Goal: Transaction & Acquisition: Purchase product/service

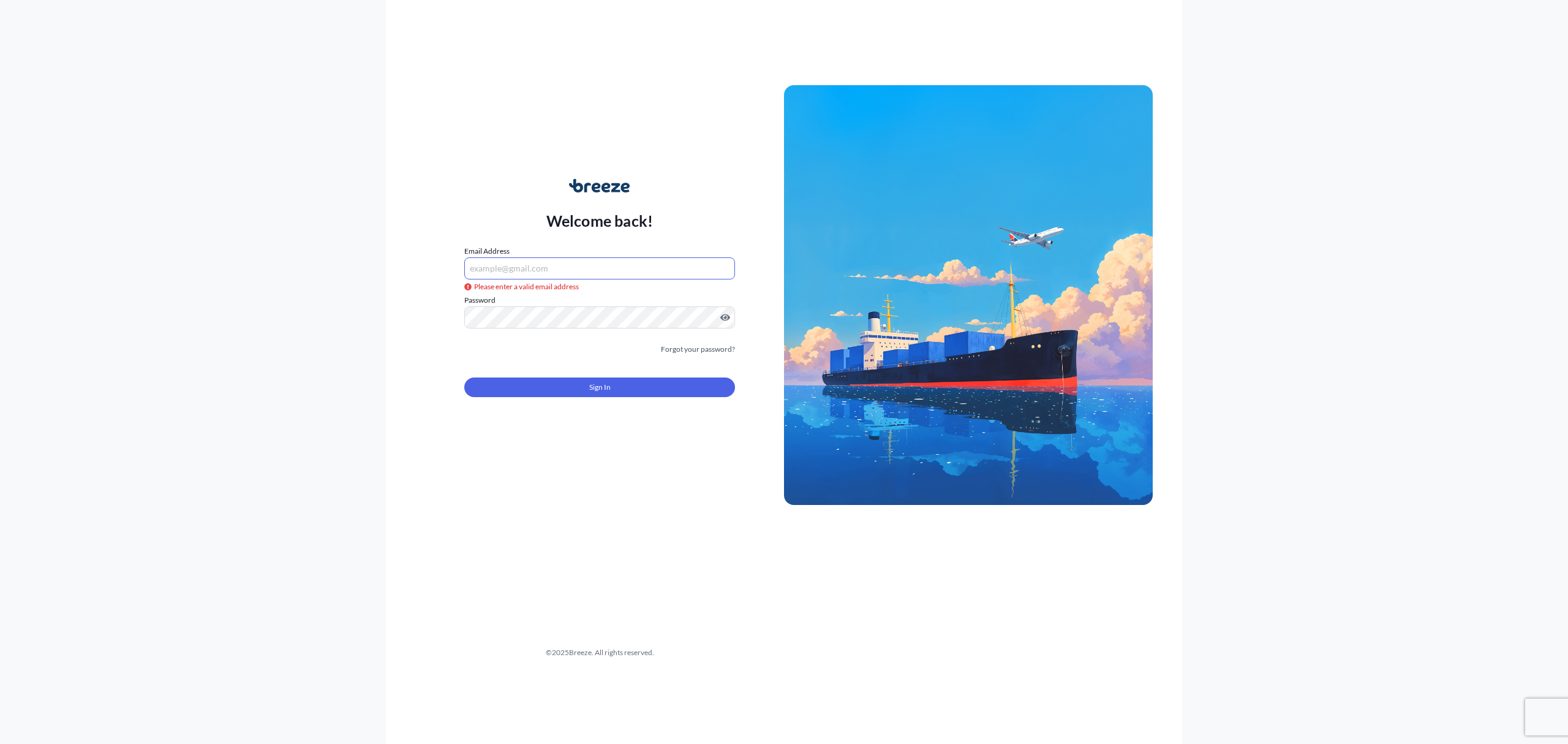
type input "[EMAIL_ADDRESS][DOMAIN_NAME]"
click at [618, 390] on button "Sign In" at bounding box center [600, 387] width 271 height 20
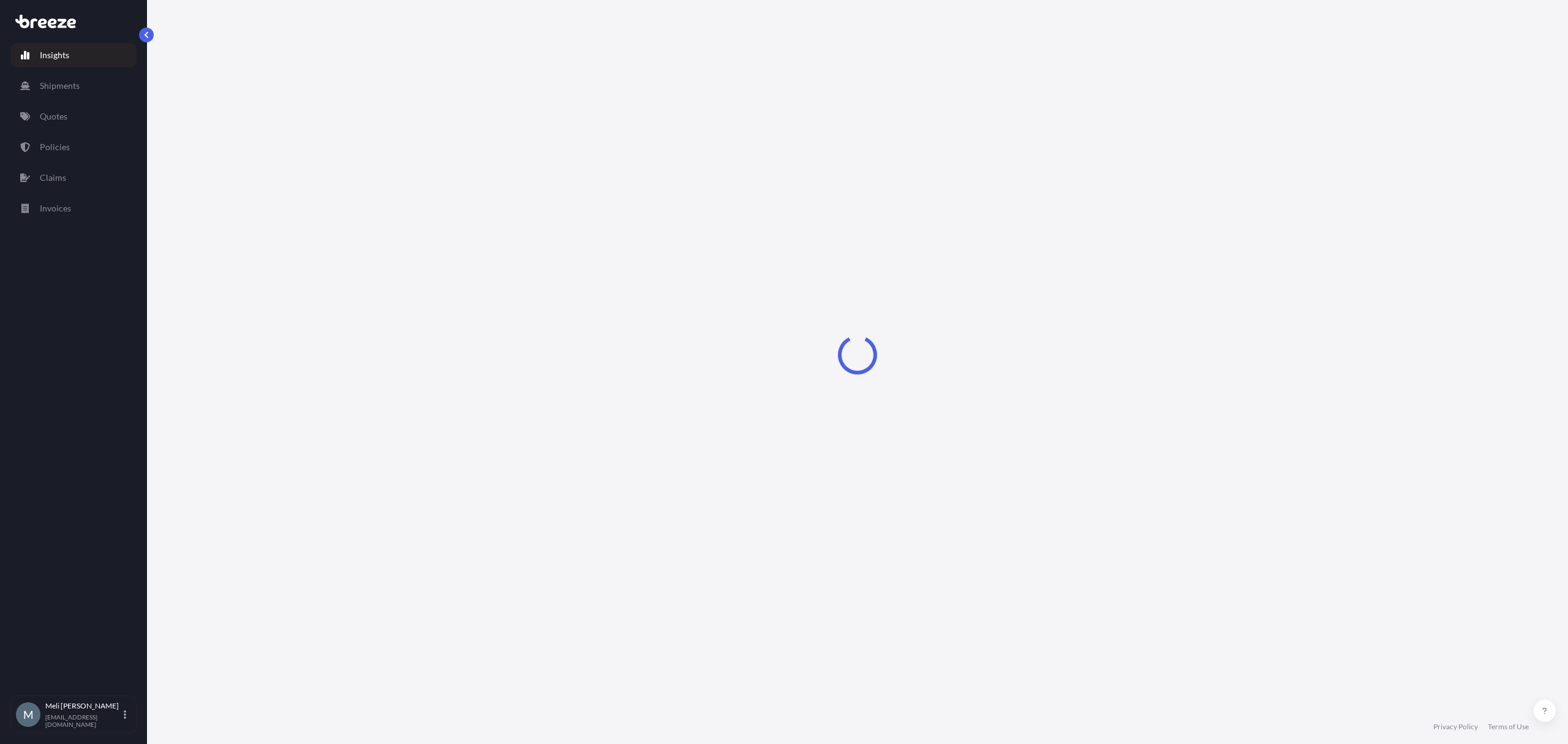
select select "2025"
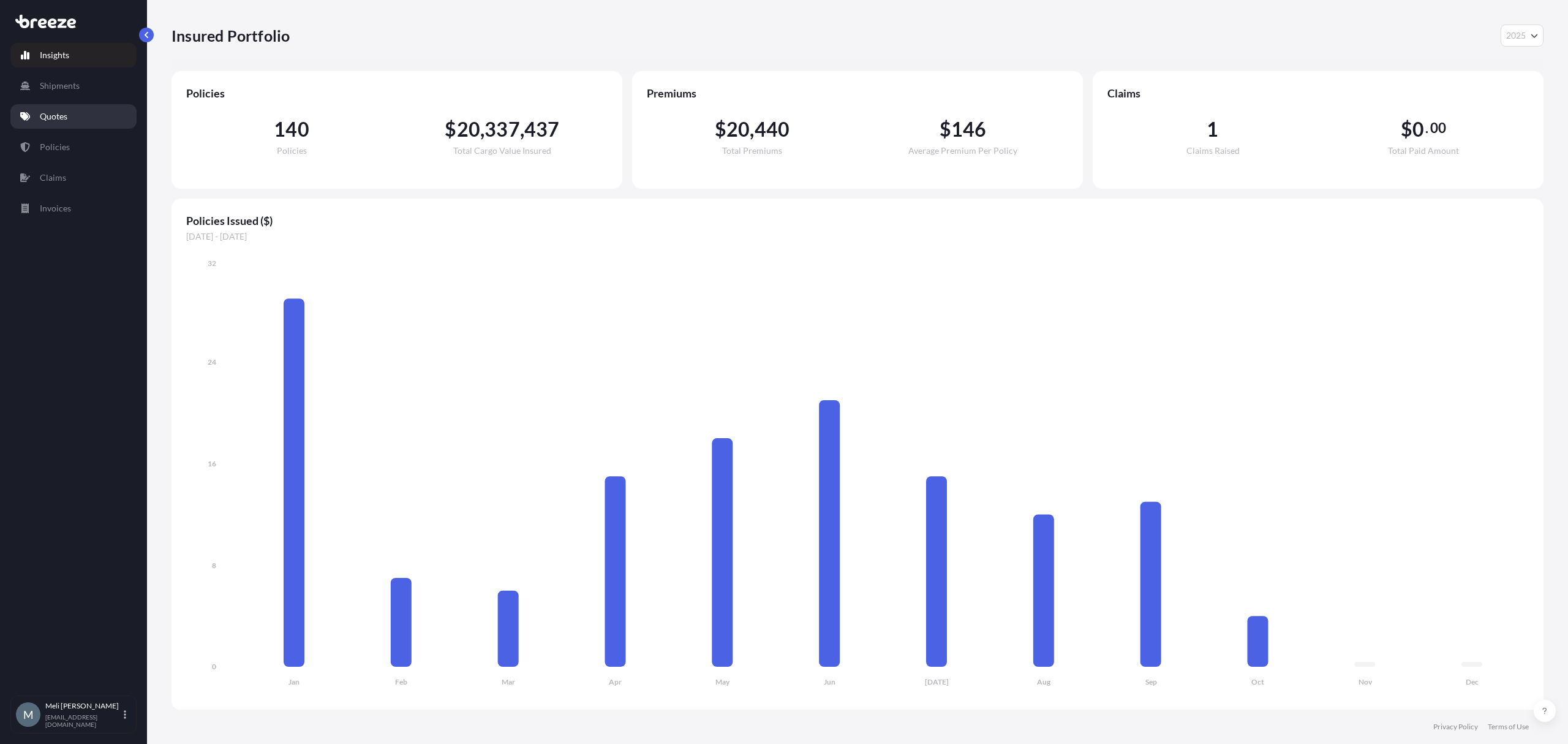
click at [56, 106] on link "Quotes" at bounding box center [73, 117] width 126 height 25
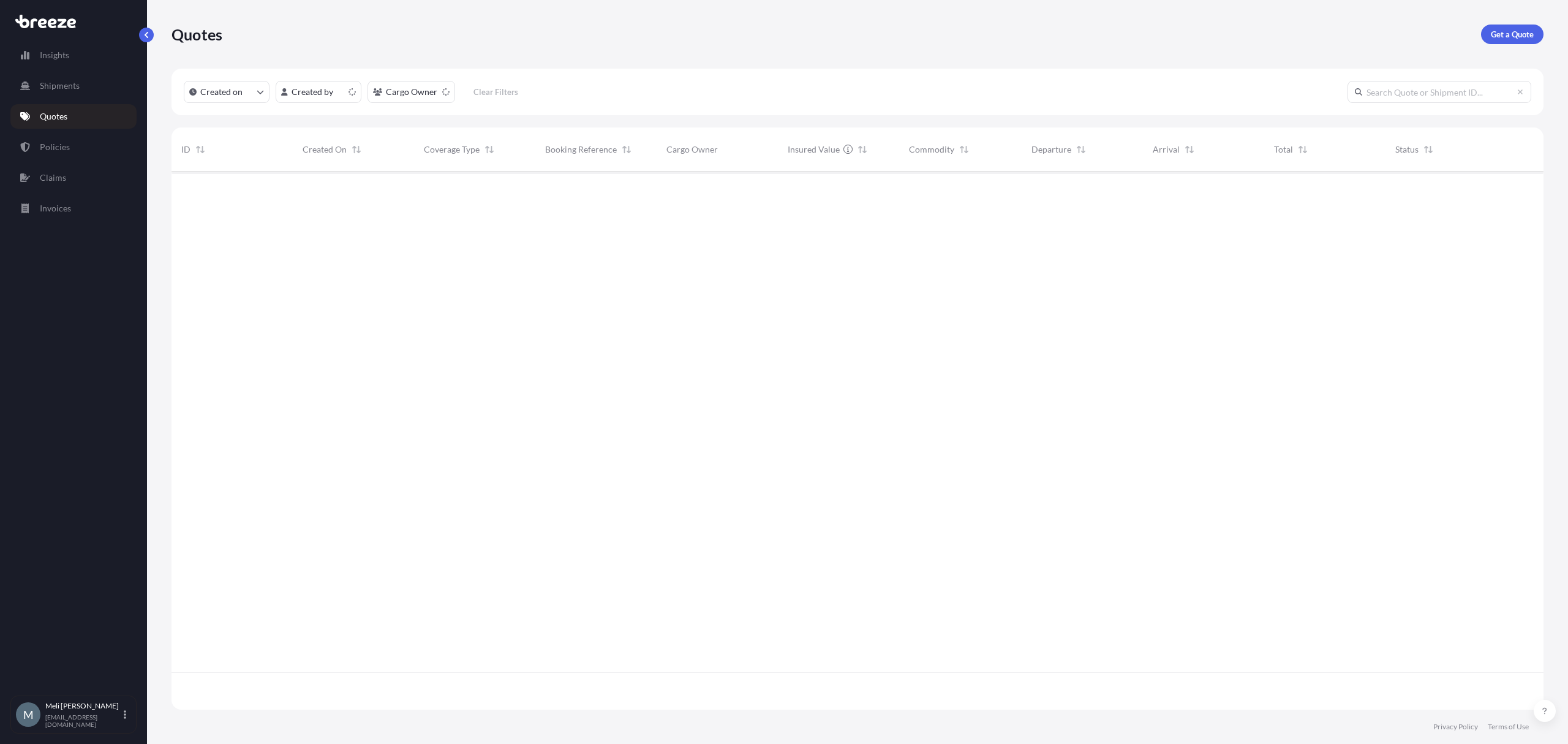
scroll to position [533, 1360]
click at [1517, 38] on p "Get a Quote" at bounding box center [1512, 34] width 43 height 12
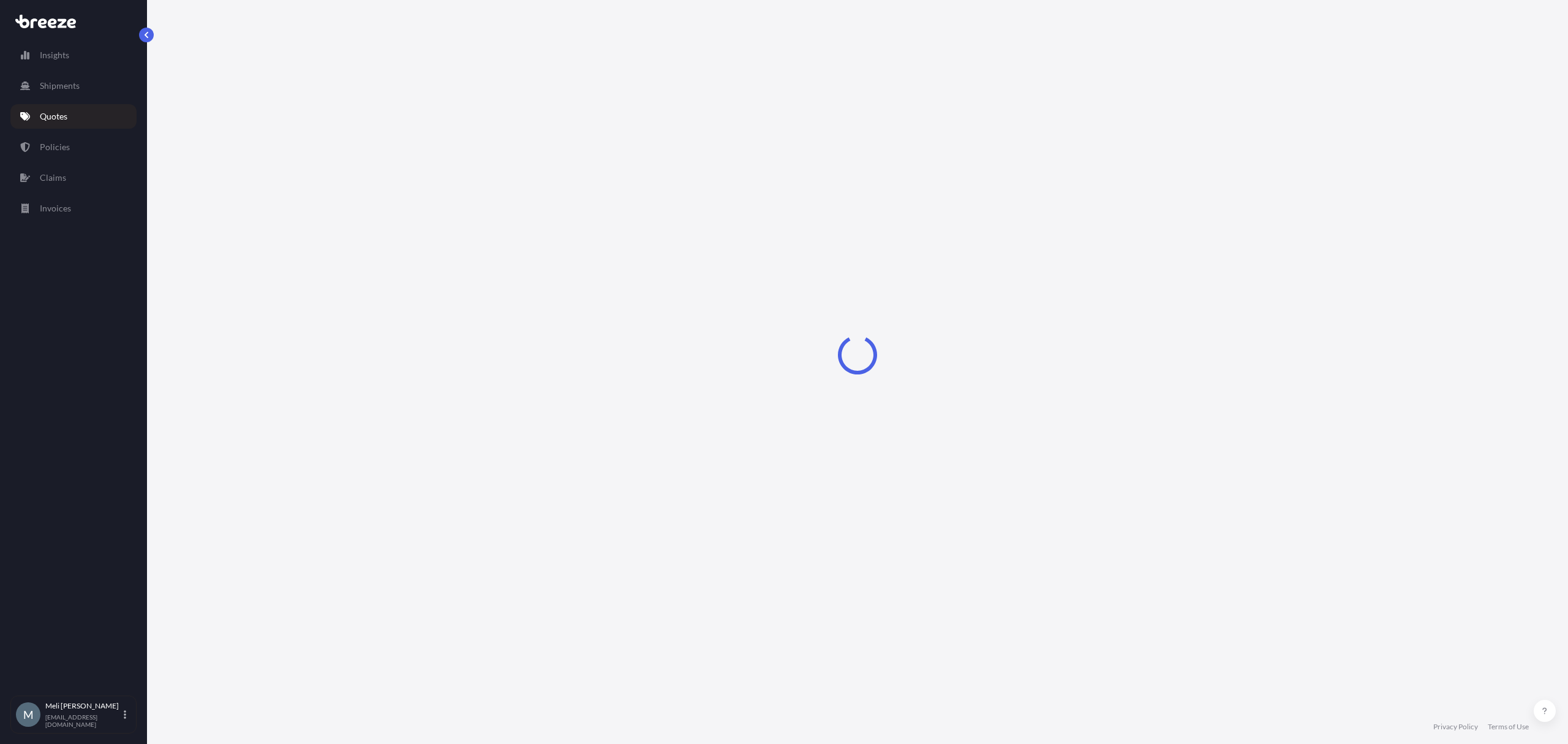
select select "Sea"
select select "1"
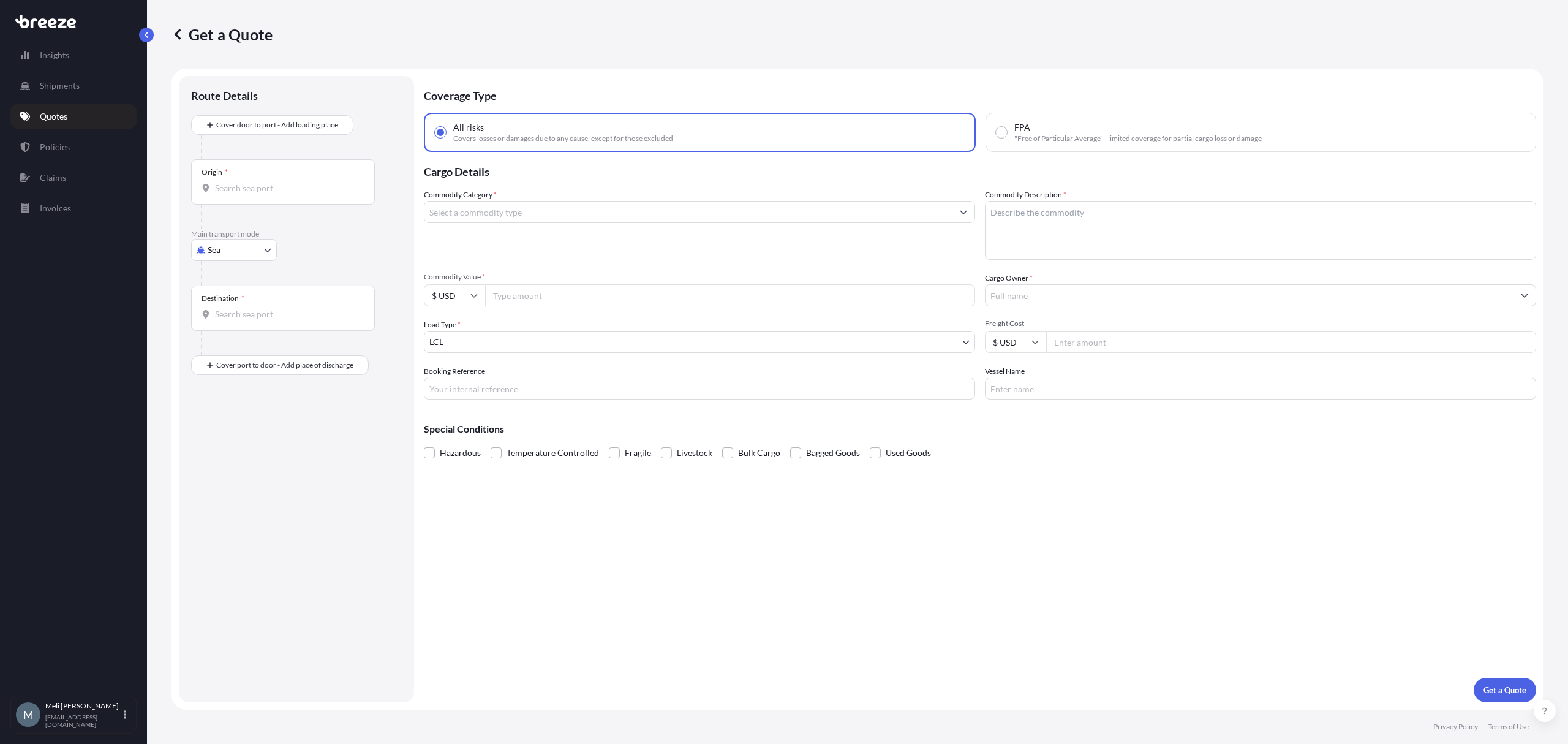
click at [256, 243] on body "Insights Shipments Quotes Policies Claims Invoices M [PERSON_NAME] [PERSON_NAME…" at bounding box center [784, 372] width 1568 height 744
click at [223, 320] on span "Road" at bounding box center [224, 325] width 20 height 12
select select "Road"
click at [249, 146] on input "Origin *" at bounding box center [287, 149] width 144 height 12
paste input "[STREET_ADDRESS][PERSON_NAME]"
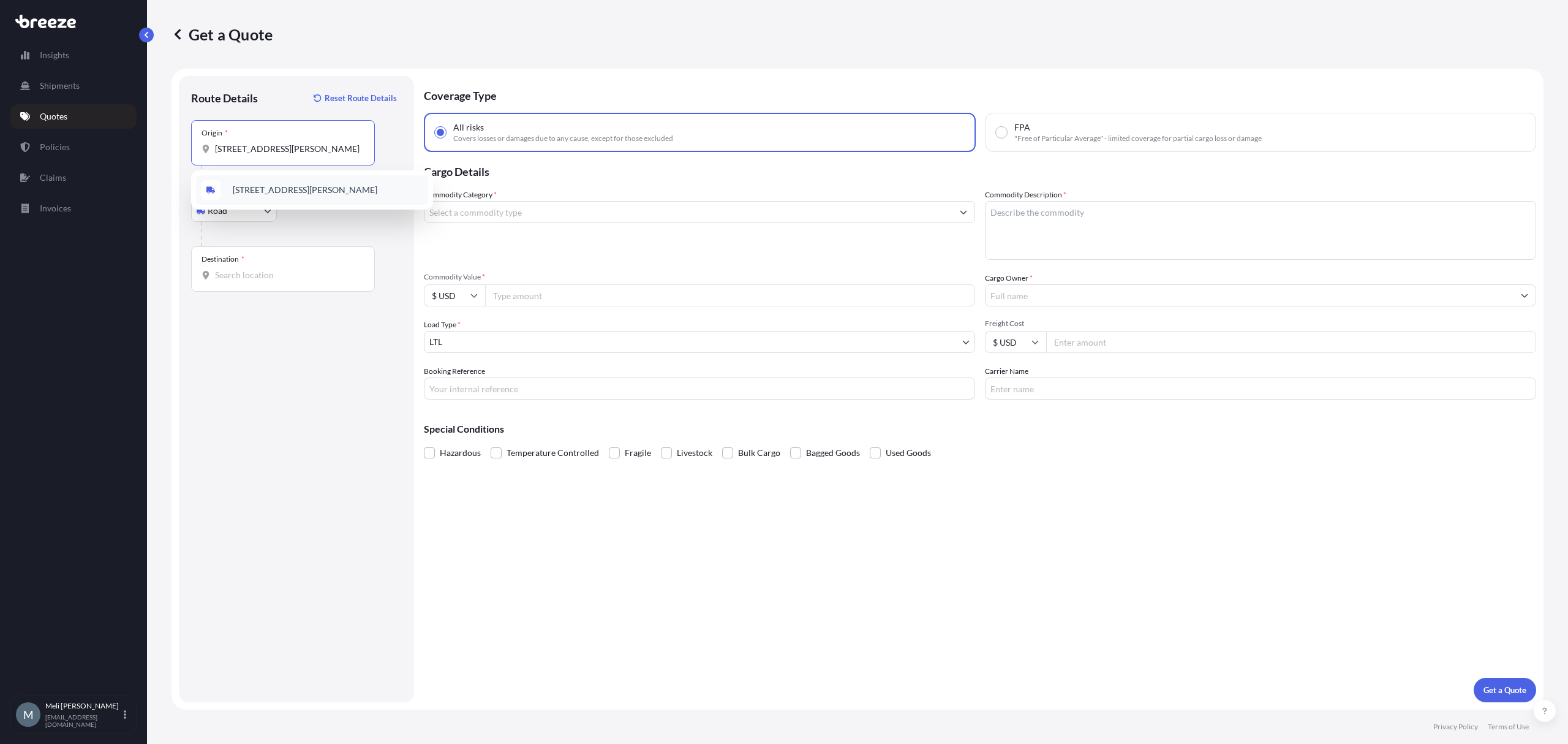
click at [310, 186] on span "[STREET_ADDRESS][PERSON_NAME]" at bounding box center [305, 189] width 144 height 12
type input "[STREET_ADDRESS][PERSON_NAME]"
click at [275, 271] on input "Destination *" at bounding box center [287, 275] width 144 height 12
paste input "[STREET_ADDRESS]"
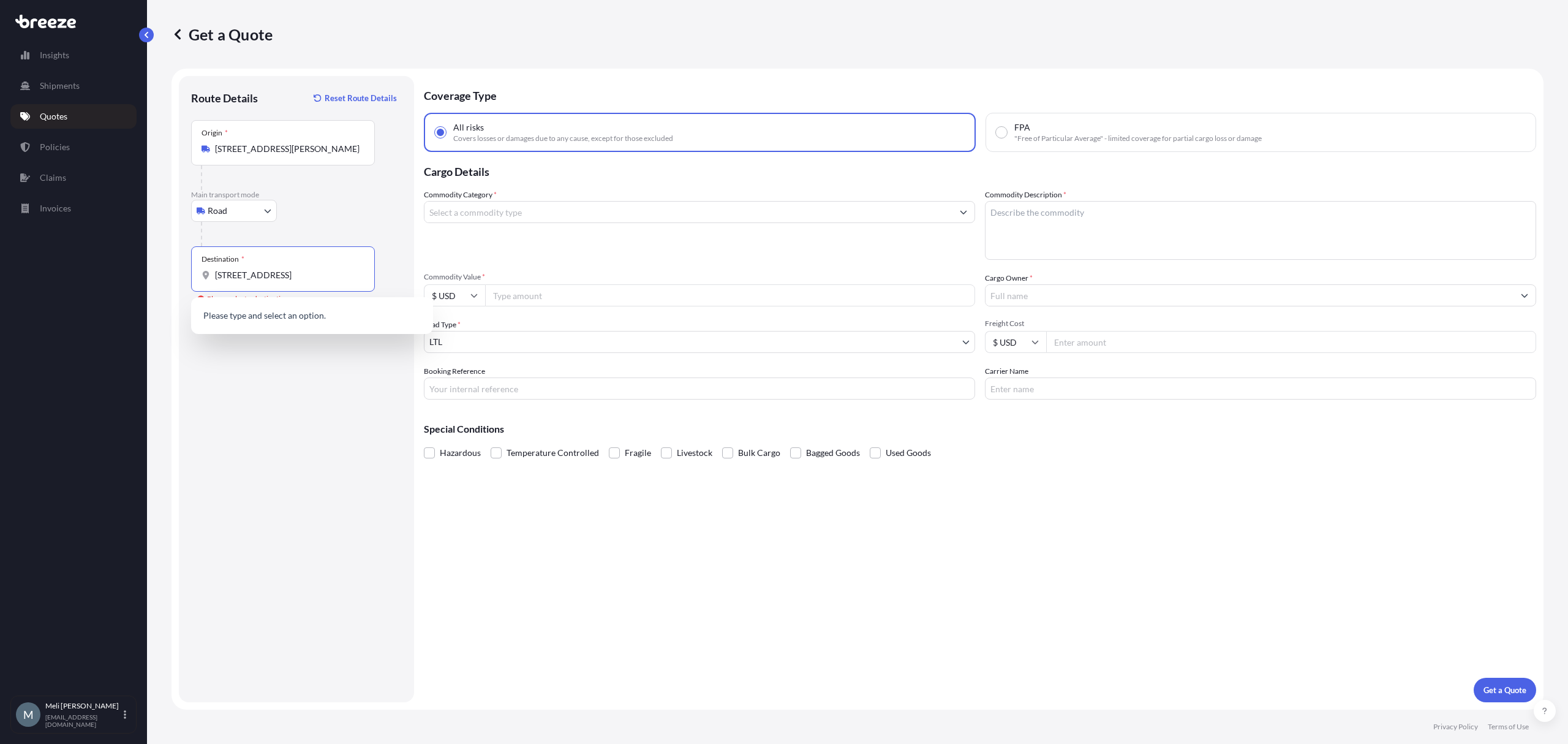
scroll to position [0, 9]
click at [309, 317] on span "[STREET_ADDRESS]" at bounding box center [271, 317] width 77 height 12
type input "[STREET_ADDRESS]"
click at [319, 367] on div "Route Details Reset Route Details Place of loading Road Road Rail Origin * [STR…" at bounding box center [296, 389] width 211 height 602
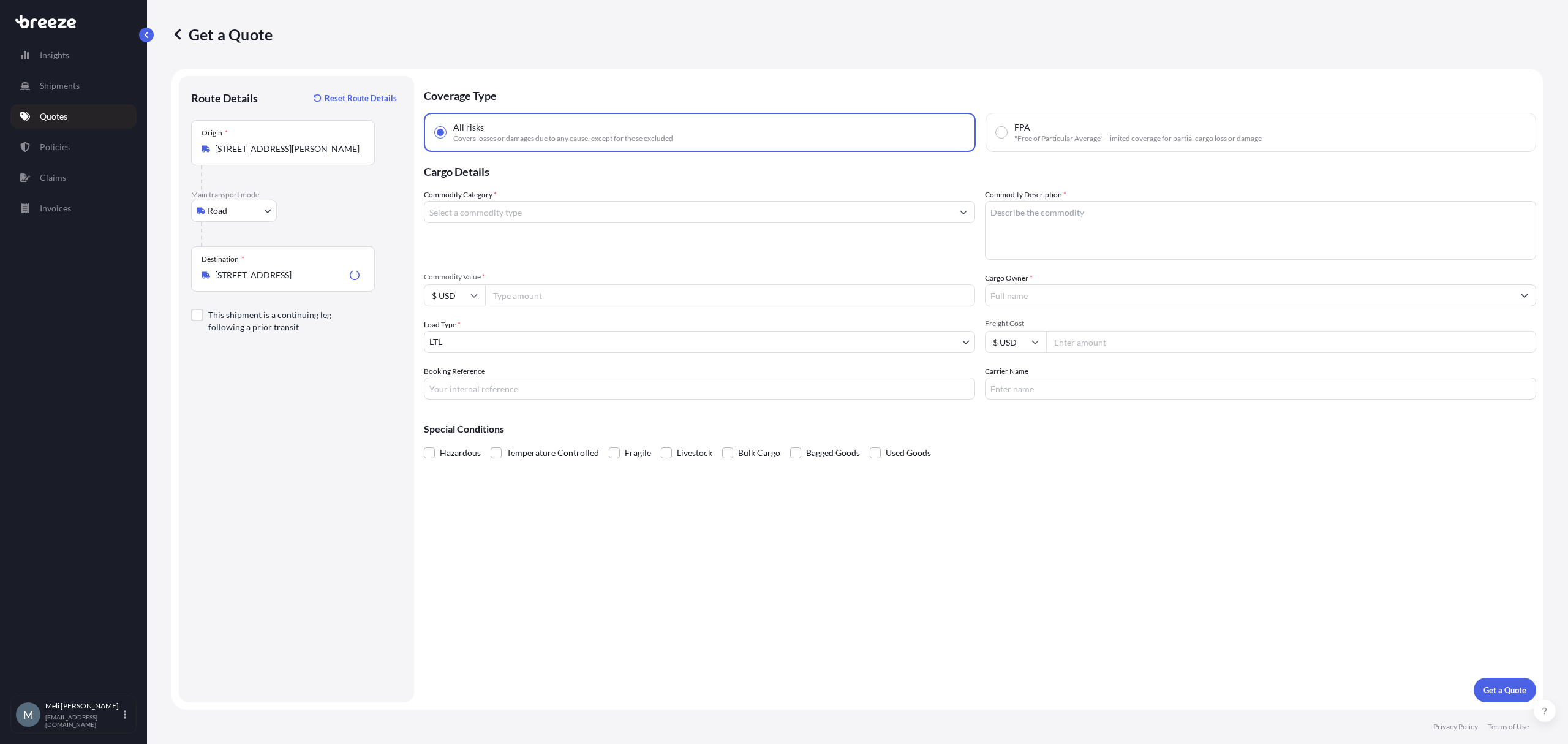
click at [527, 206] on input "Commodity Category *" at bounding box center [688, 211] width 528 height 22
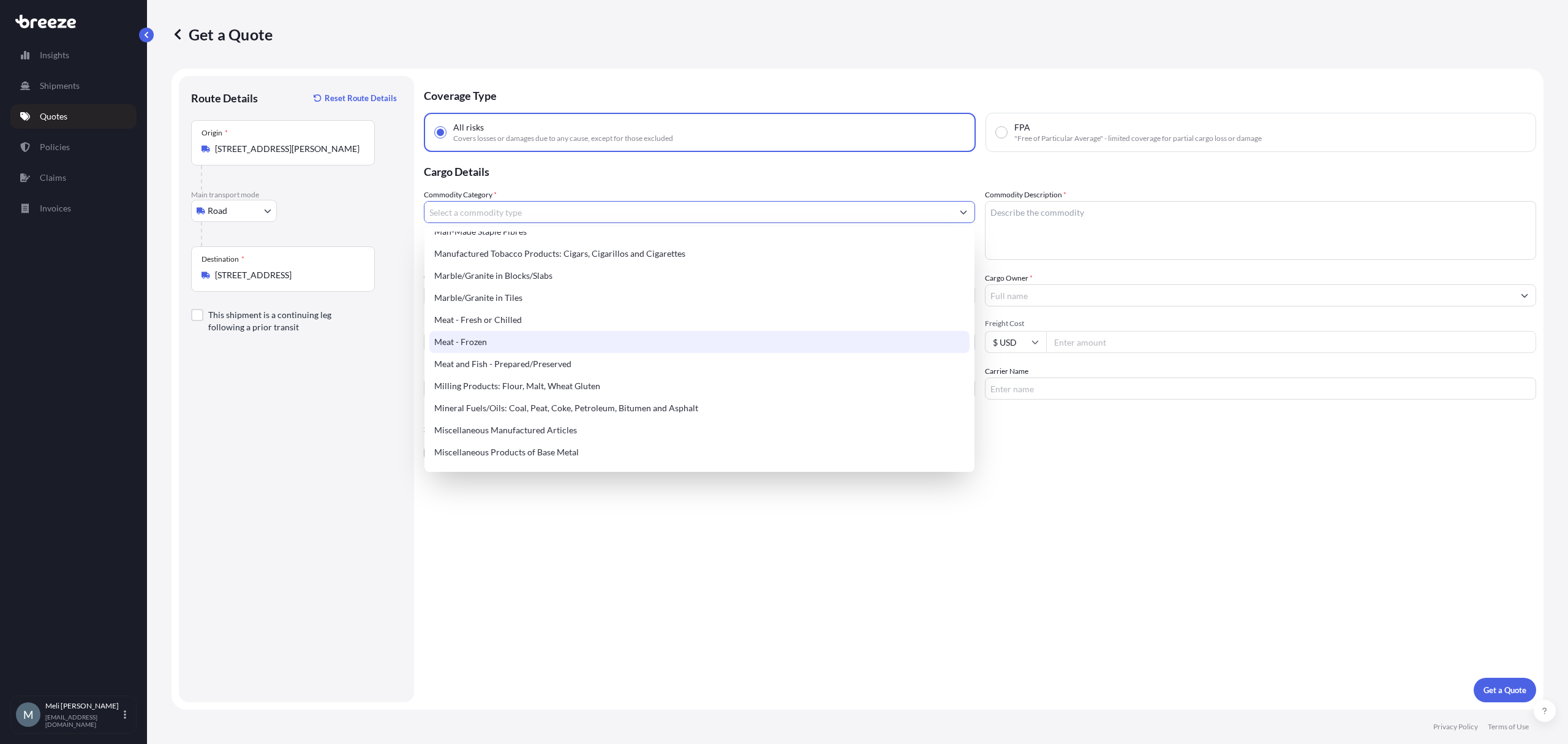
scroll to position [1553, 0]
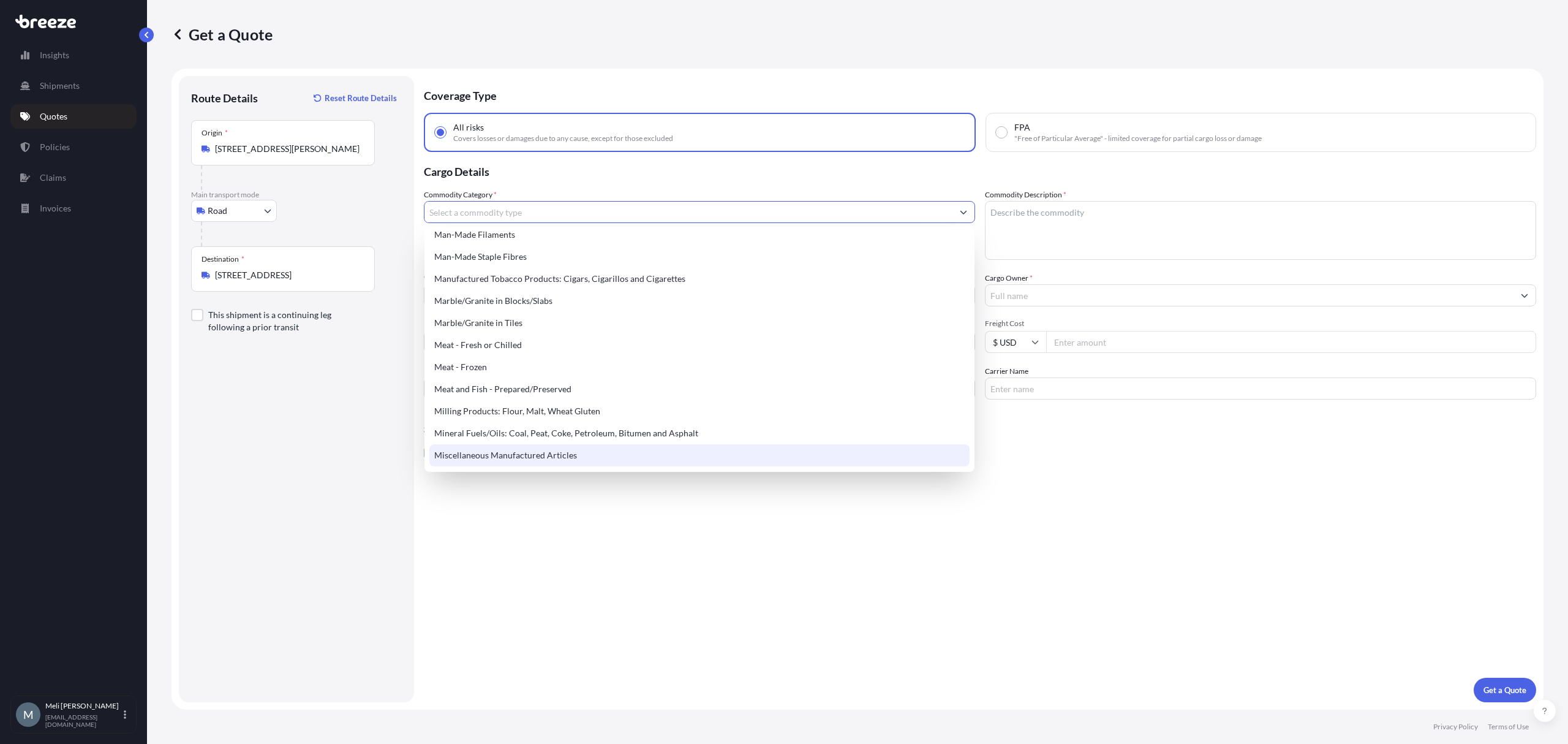
click at [557, 455] on div "Miscellaneous Manufactured Articles" at bounding box center [699, 455] width 540 height 22
type input "Miscellaneous Manufactured Articles"
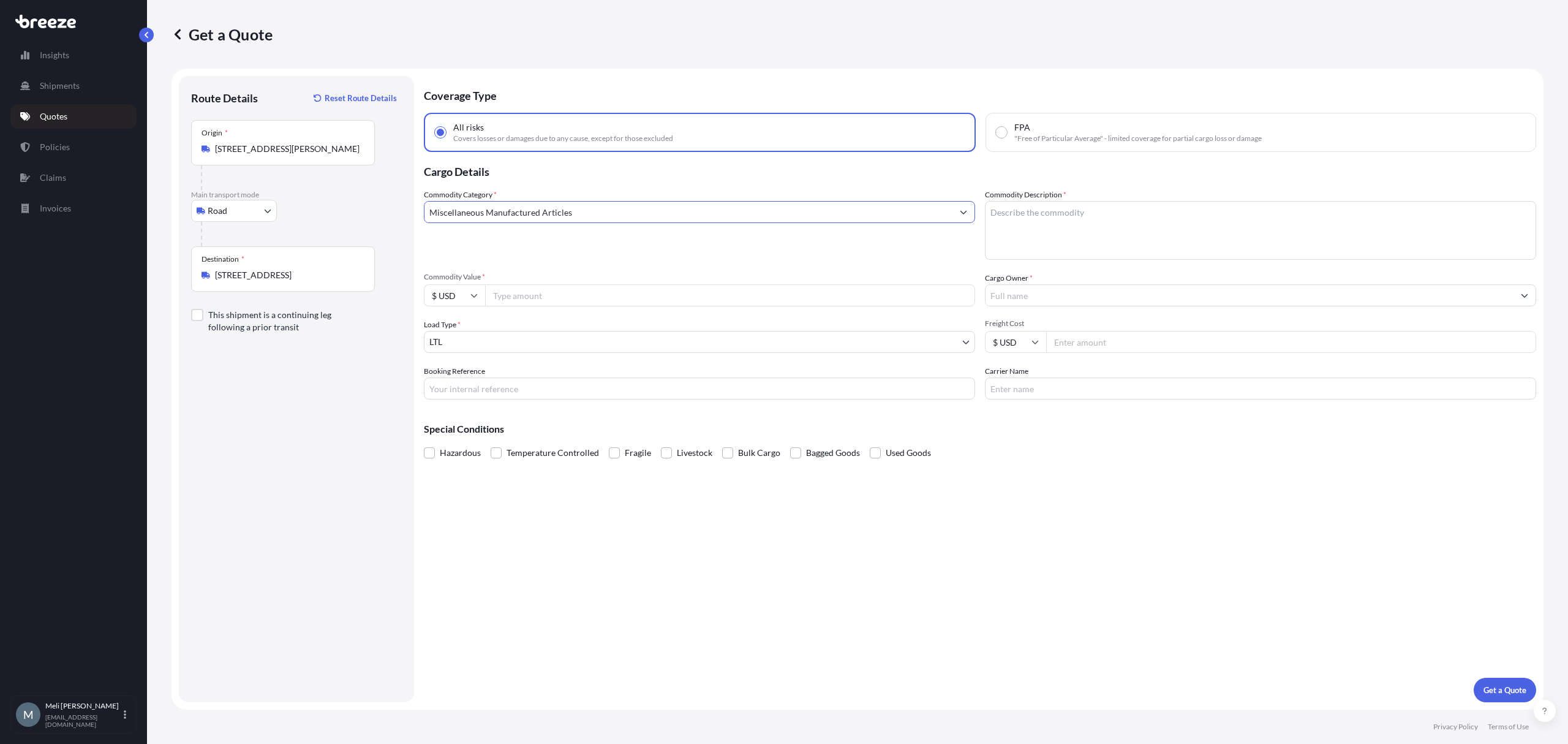
click at [1052, 215] on textarea "Commodity Description *" at bounding box center [1260, 230] width 551 height 59
click at [1051, 217] on textarea "Vitamins, Protiens" at bounding box center [1260, 230] width 551 height 59
type textarea "Vitamins, Proteins"
click at [549, 305] on input "Commodity Value *" at bounding box center [730, 295] width 490 height 22
paste input "360341.04"
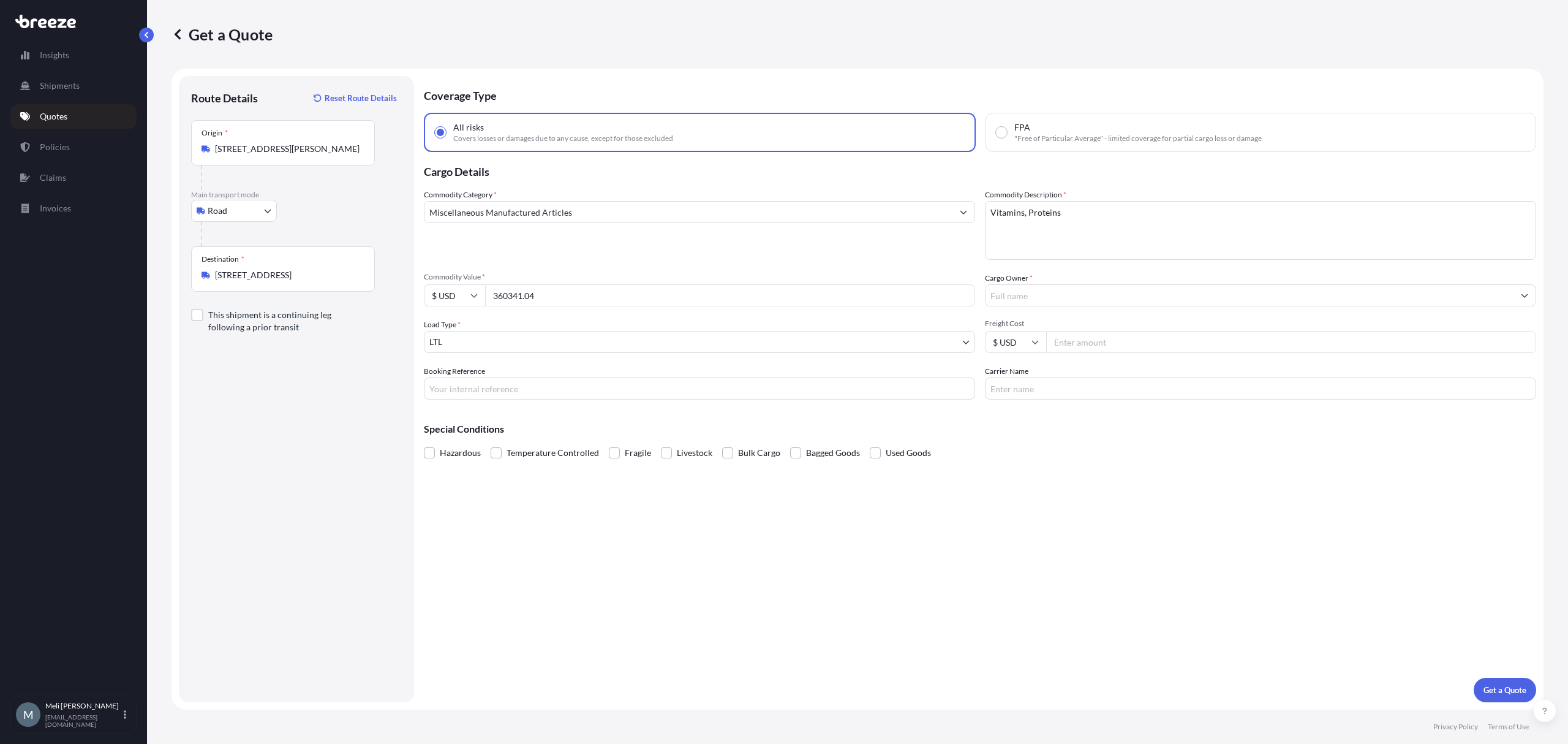
type input "360341.04"
click at [575, 322] on div "Load Type * LTL" at bounding box center [699, 336] width 551 height 34
click at [490, 337] on body "Insights Shipments Quotes Policies Claims Invoices M [PERSON_NAME] [PERSON_NAME…" at bounding box center [784, 372] width 1568 height 744
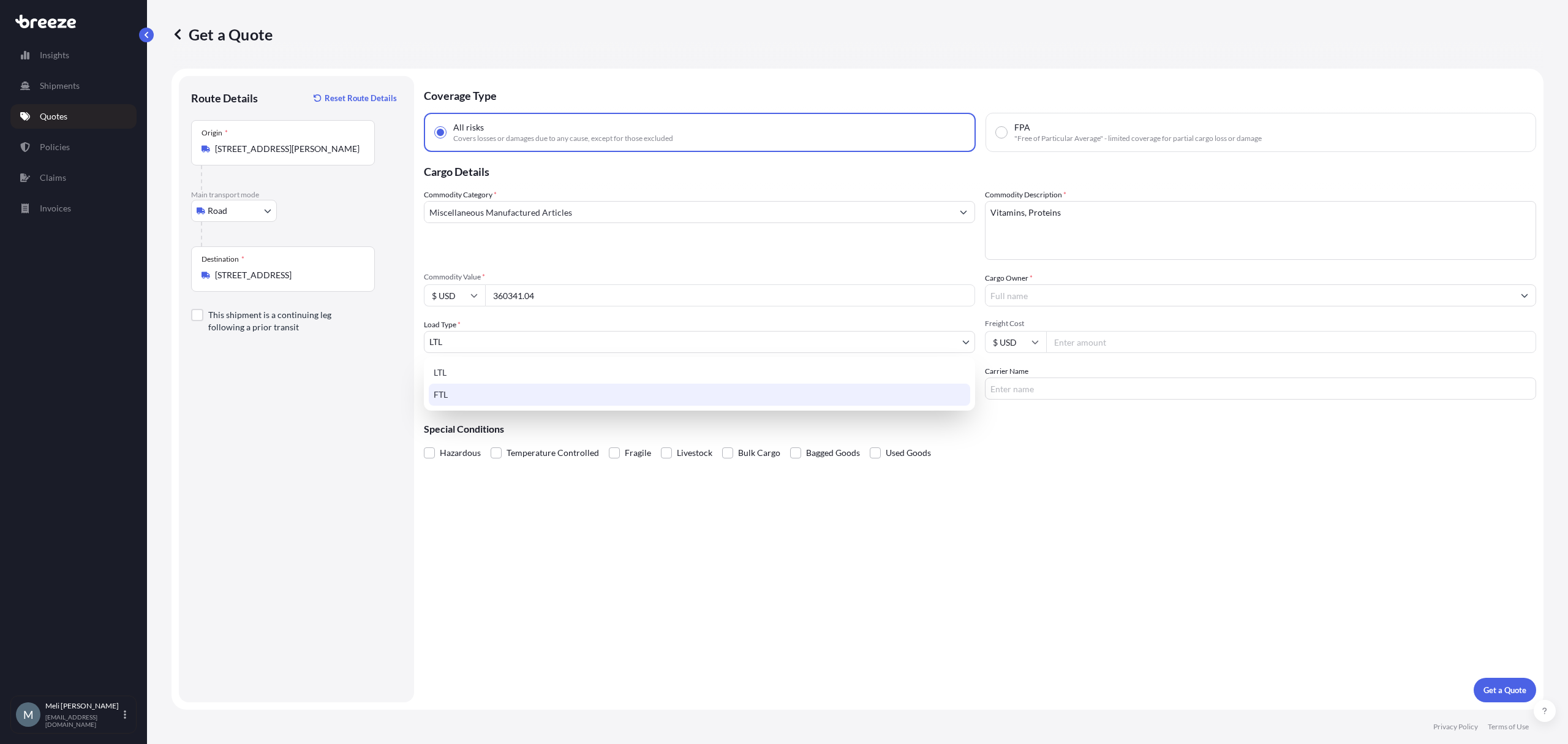
click at [461, 392] on div "FTL" at bounding box center [700, 394] width 542 height 22
select select "2"
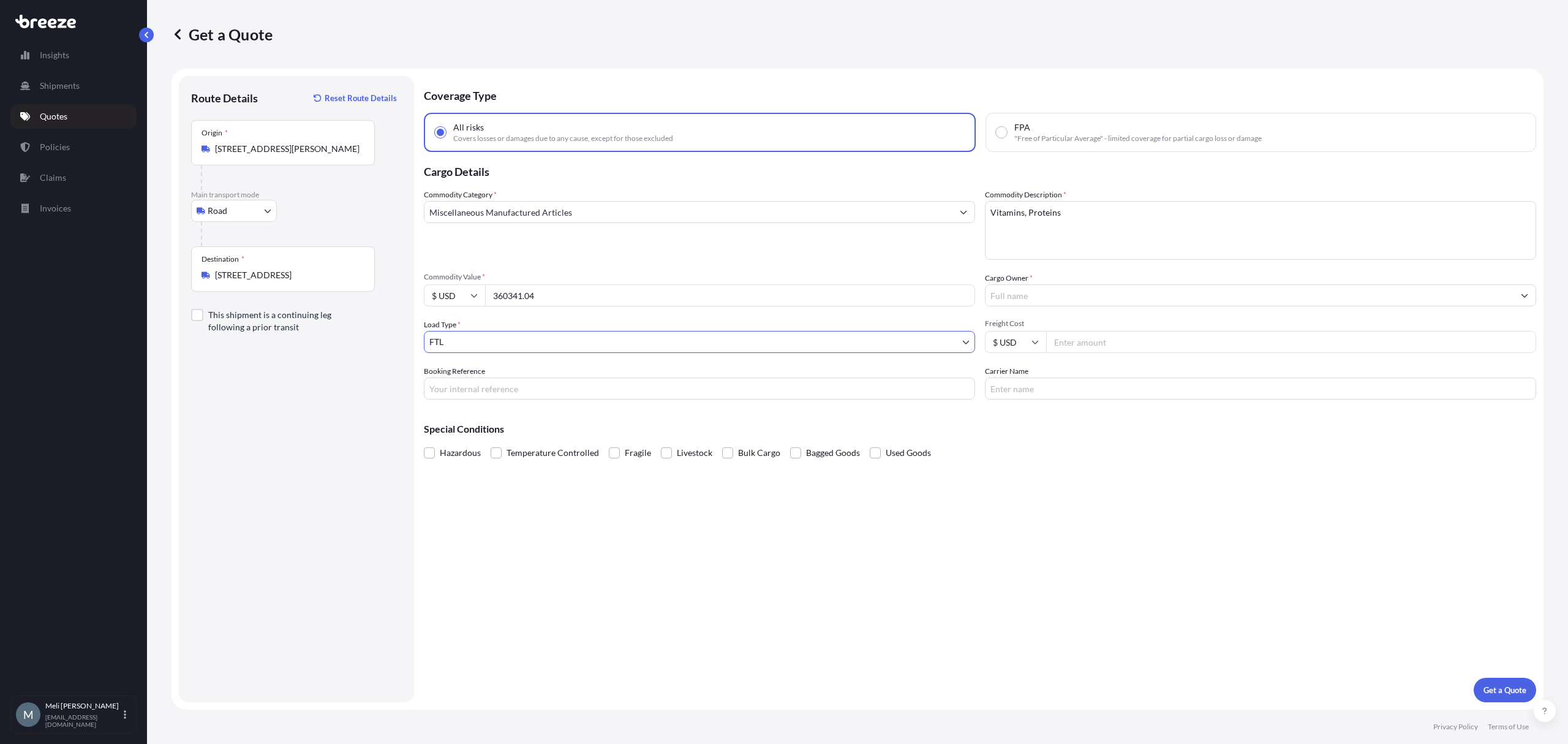
click at [583, 391] on input "Booking Reference" at bounding box center [699, 388] width 551 height 22
click at [1101, 334] on input "Freight Cost" at bounding box center [1291, 342] width 490 height 22
paste input "125359509"
type input "125359509"
click at [692, 388] on input "Booking Reference" at bounding box center [699, 388] width 551 height 22
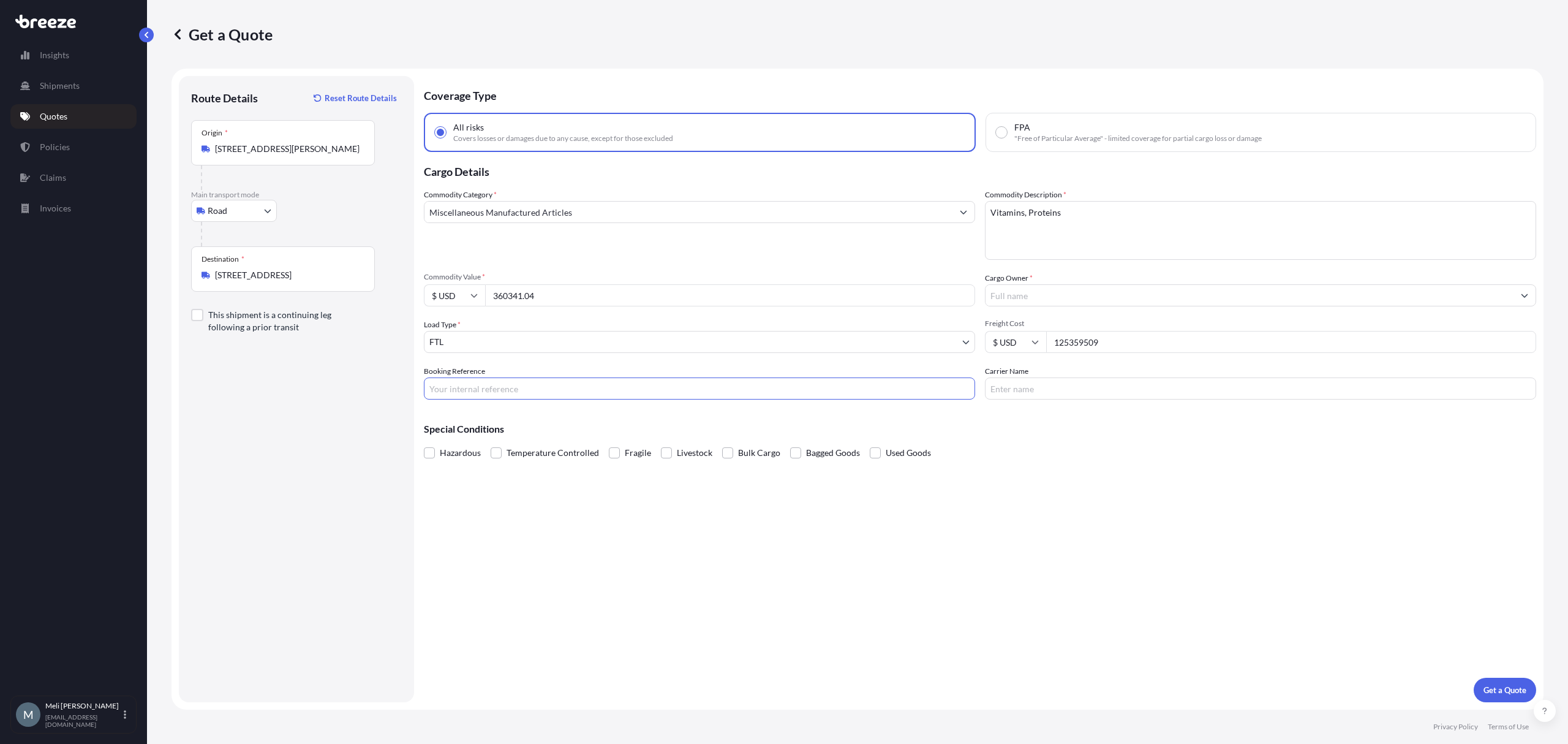
paste input "125359509"
type input "125359509"
click at [1127, 339] on input "125359509" at bounding box center [1291, 342] width 490 height 22
click at [1089, 346] on input "125359509" at bounding box center [1291, 342] width 490 height 22
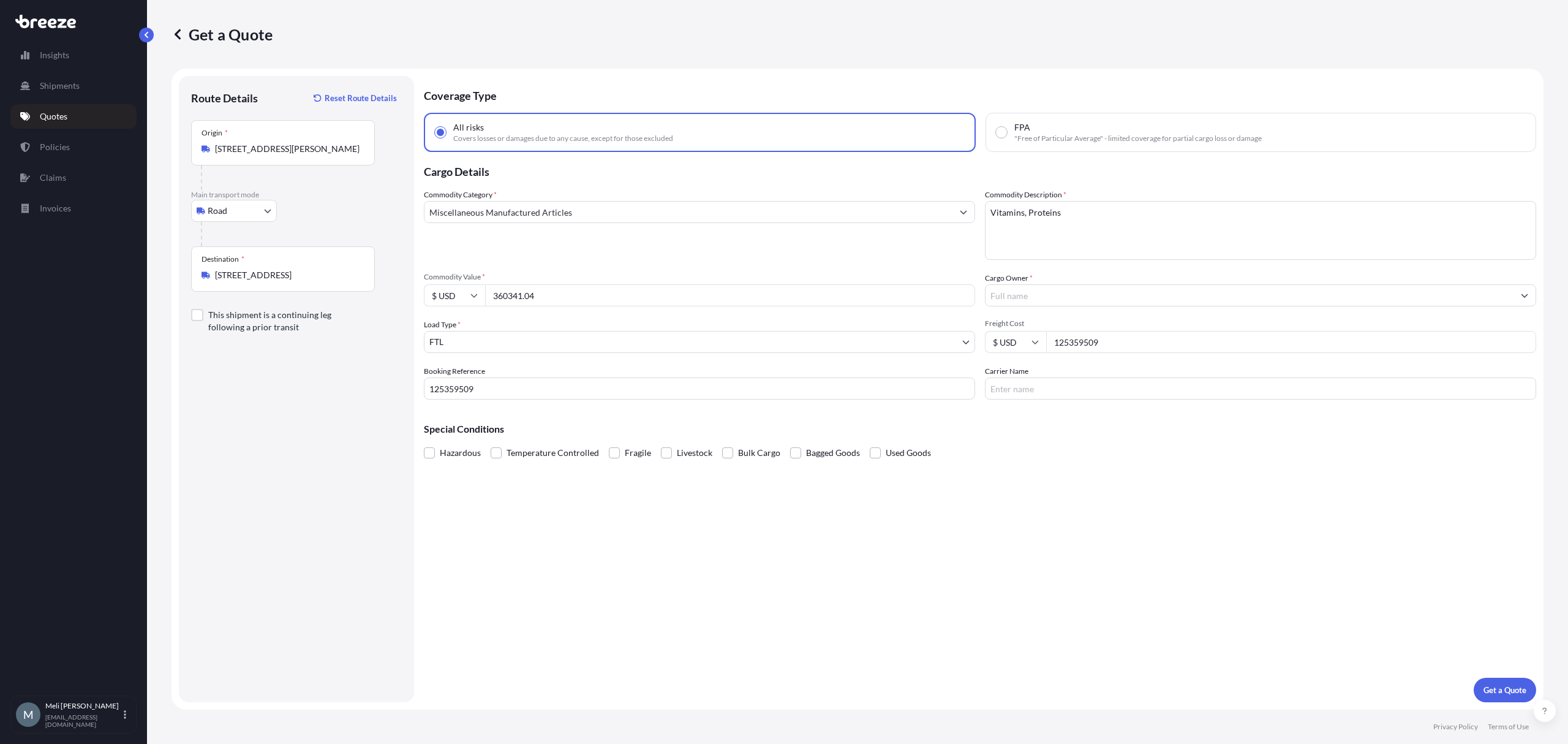
click at [1089, 346] on input "125359509" at bounding box center [1291, 342] width 490 height 22
type input "3800"
click at [1037, 294] on input "Cargo Owner *" at bounding box center [1249, 295] width 528 height 22
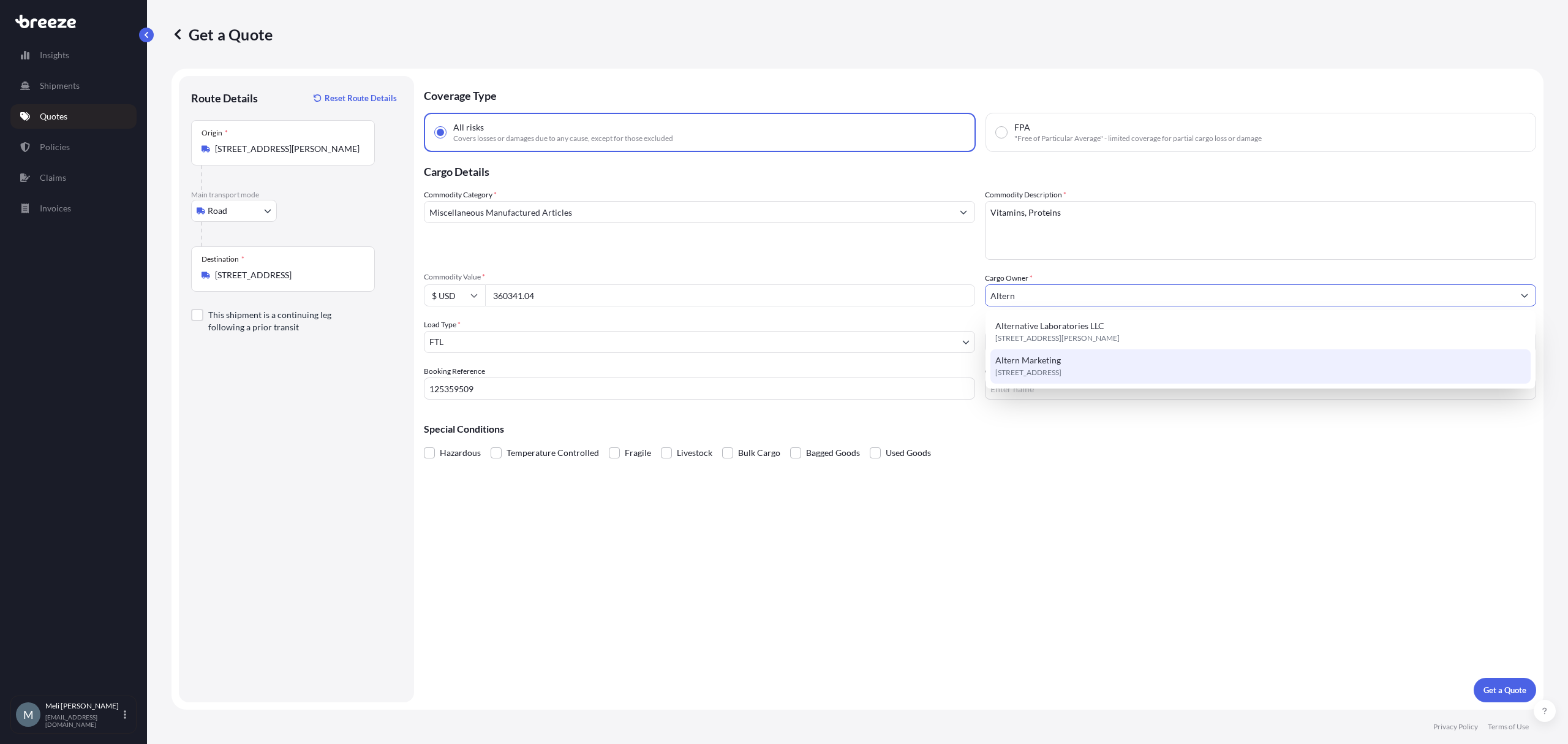
click at [1059, 367] on span "[STREET_ADDRESS]" at bounding box center [1028, 372] width 66 height 12
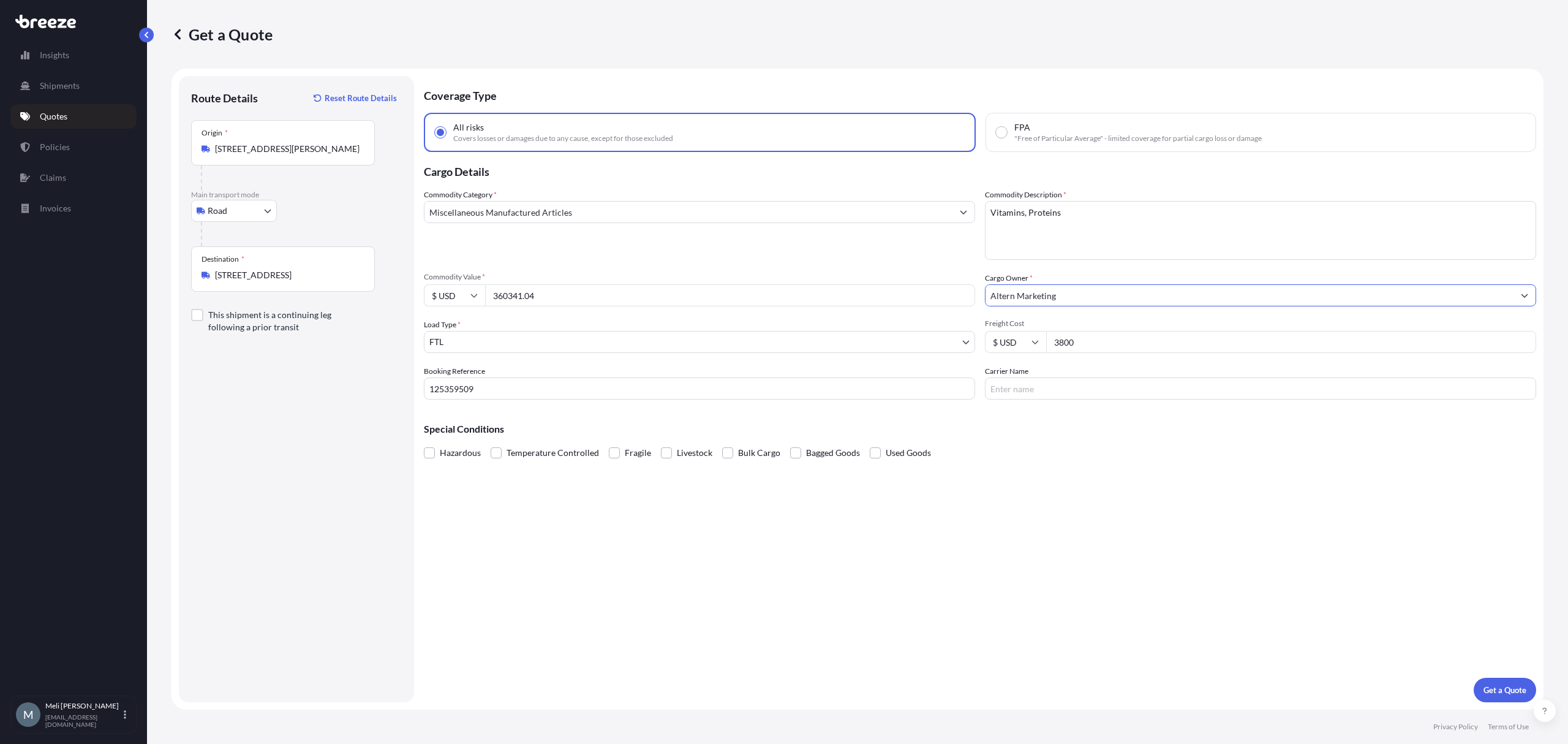
type input "Altern Marketing"
click at [1047, 388] on input "Carrier Name" at bounding box center [1260, 388] width 551 height 22
paste input "[PERSON_NAME] GROUP INC"
type input "[PERSON_NAME] GROUP INC"
click at [1081, 446] on div "Hazardous Temperature Controlled Fragile Livestock Bulk Cargo Bagged Goods Used…" at bounding box center [980, 453] width 1112 height 18
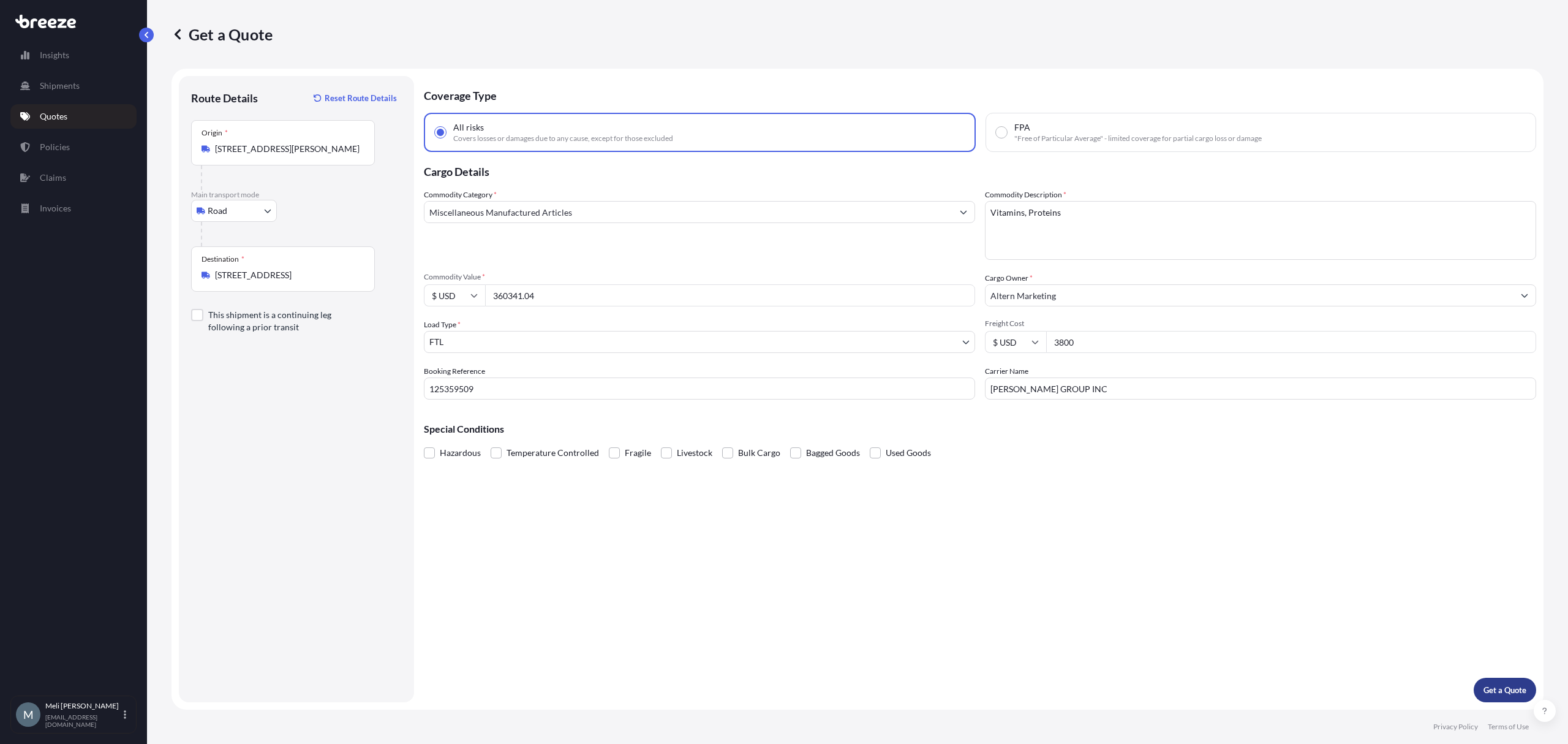
click at [1502, 689] on p "Get a Quote" at bounding box center [1505, 690] width 43 height 12
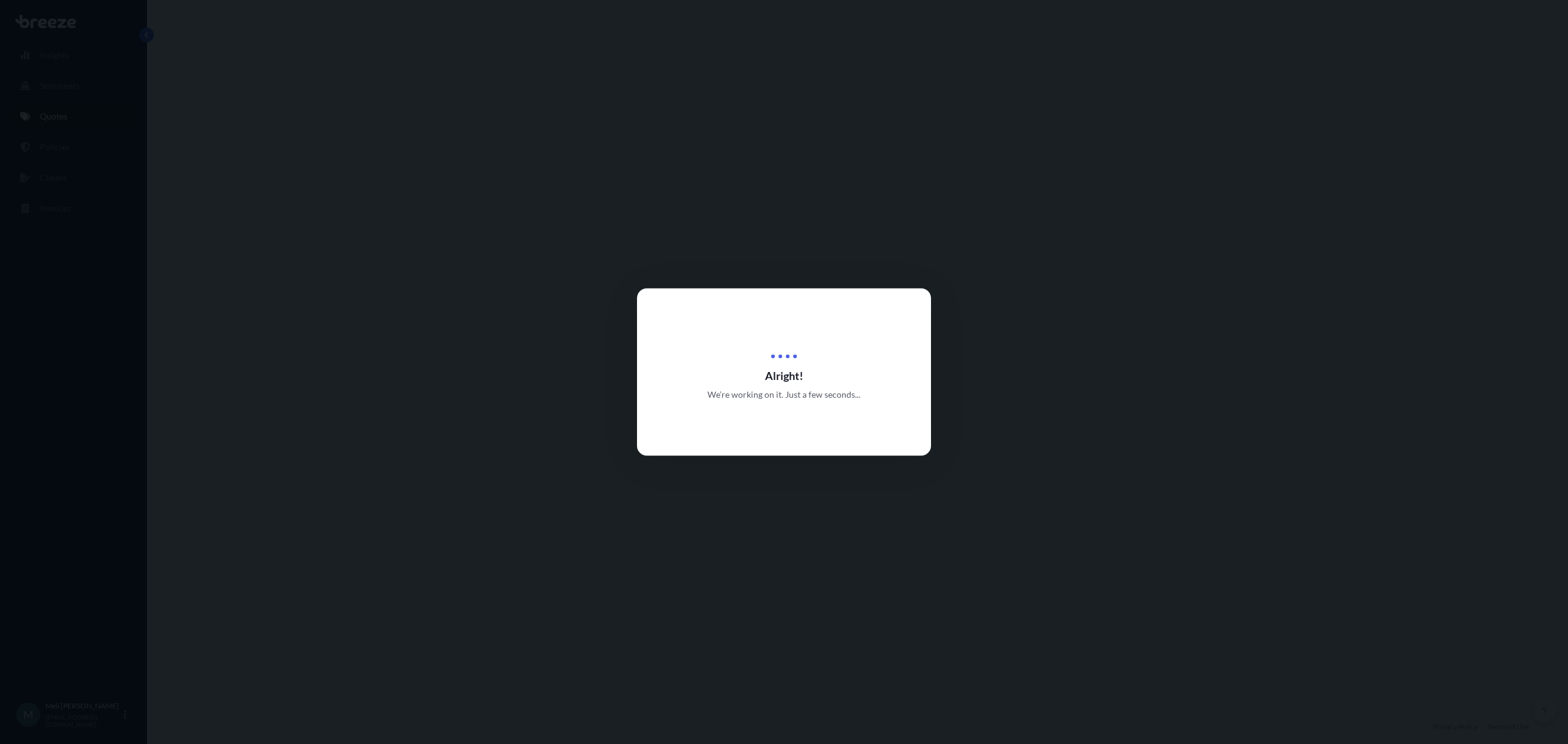
select select "Road"
select select "2"
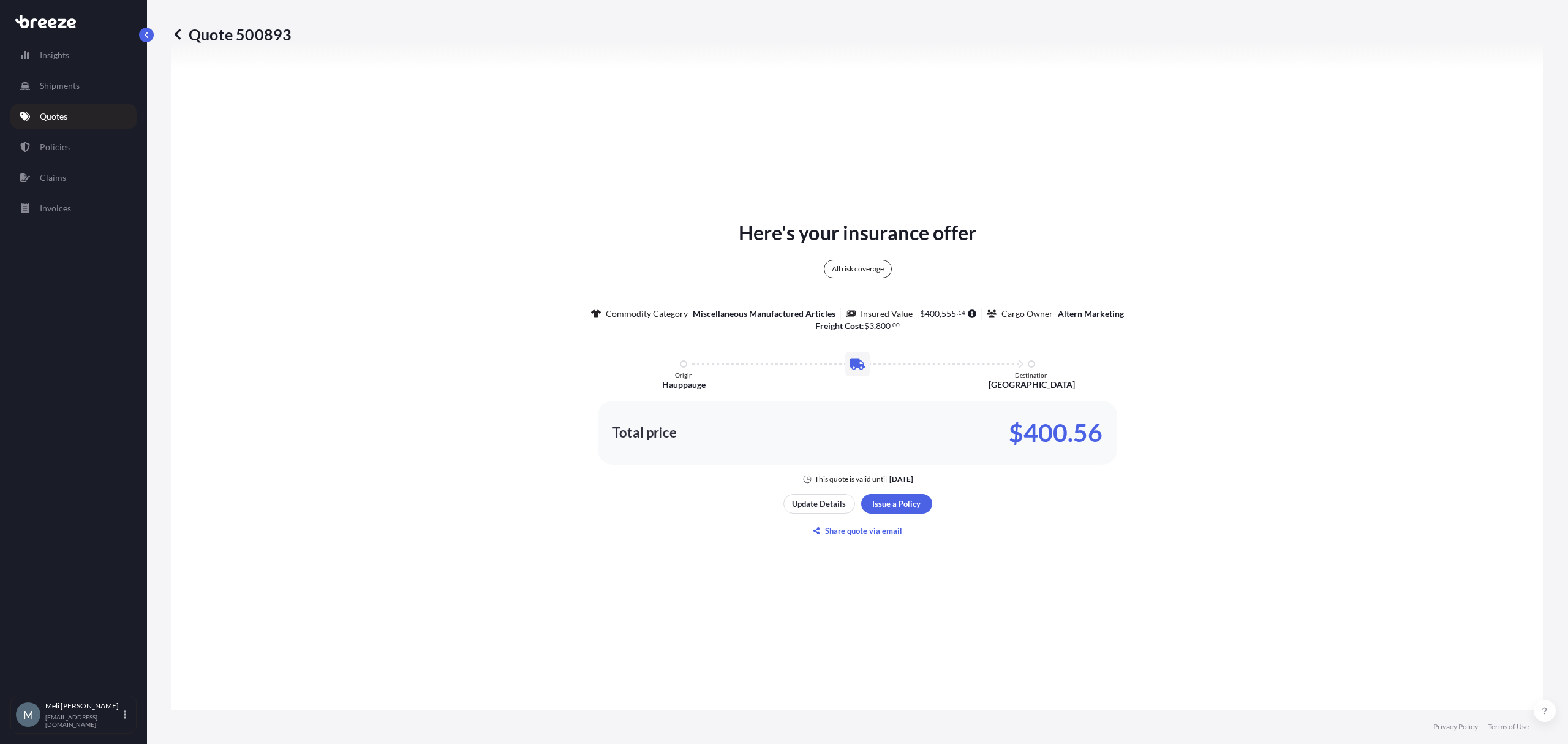
scroll to position [630, 0]
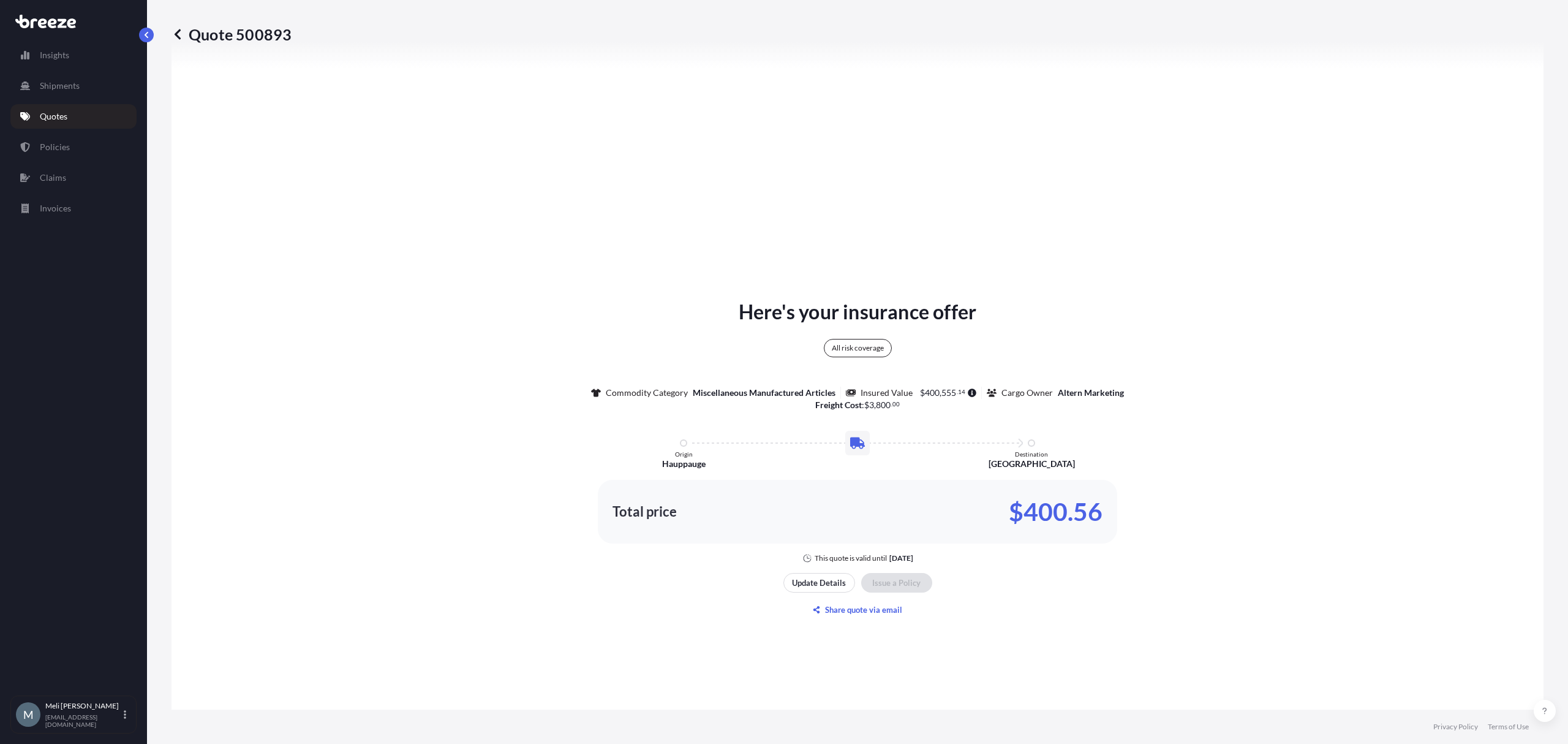
type input "[STREET_ADDRESS]"
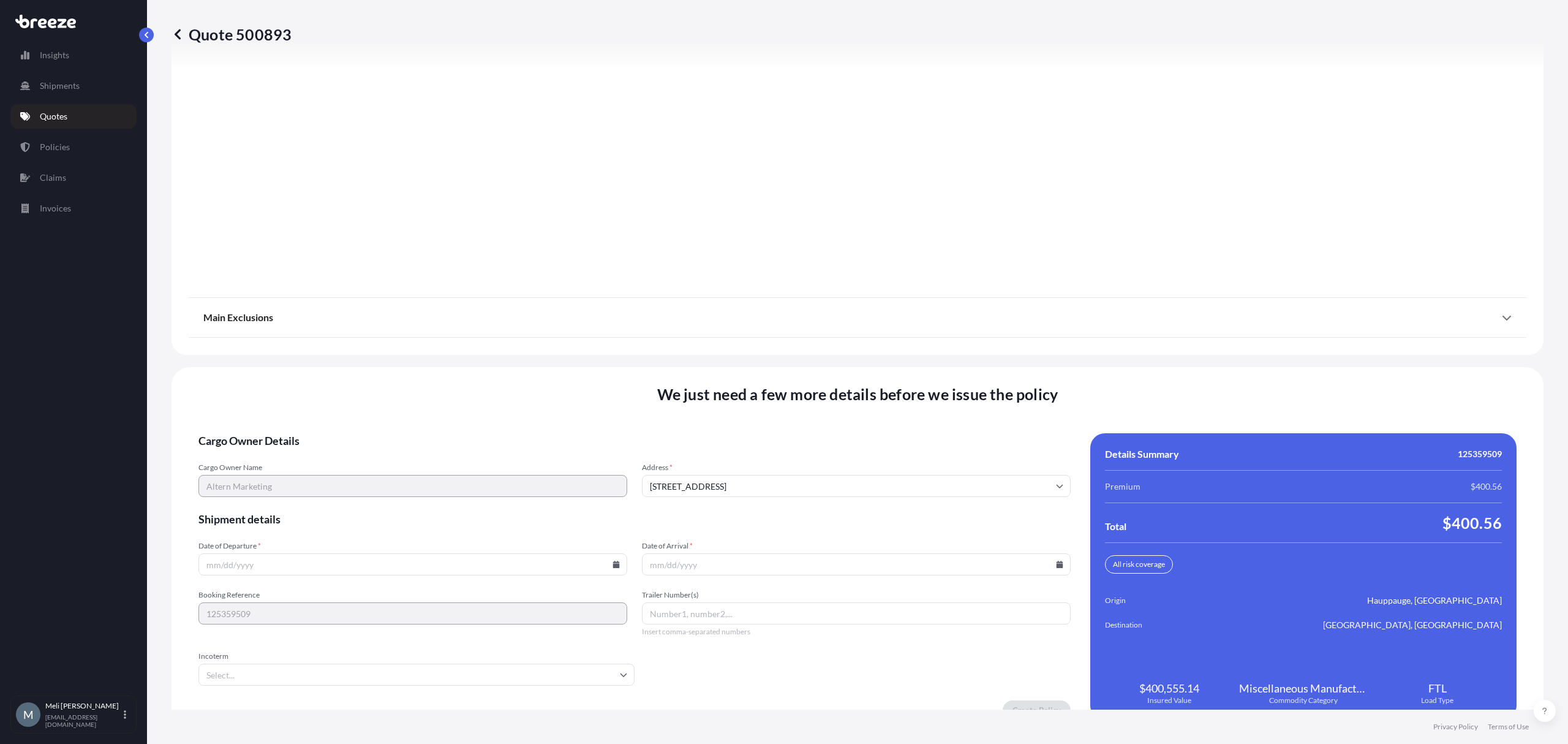
scroll to position [1395, 0]
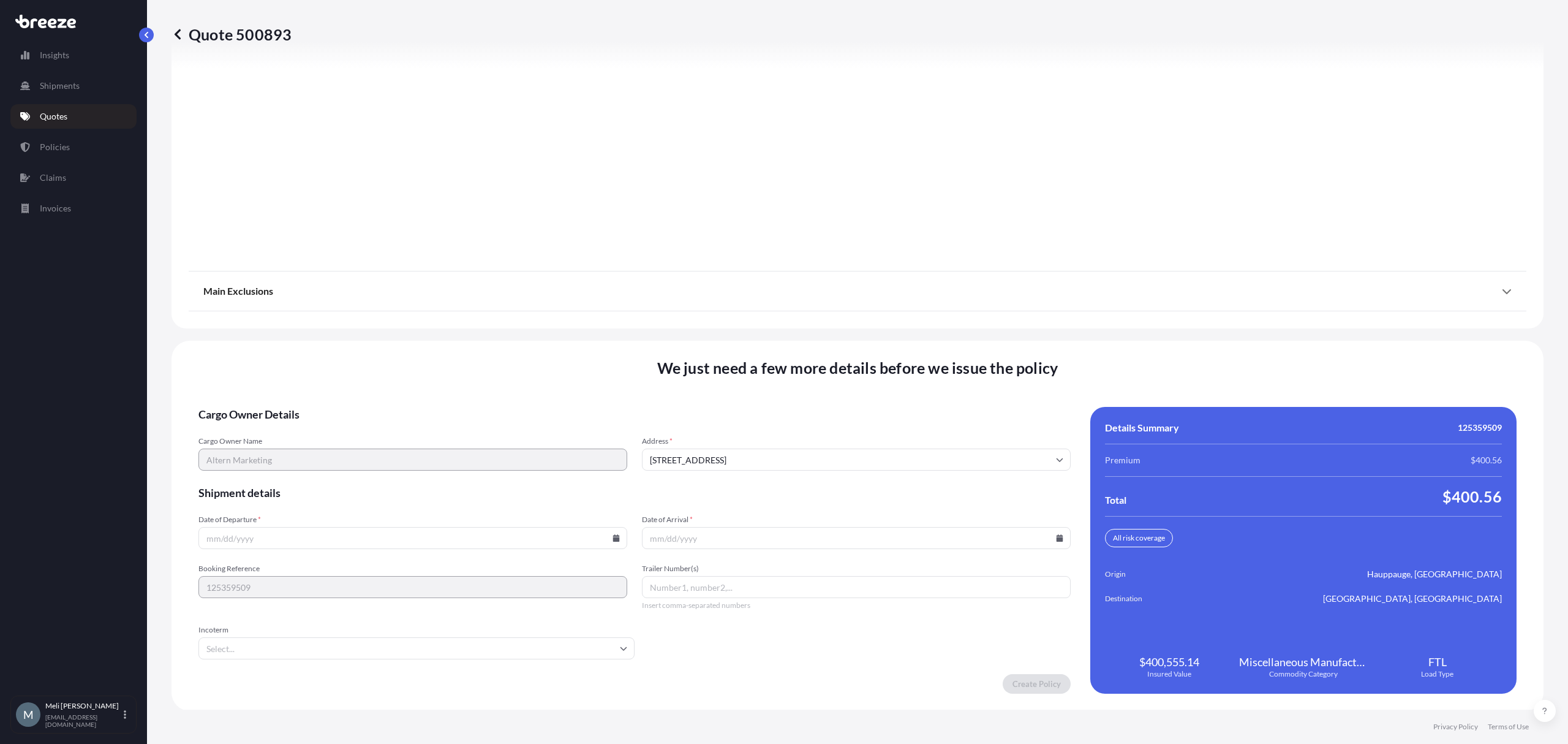
click at [405, 537] on input "Date of Departure *" at bounding box center [413, 538] width 429 height 22
click at [616, 536] on input "Date of Departure *" at bounding box center [413, 538] width 429 height 22
click at [607, 538] on input "Date of Departure *" at bounding box center [413, 538] width 429 height 22
click at [613, 538] on icon at bounding box center [616, 538] width 7 height 8
click at [322, 408] on button "6" at bounding box center [325, 405] width 20 height 20
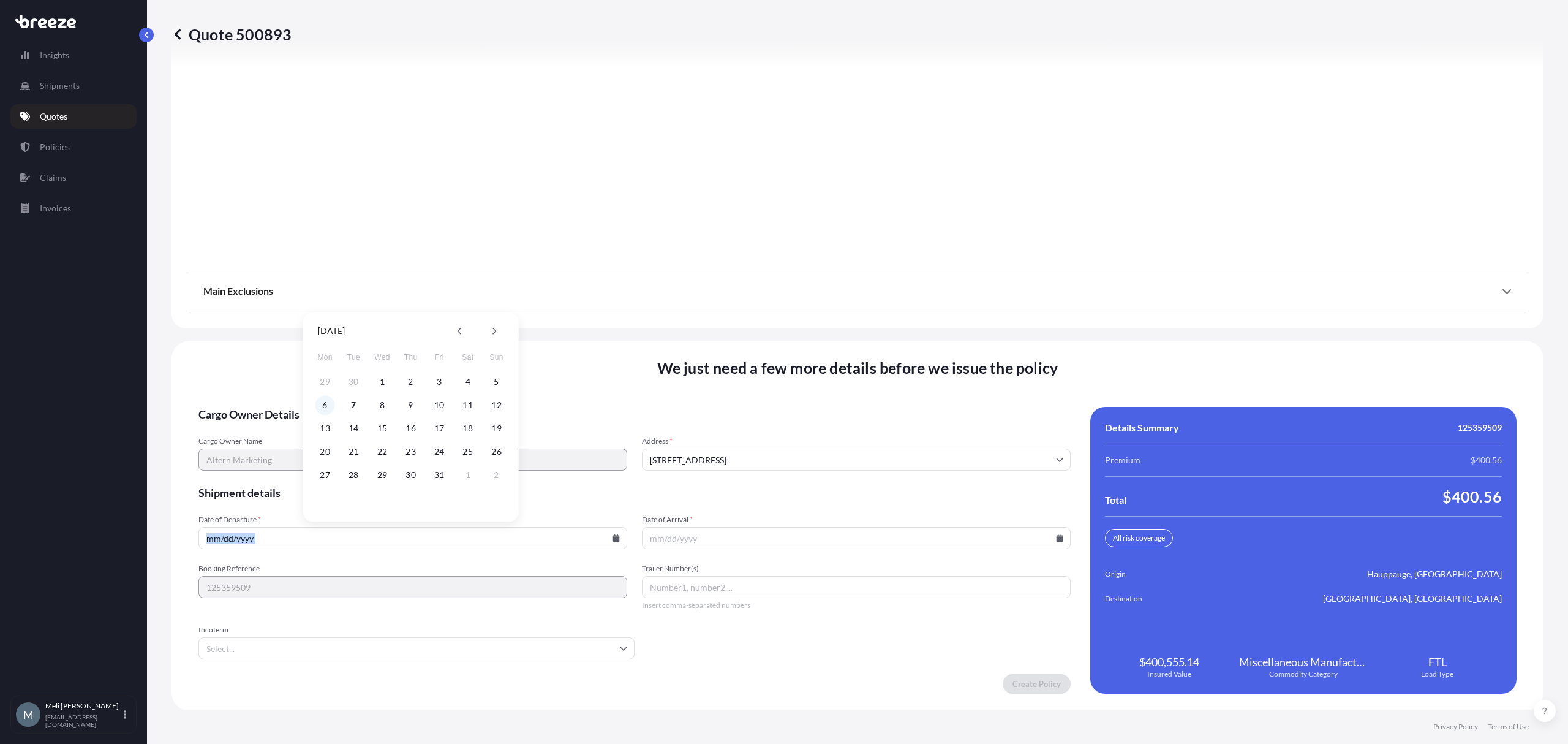
type input "[DATE]"
click at [758, 533] on input "Date of Arrival *" at bounding box center [856, 538] width 429 height 22
click at [1047, 539] on div at bounding box center [856, 538] width 429 height 22
click at [1056, 538] on icon at bounding box center [1060, 538] width 8 height 8
click at [885, 430] on button "17" at bounding box center [878, 428] width 20 height 20
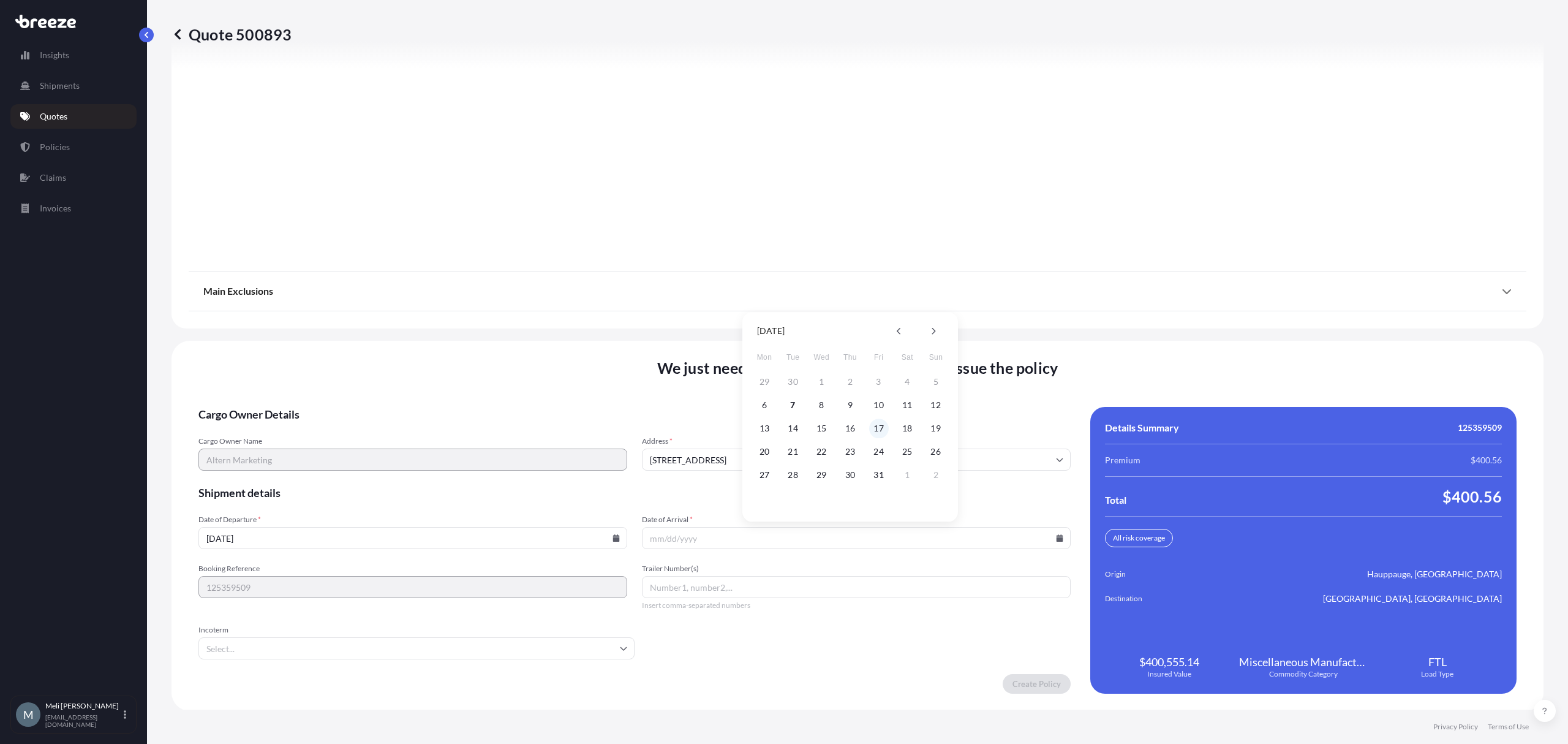
type input "[DATE]"
click at [731, 586] on input "Trailer Number(s)" at bounding box center [856, 587] width 429 height 22
paste input "117"
type input "117"
click at [819, 646] on form "Cargo Owner Details Cargo Owner Name Altern Marketing Address * [STREET_ADDRESS…" at bounding box center [635, 550] width 872 height 287
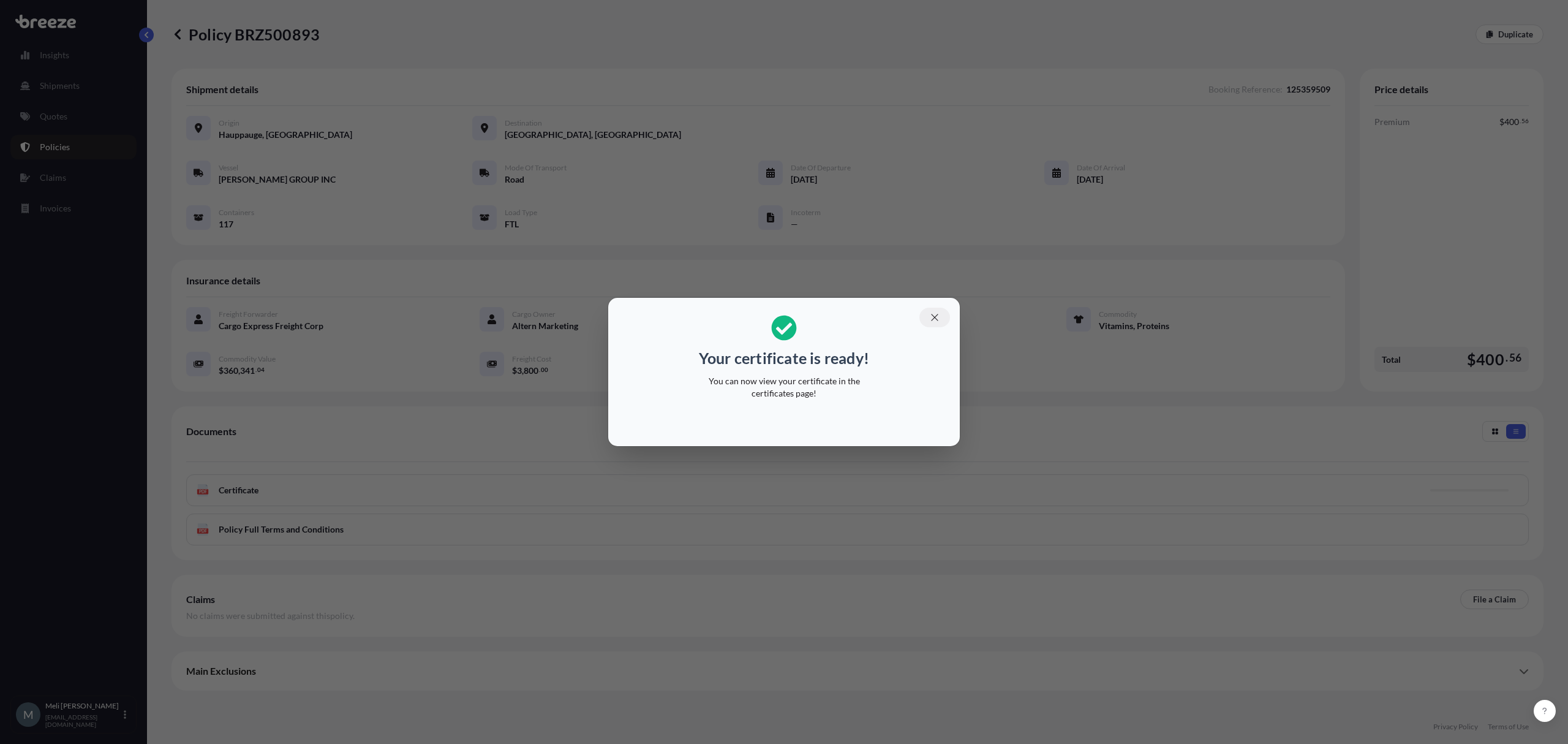
click at [935, 318] on icon "button" at bounding box center [934, 318] width 7 height 7
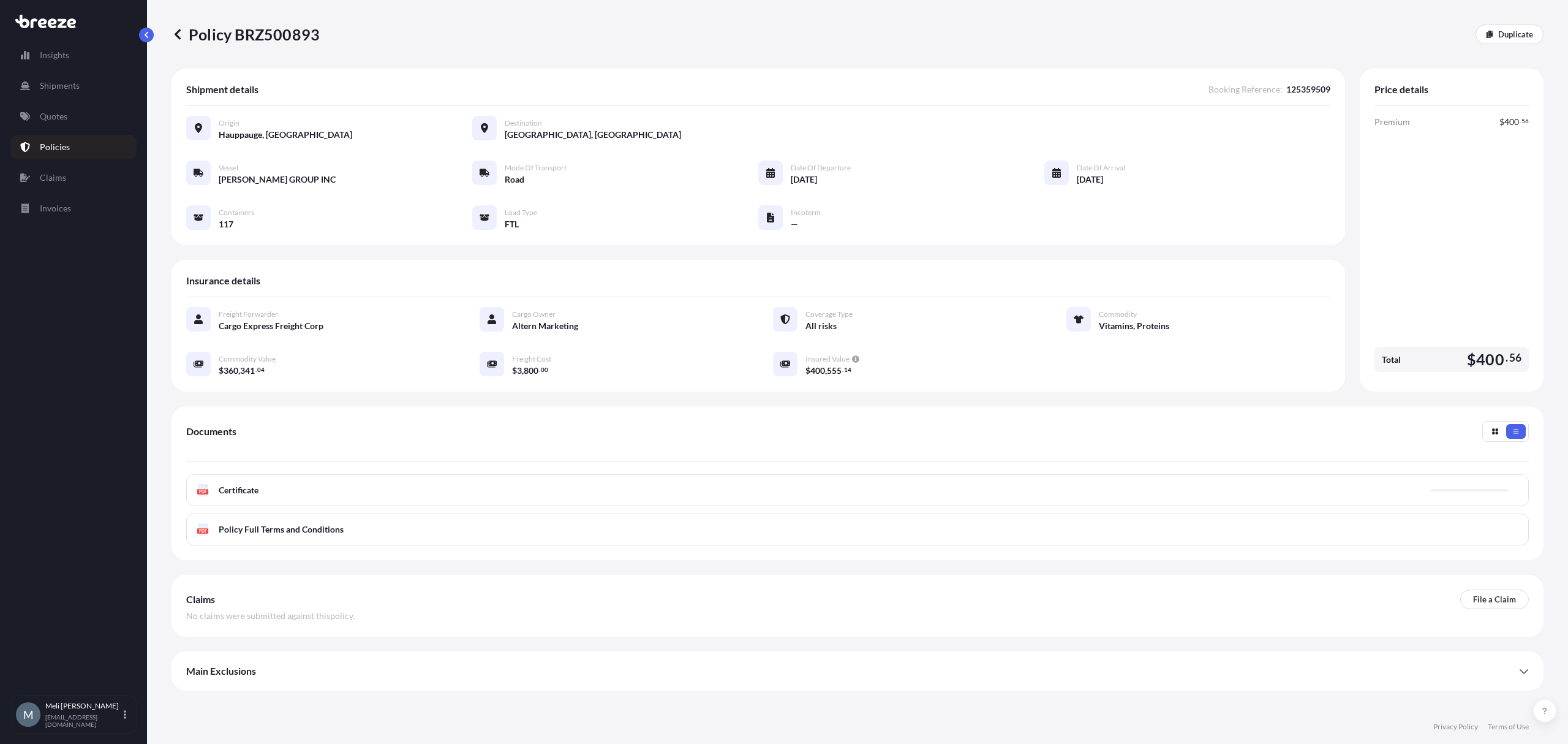
click at [564, 493] on div "PDF Certificate" at bounding box center [857, 490] width 1343 height 32
click at [691, 494] on div "PDF Certificate" at bounding box center [857, 490] width 1343 height 32
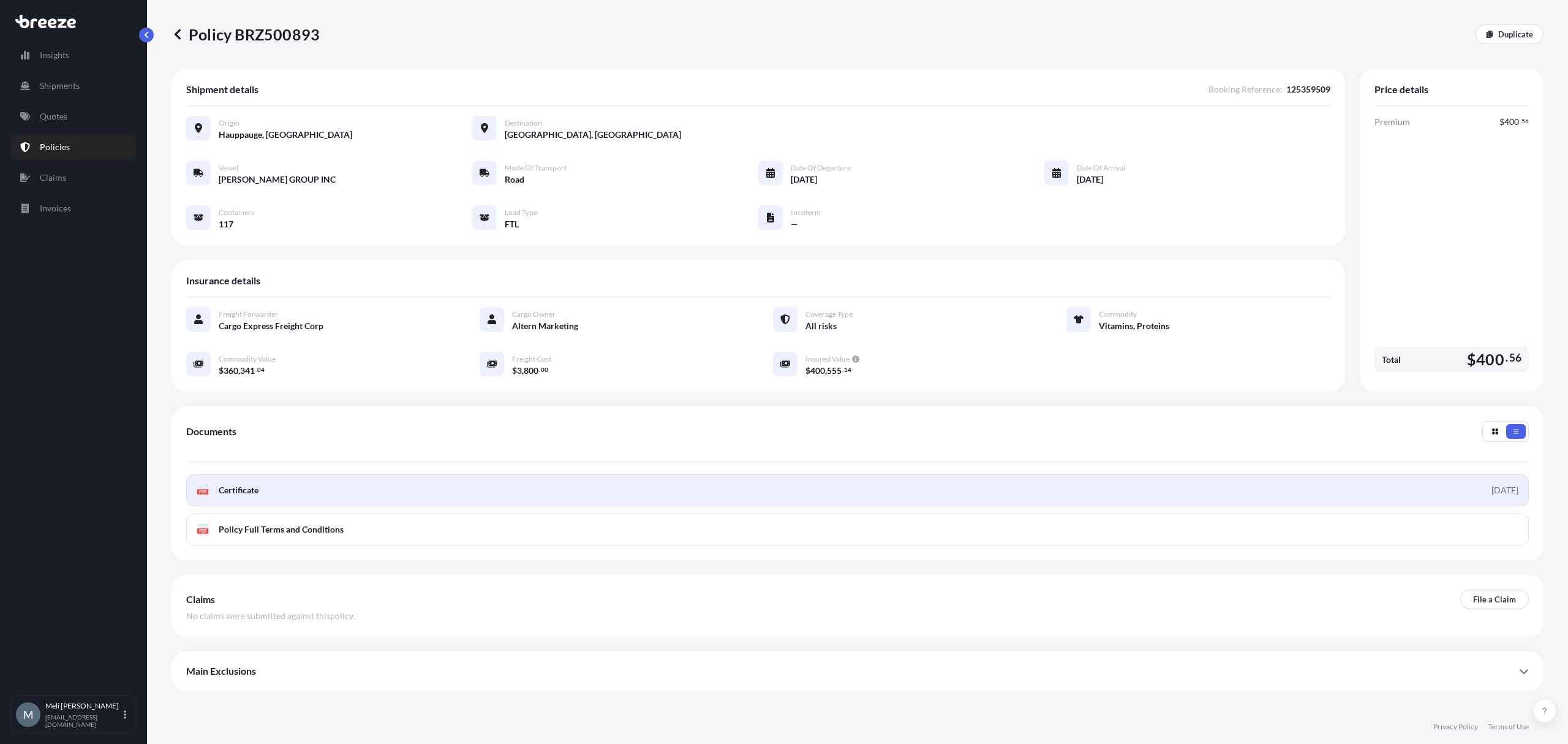
click at [650, 486] on link "PDF Certificate [DATE]" at bounding box center [857, 490] width 1343 height 32
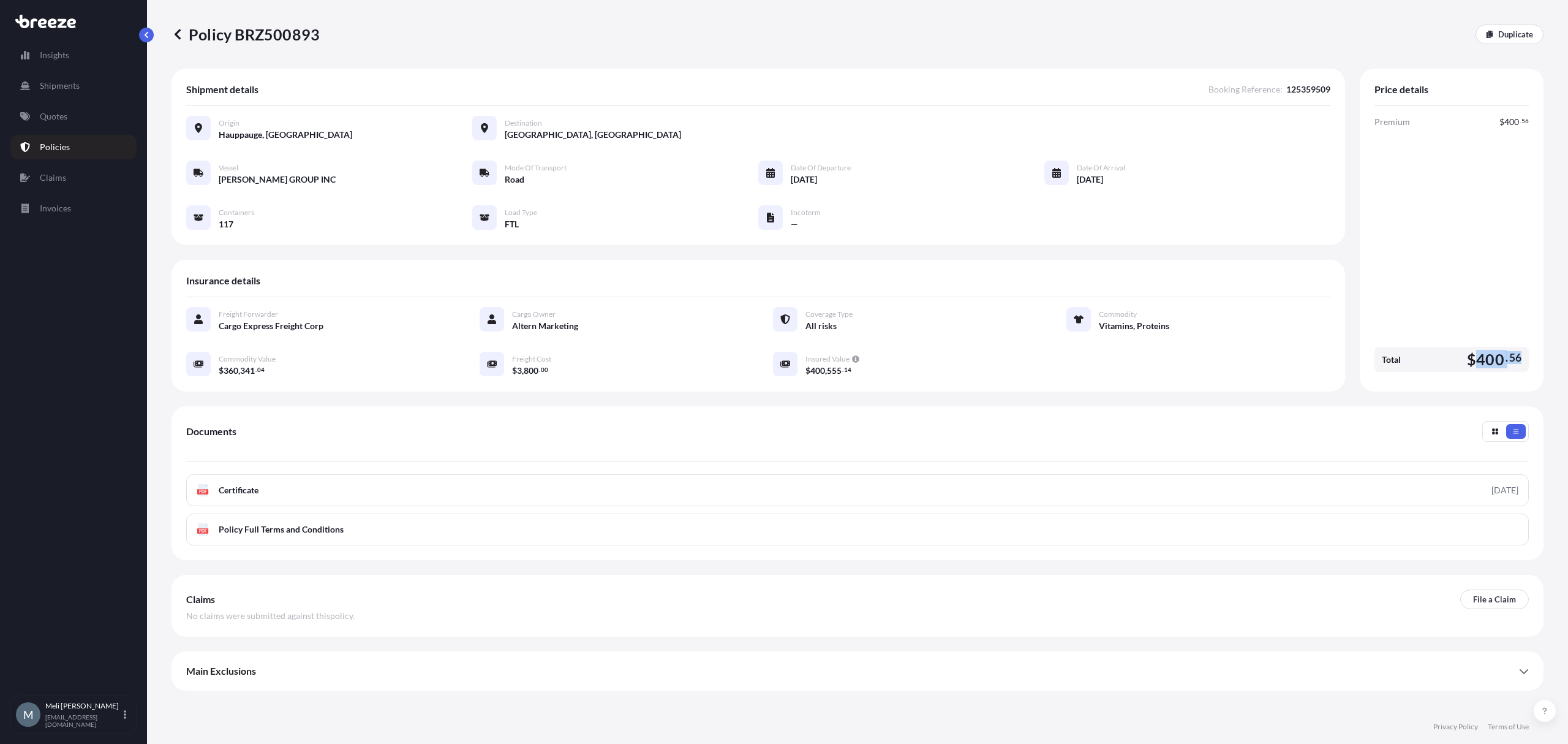
drag, startPoint x: 1519, startPoint y: 360, endPoint x: 1479, endPoint y: 353, distance: 40.6
click at [1479, 353] on span "$ 400 . 56" at bounding box center [1494, 360] width 54 height 15
copy span "400 . 56"
click at [294, 37] on p "Policy BRZ500893" at bounding box center [246, 34] width 148 height 20
drag, startPoint x: 320, startPoint y: 37, endPoint x: 287, endPoint y: 35, distance: 33.1
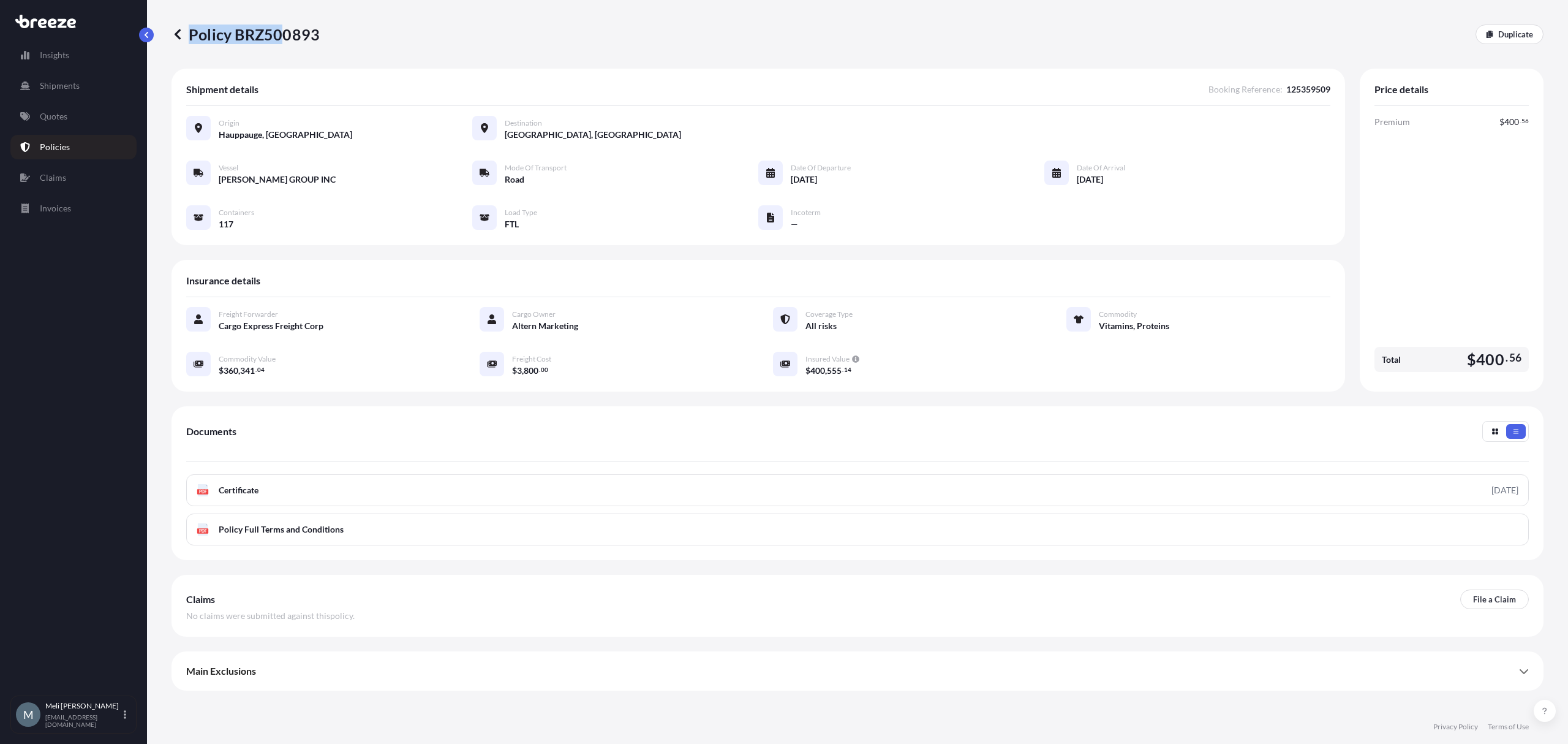
click at [287, 35] on div "Policy BRZ500893 Duplicate" at bounding box center [857, 34] width 1372 height 20
click at [306, 37] on p "Policy BRZ500893" at bounding box center [246, 34] width 148 height 20
drag, startPoint x: 268, startPoint y: 32, endPoint x: 323, endPoint y: 30, distance: 55.0
click at [339, 32] on div "Policy BRZ500893 Duplicate" at bounding box center [857, 34] width 1372 height 20
click at [322, 29] on div "Policy BRZ500893 Duplicate" at bounding box center [857, 34] width 1372 height 20
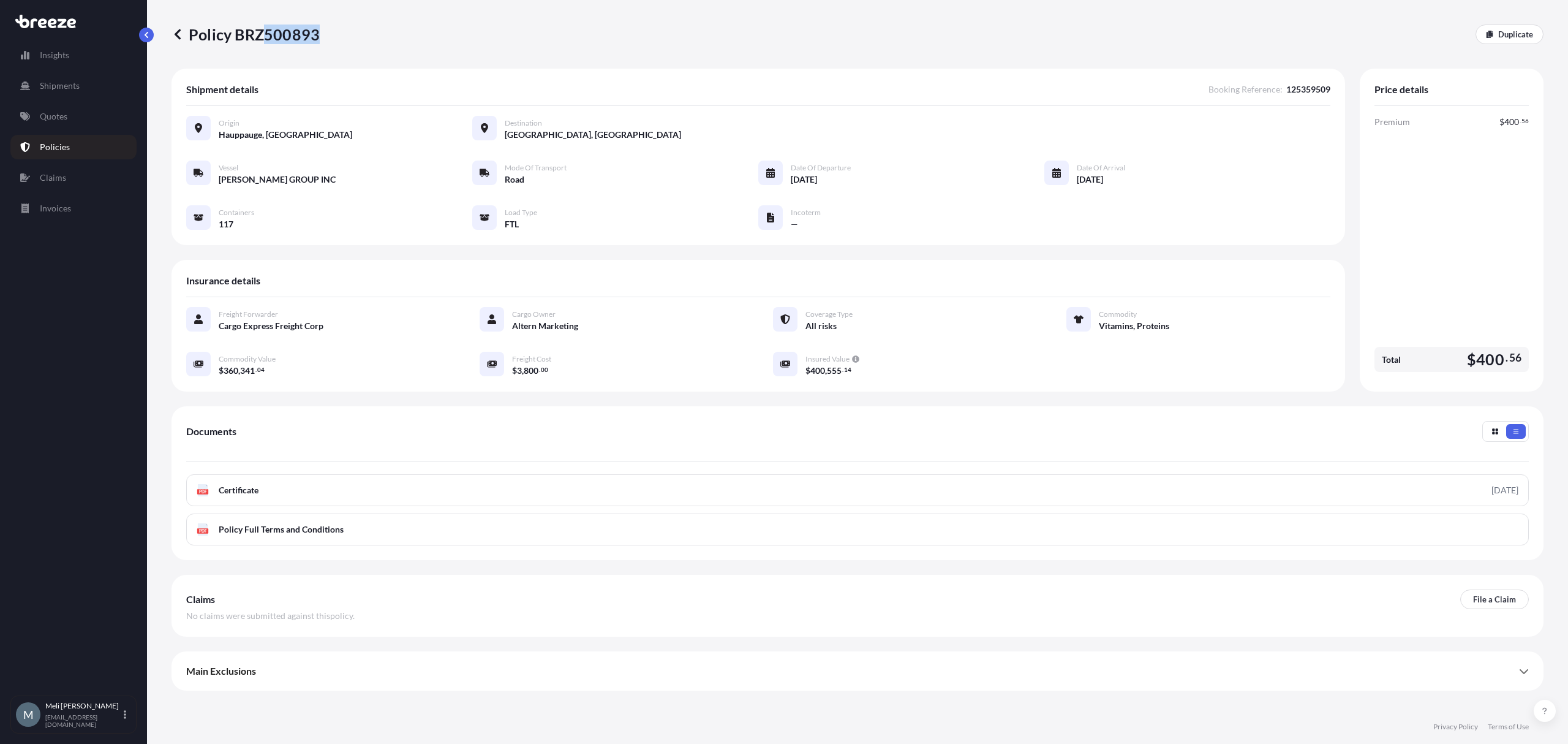
drag, startPoint x: 267, startPoint y: 35, endPoint x: 316, endPoint y: 32, distance: 49.1
click at [316, 32] on p "Policy BRZ500893" at bounding box center [246, 34] width 148 height 20
copy p "500893"
click at [275, 42] on p "Policy BRZ500893" at bounding box center [246, 34] width 148 height 20
click at [275, 37] on p "Policy BRZ500893" at bounding box center [246, 34] width 148 height 20
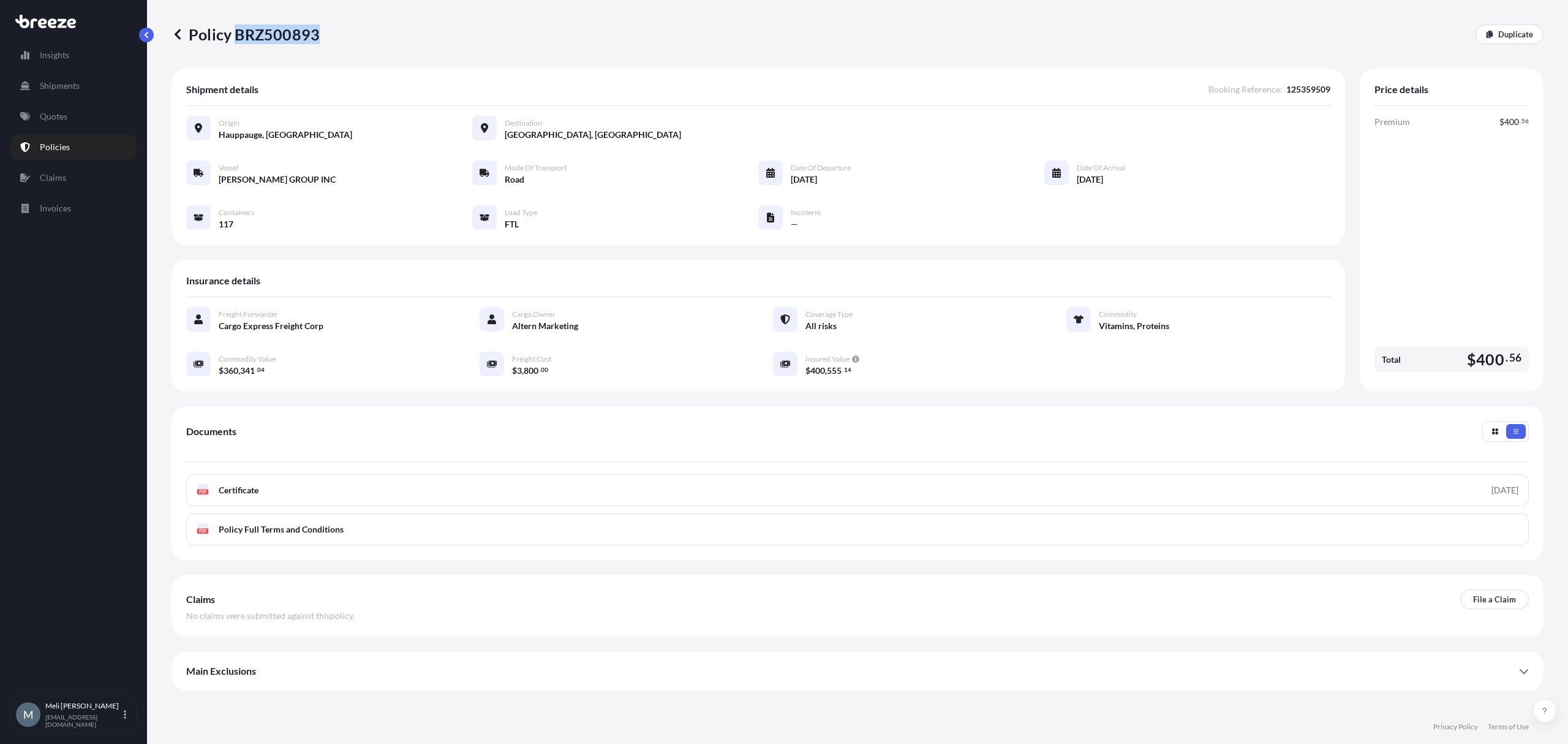
click at [275, 37] on p "Policy BRZ500893" at bounding box center [246, 34] width 148 height 20
copy p "BRZ500893"
click at [56, 117] on p "Quotes" at bounding box center [54, 116] width 28 height 12
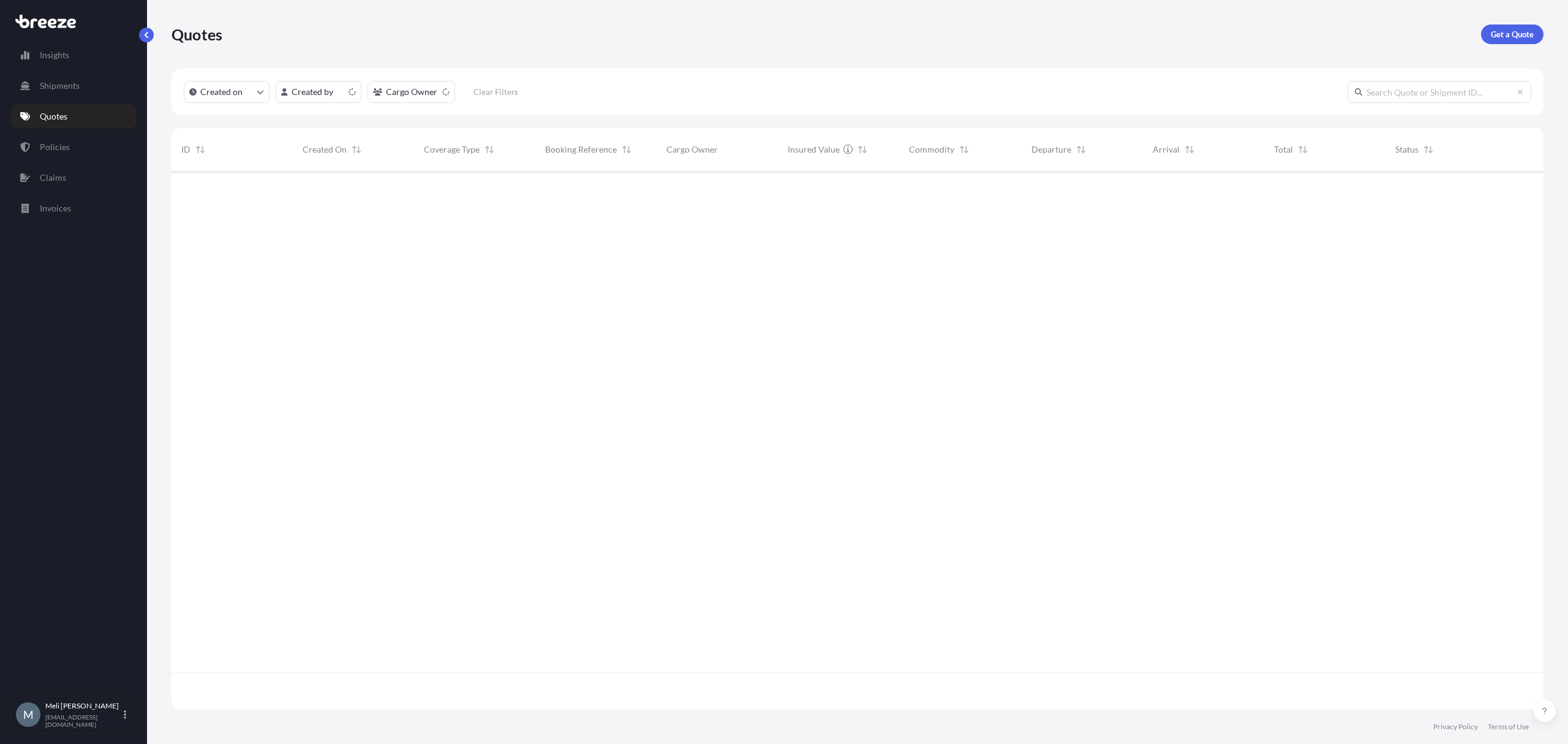
scroll to position [533, 1360]
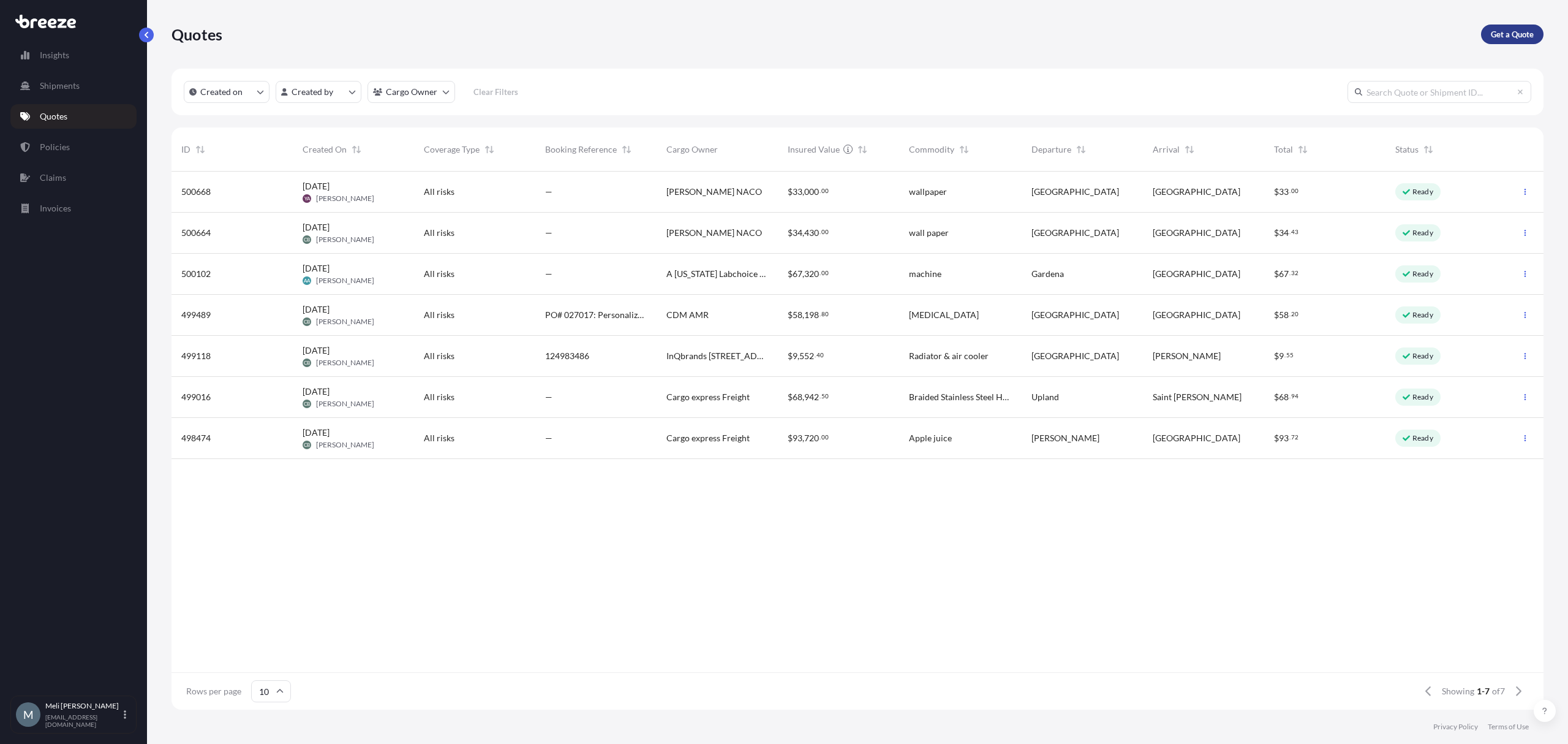
click at [1514, 29] on p "Get a Quote" at bounding box center [1512, 34] width 43 height 12
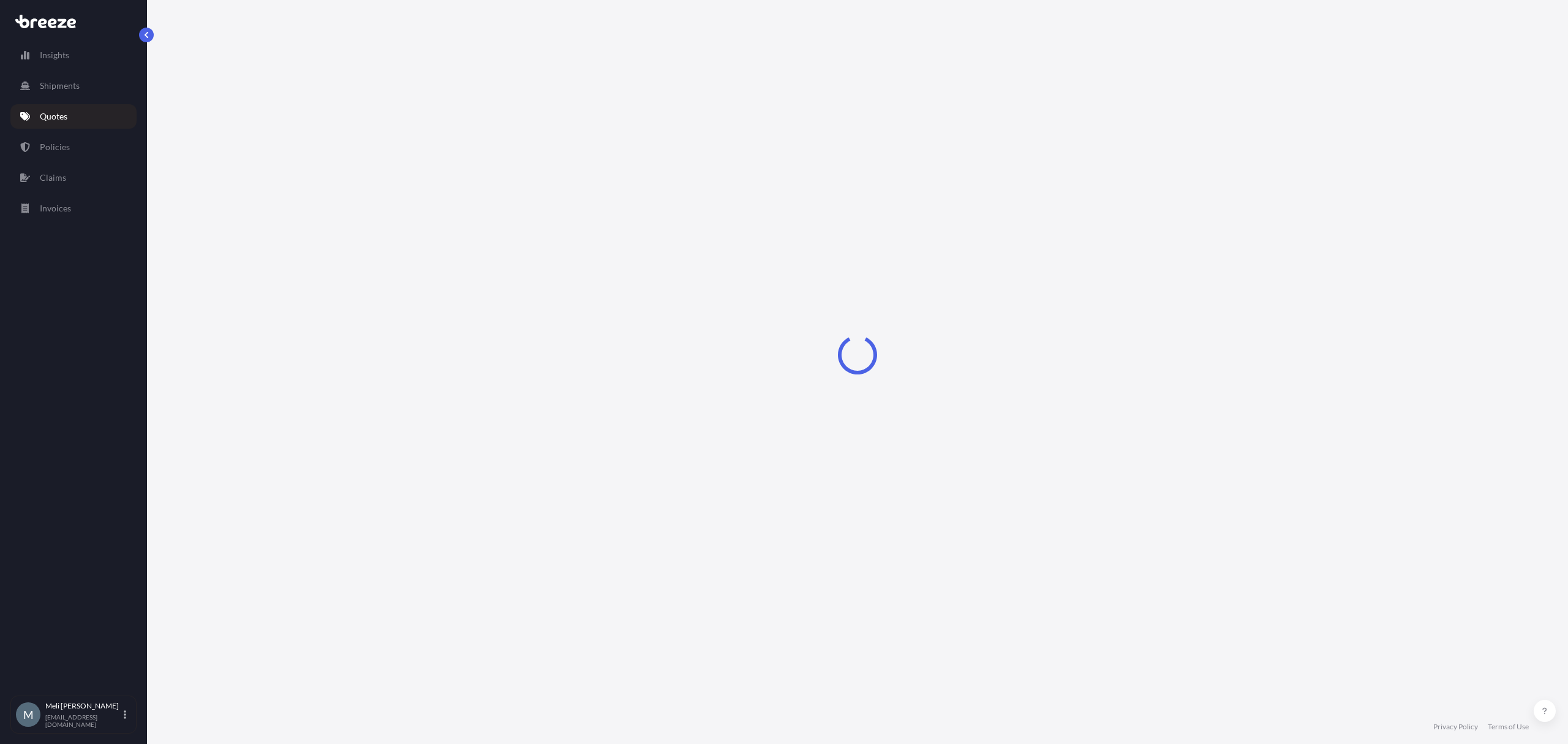
select select "Sea"
select select "1"
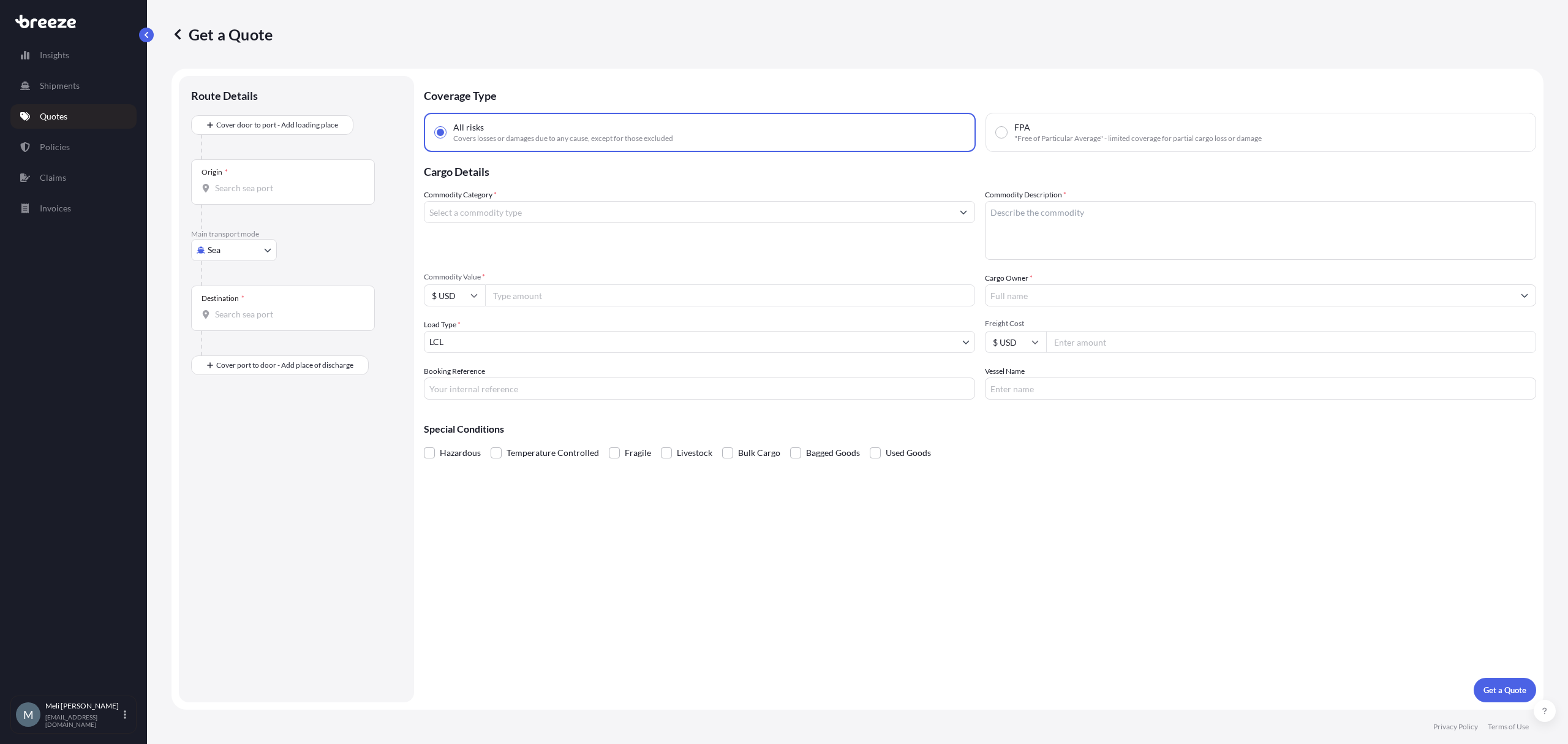
click at [242, 253] on body "Insights Shipments Quotes Policies Claims Invoices M [PERSON_NAME] [PERSON_NAME…" at bounding box center [784, 372] width 1568 height 744
click at [234, 324] on div "Road" at bounding box center [234, 326] width 76 height 22
select select "Road"
click at [525, 296] on input "Commodity Value *" at bounding box center [730, 295] width 490 height 22
paste input "262817.28"
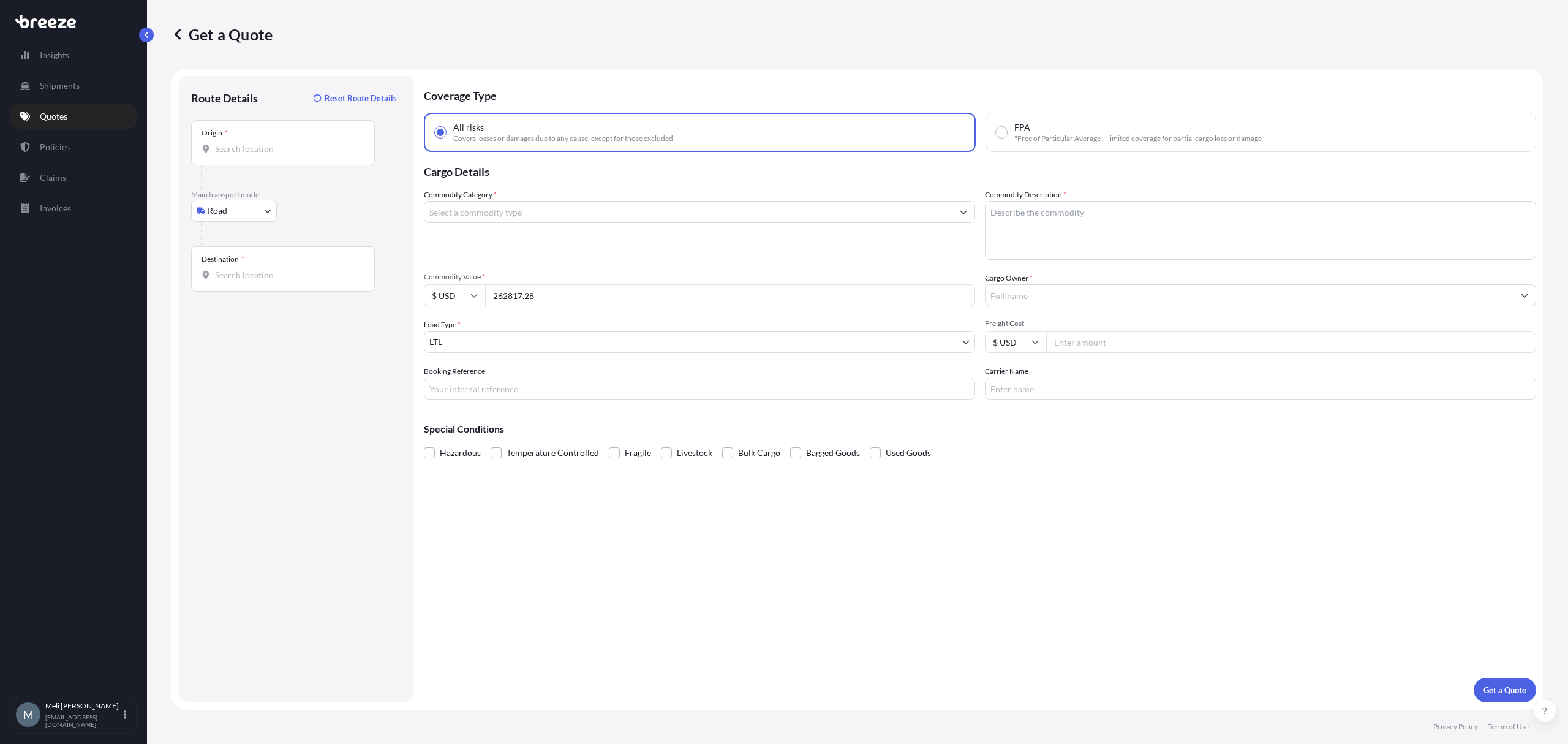
type input "262817.28"
click at [547, 250] on div "Commodity Category *" at bounding box center [699, 224] width 551 height 71
click at [508, 297] on input "262817.28" at bounding box center [730, 295] width 490 height 22
click at [572, 256] on div "Commodity Category *" at bounding box center [699, 224] width 551 height 71
click at [252, 148] on input "Origin *" at bounding box center [287, 149] width 144 height 12
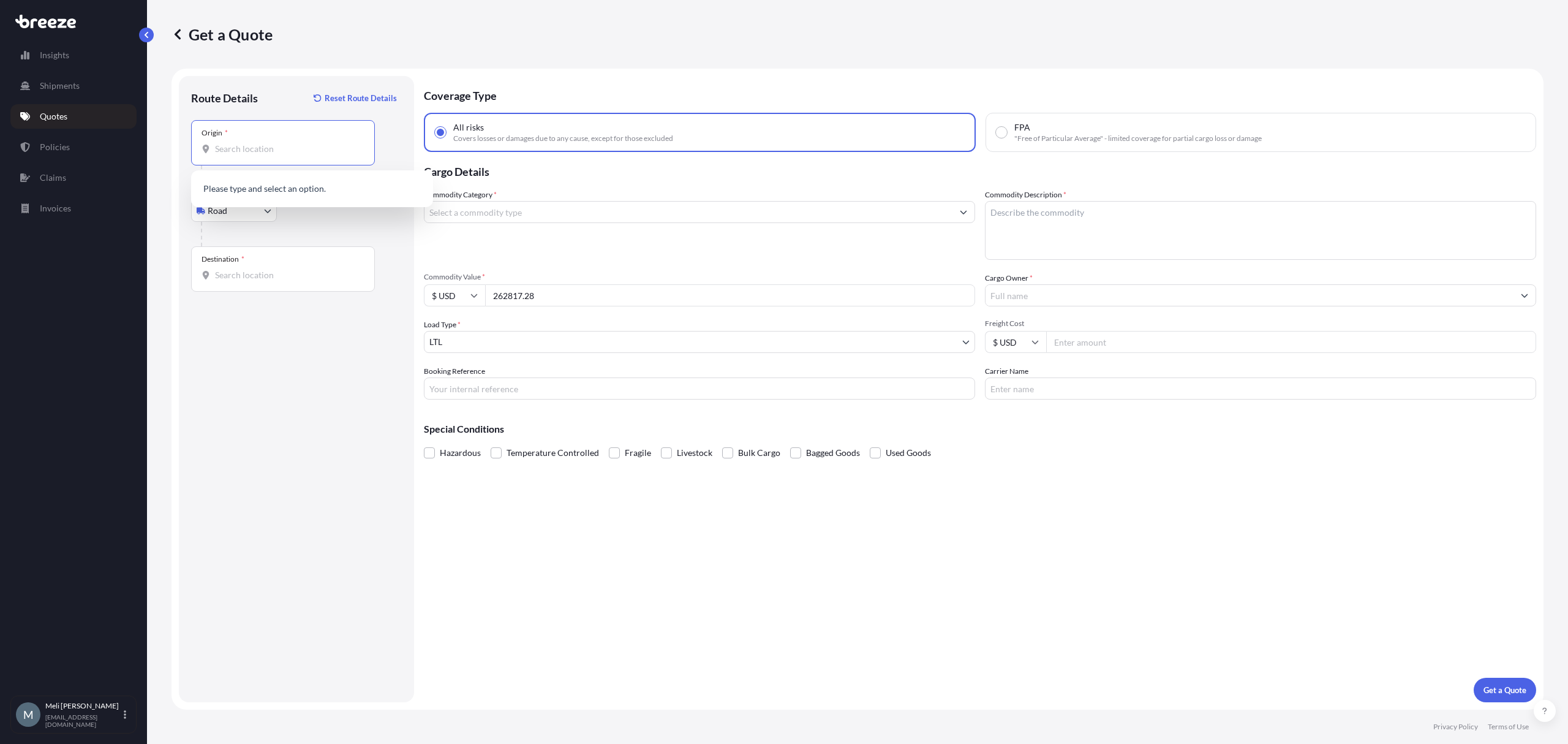
paste input "[STREET_ADDRESS][PERSON_NAME]"
click at [294, 192] on span "[STREET_ADDRESS][PERSON_NAME]" at bounding box center [305, 189] width 144 height 12
type input "[STREET_ADDRESS][PERSON_NAME]"
click at [288, 274] on input "Destination *" at bounding box center [287, 275] width 144 height 12
click at [263, 270] on input "Destination * Please select a destination" at bounding box center [287, 275] width 144 height 12
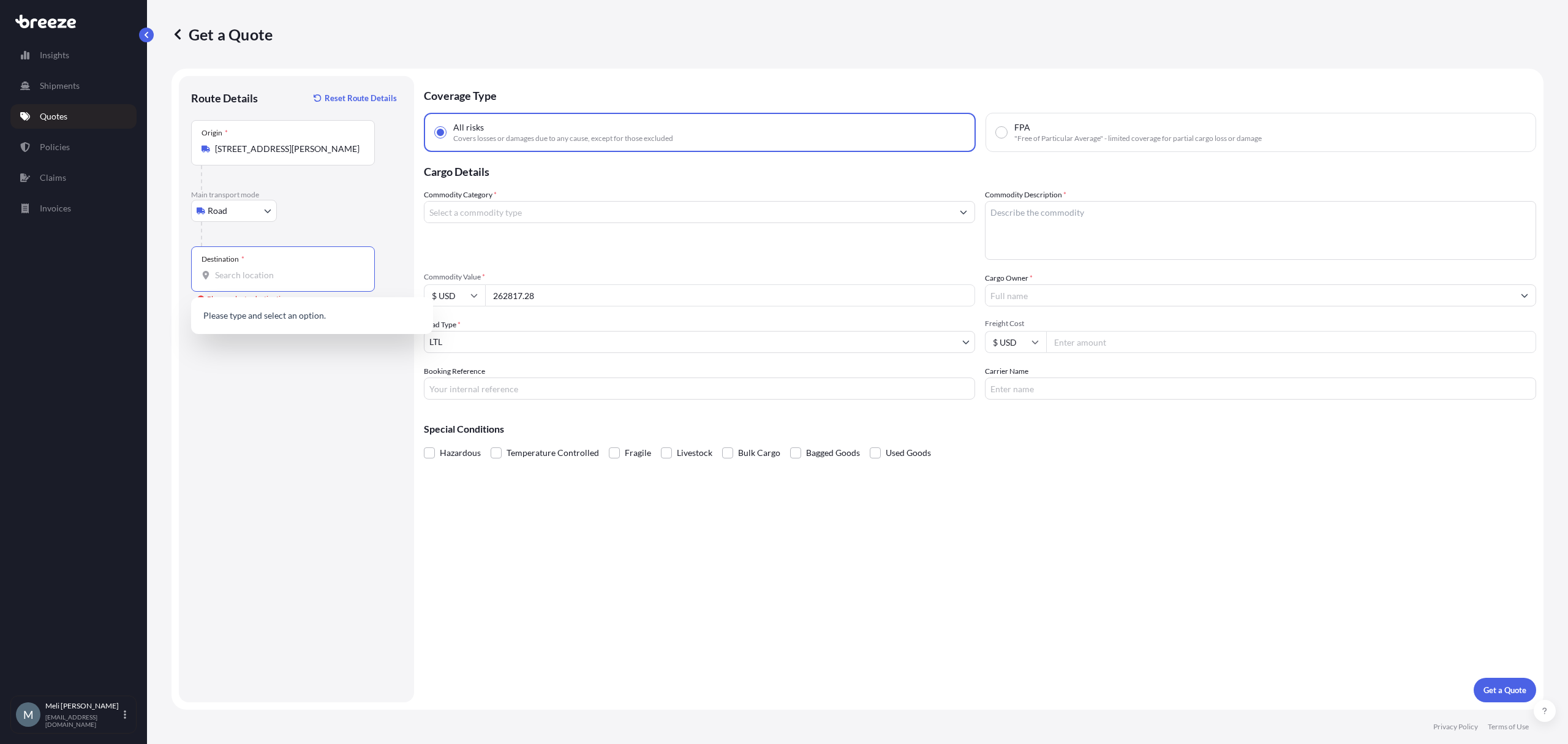
paste input "[STREET_ADDRESS]"
click at [309, 312] on span "[STREET_ADDRESS]" at bounding box center [271, 317] width 77 height 12
type input "[STREET_ADDRESS]"
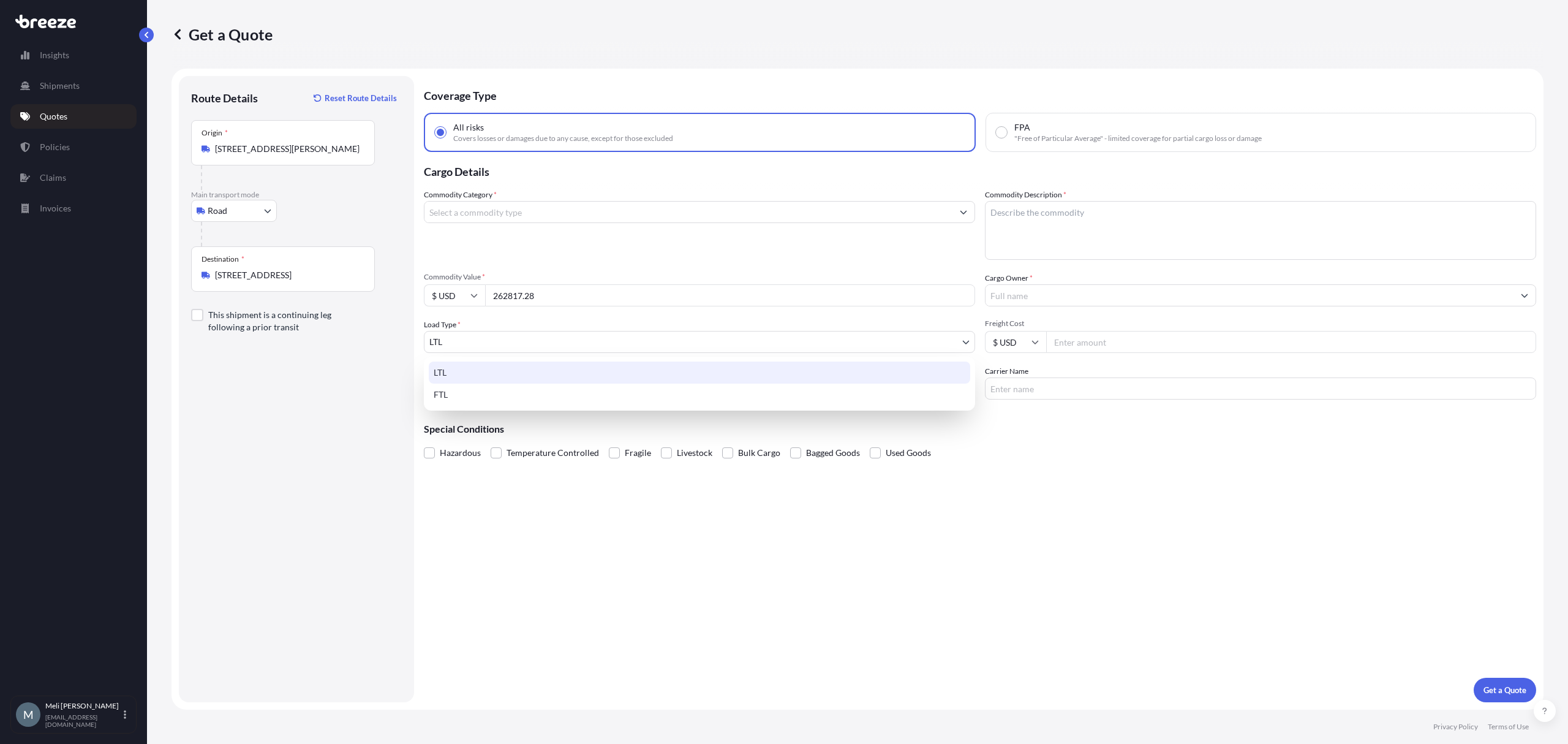
click at [490, 338] on body "0 options available. 0 options available. 1 option available. Insights Shipment…" at bounding box center [784, 372] width 1568 height 744
click at [505, 396] on div "FTL" at bounding box center [700, 394] width 542 height 22
select select "2"
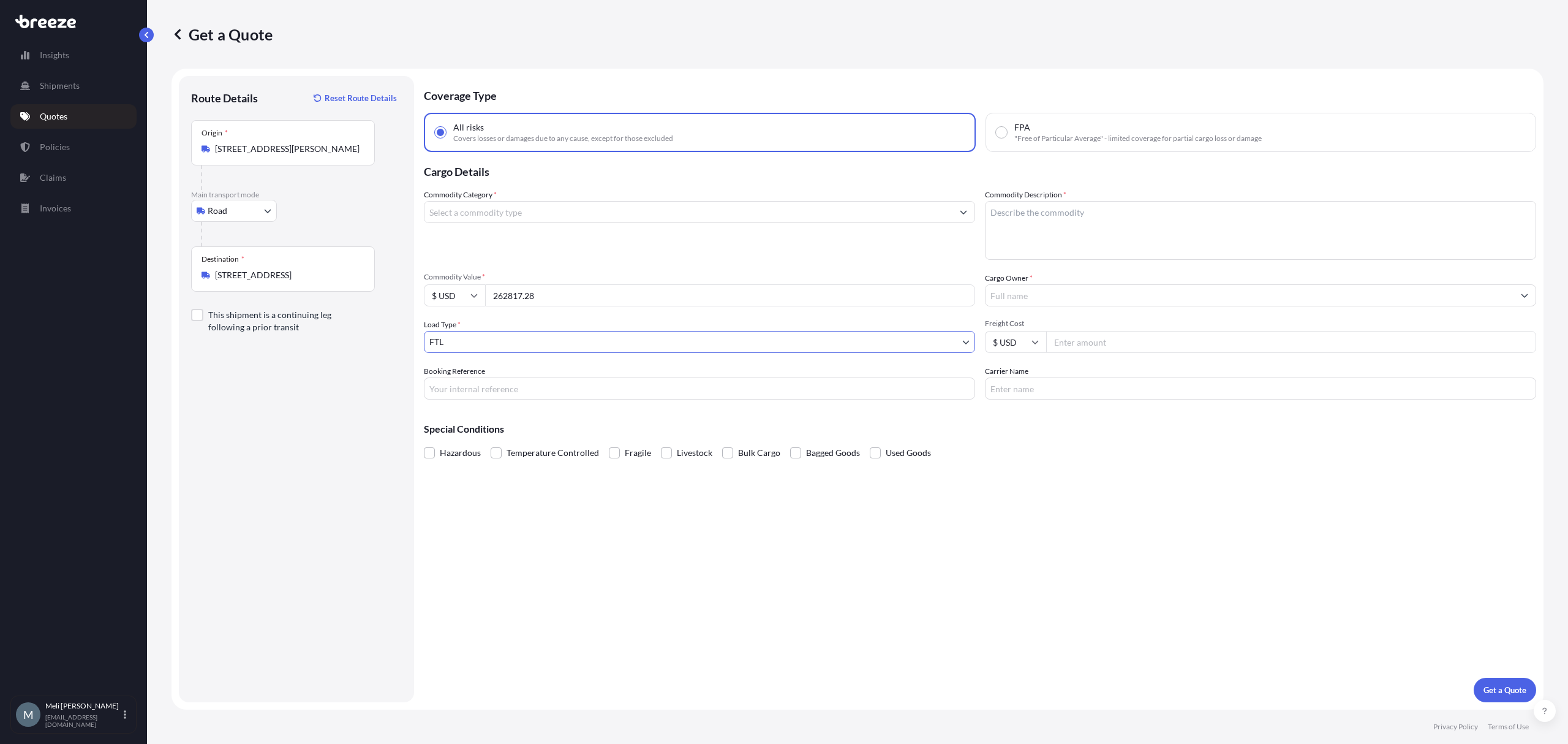
click at [551, 382] on input "Booking Reference" at bounding box center [699, 388] width 551 height 22
paste input "125467139"
type input "125467139"
click at [1095, 299] on input "Cargo Owner *" at bounding box center [1249, 295] width 528 height 22
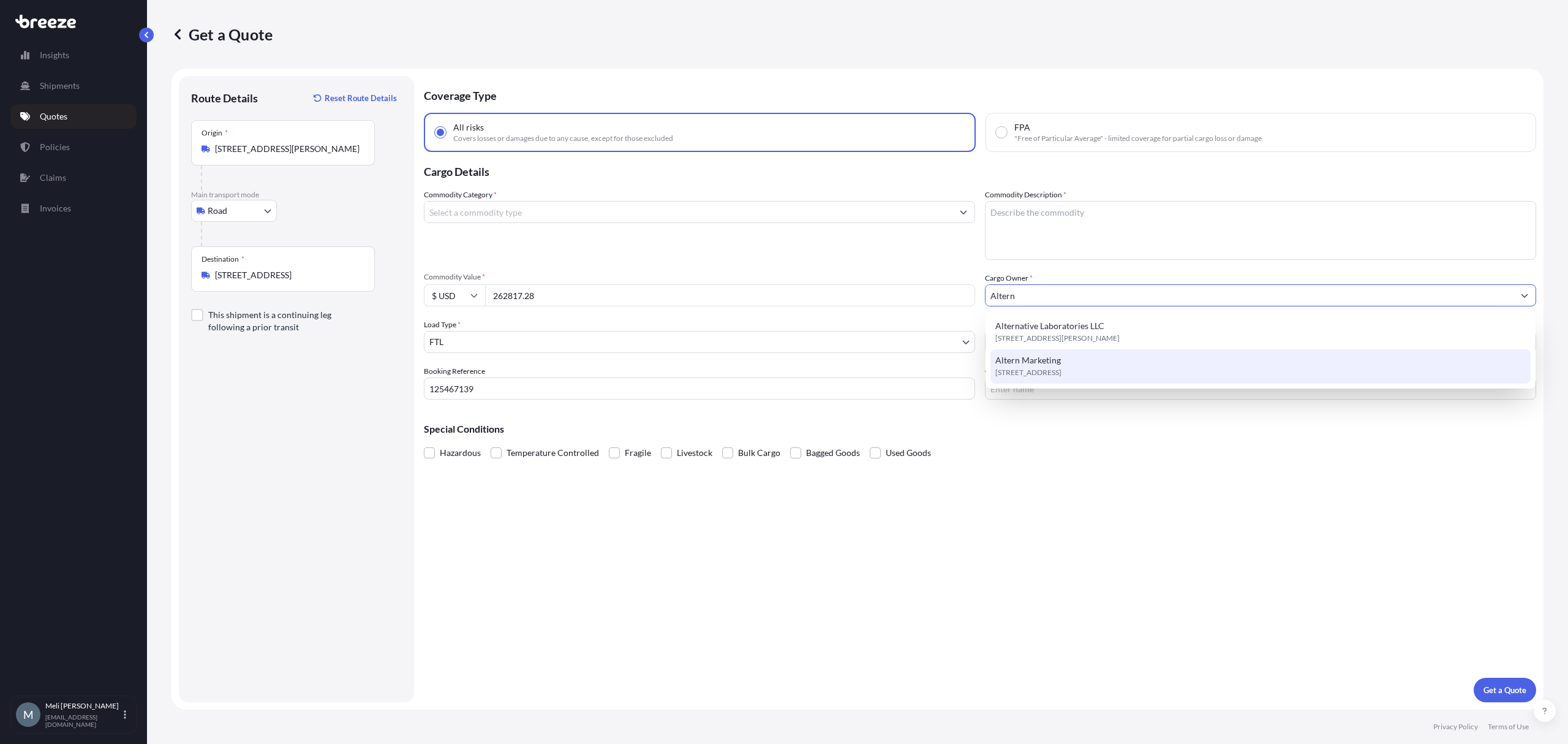
click at [1066, 362] on div "Altern Marketing [STREET_ADDRESS]" at bounding box center [1260, 367] width 540 height 34
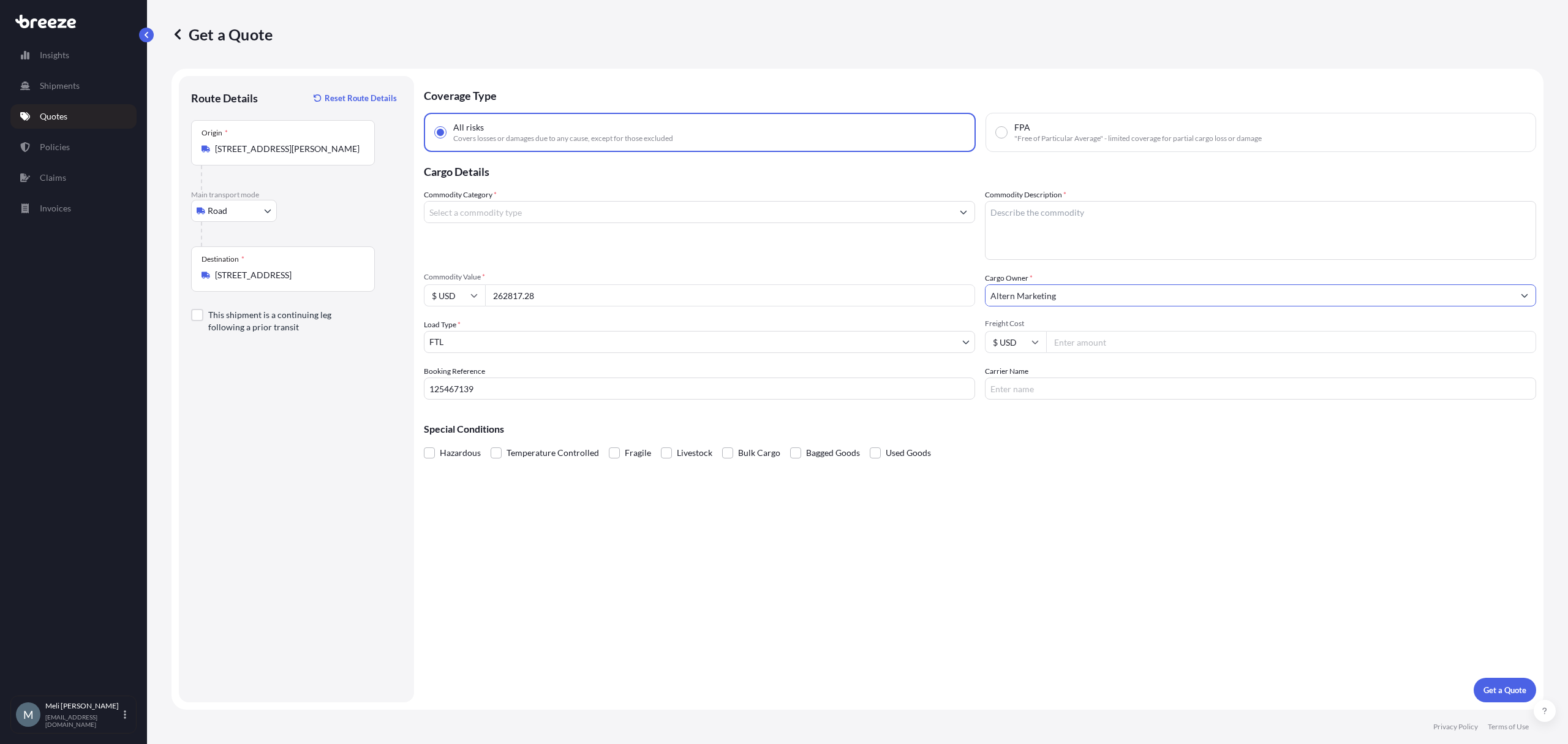
type input "Altern Marketing"
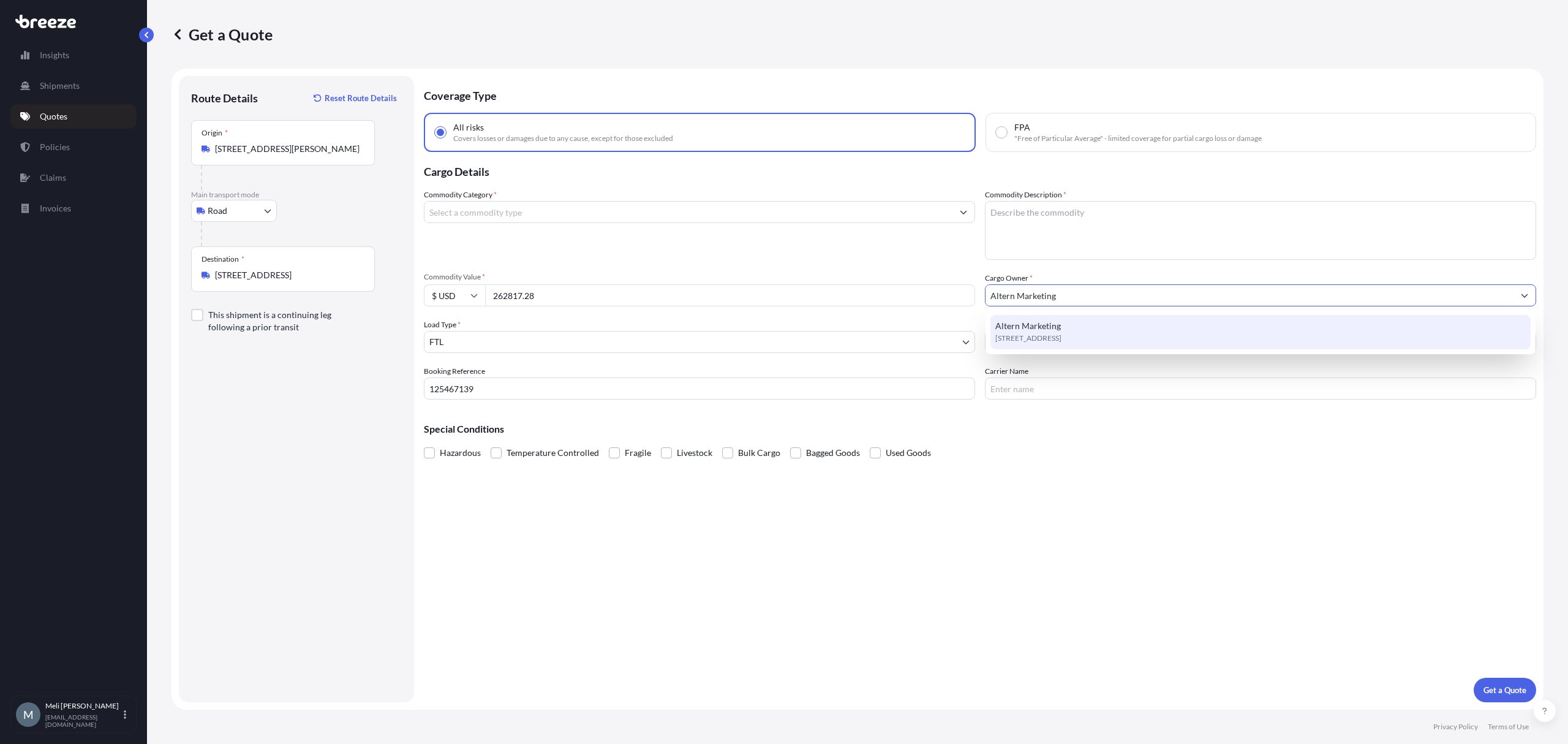
click at [1130, 348] on div "Altern Marketing [STREET_ADDRESS]" at bounding box center [1260, 332] width 540 height 34
click at [1061, 332] on span "[STREET_ADDRESS]" at bounding box center [1028, 338] width 66 height 12
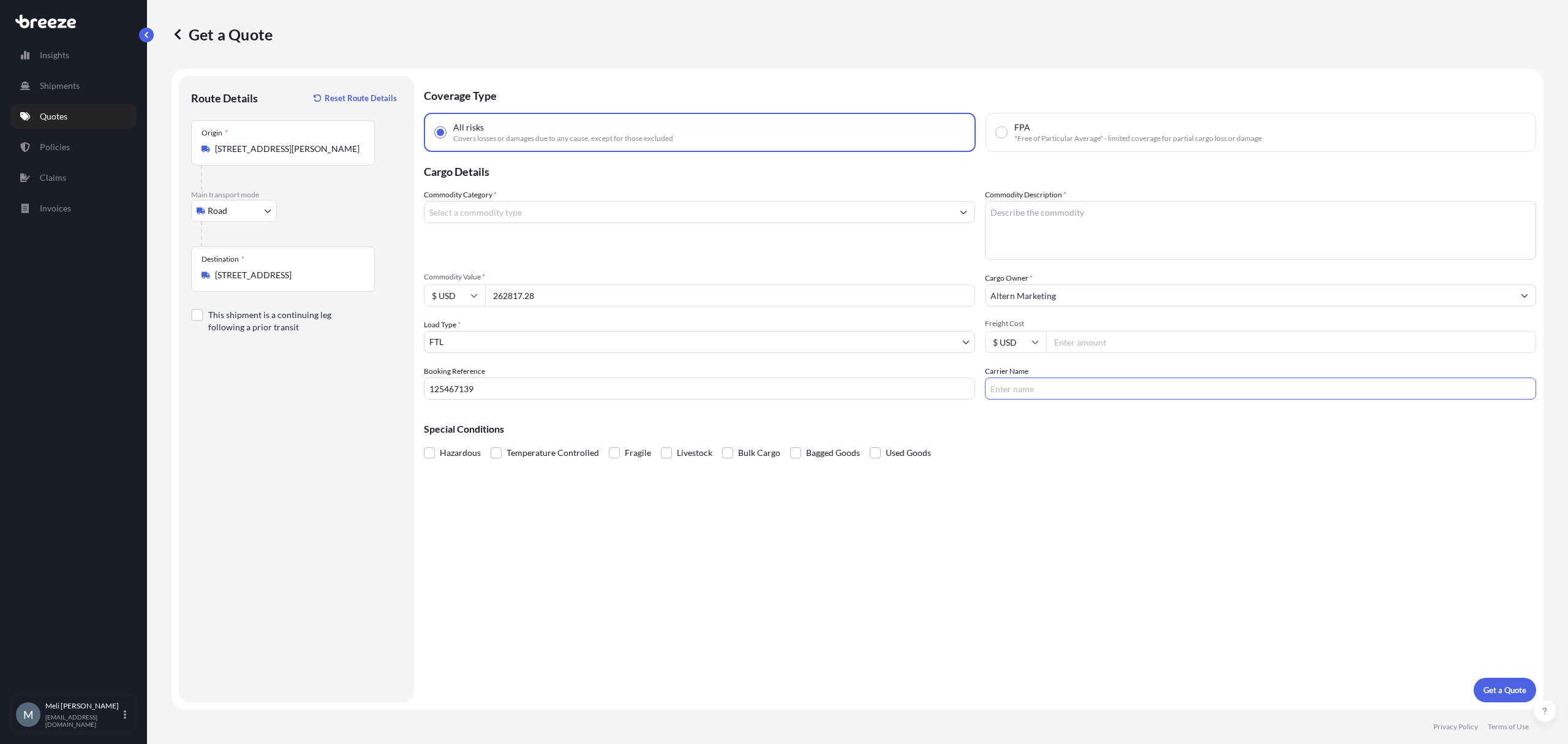
click at [1064, 380] on input "Carrier Name" at bounding box center [1260, 388] width 551 height 22
paste input "SUNRISE ON TIME"
type input "SUNRISE ON TIME"
click at [1001, 462] on div "Coverage Type All risks Covers losses or damages due to any cause, except for t…" at bounding box center [980, 389] width 1112 height 626
click at [1367, 569] on div "Coverage Type All risks Covers losses or damages due to any cause, except for t…" at bounding box center [980, 389] width 1112 height 626
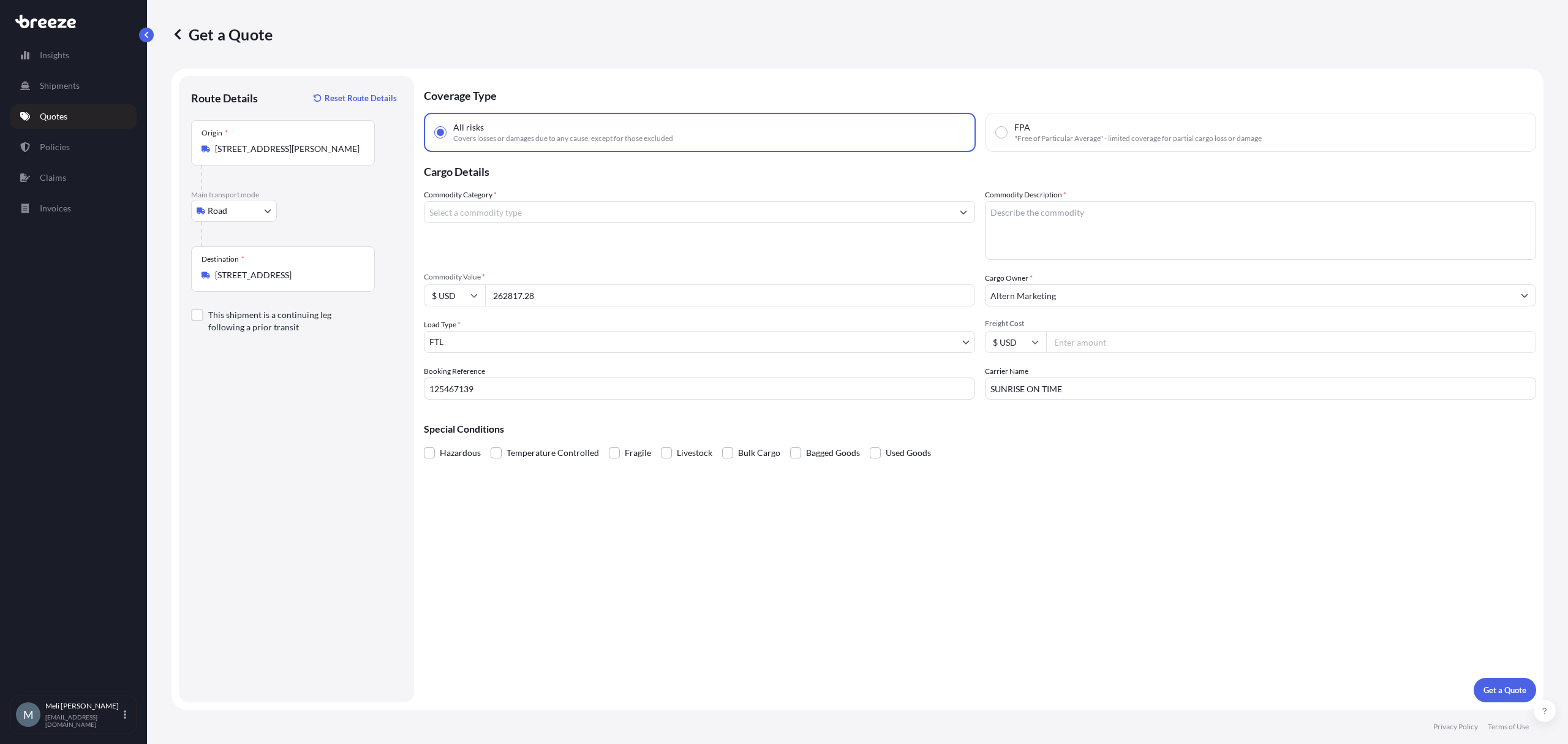
click at [1162, 346] on input "Freight Cost" at bounding box center [1291, 342] width 490 height 22
type input "3600"
click at [552, 204] on input "Commodity Category *" at bounding box center [688, 211] width 528 height 22
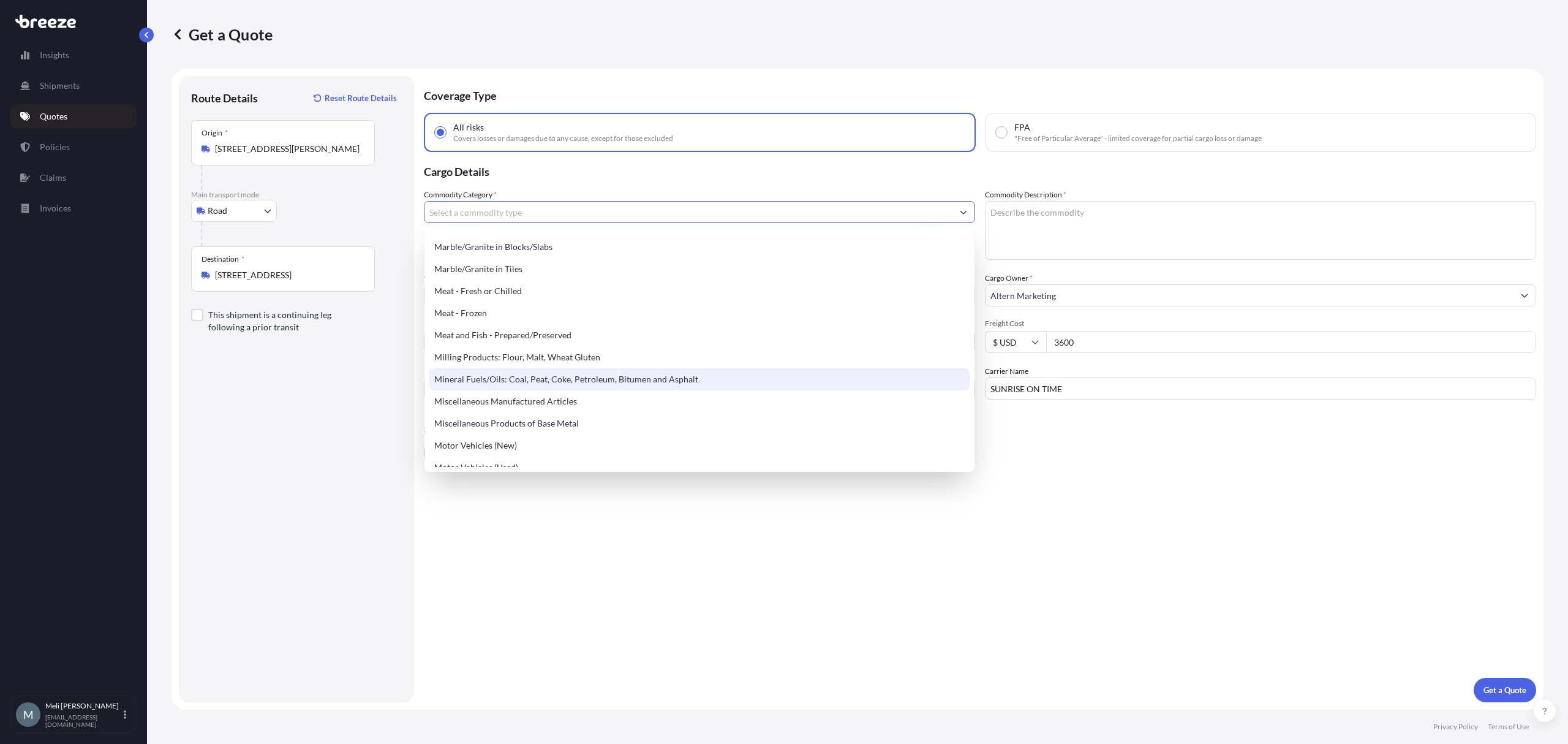
scroll to position [1634, 0]
click at [566, 368] on div "Miscellaneous Manufactured Articles" at bounding box center [699, 374] width 540 height 22
type input "Miscellaneous Manufactured Articles"
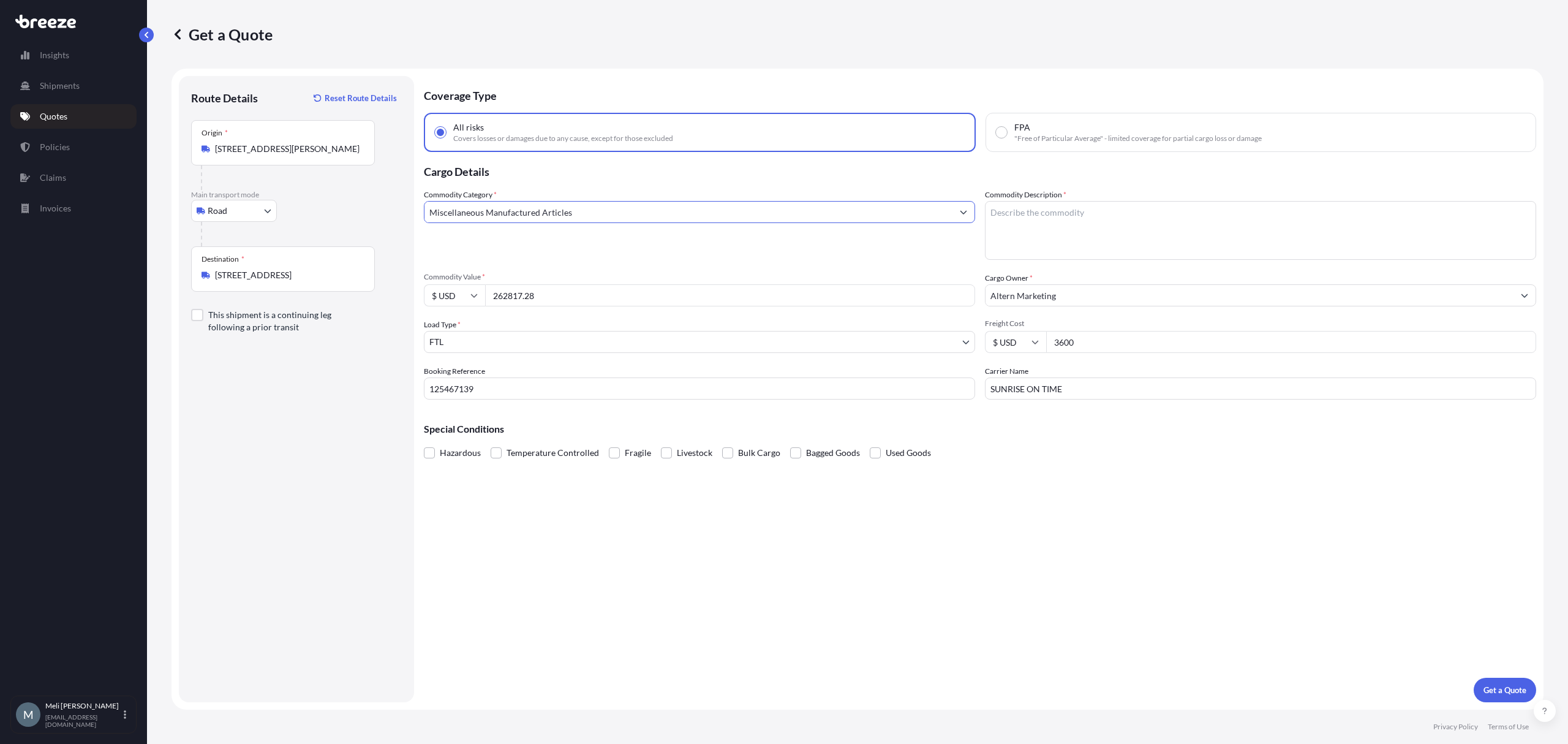
click at [1054, 220] on textarea "Commodity Description *" at bounding box center [1260, 230] width 551 height 59
type textarea "Vitamins, Proteins"
click at [950, 232] on div "Commodity Category * Miscellaneous Manufactured Articles" at bounding box center [699, 224] width 551 height 71
click at [1517, 691] on p "Get a Quote" at bounding box center [1505, 690] width 43 height 12
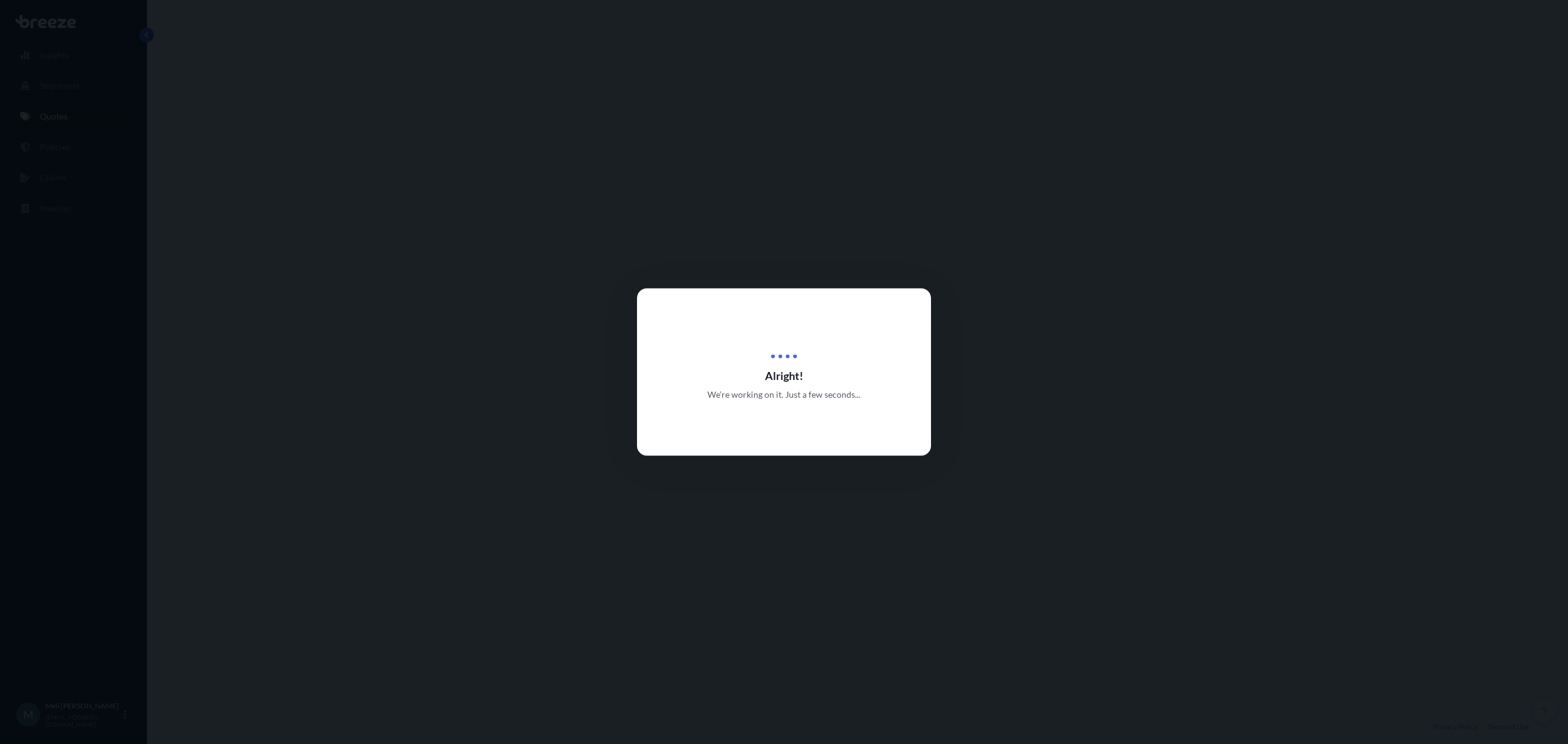
select select "Road"
select select "2"
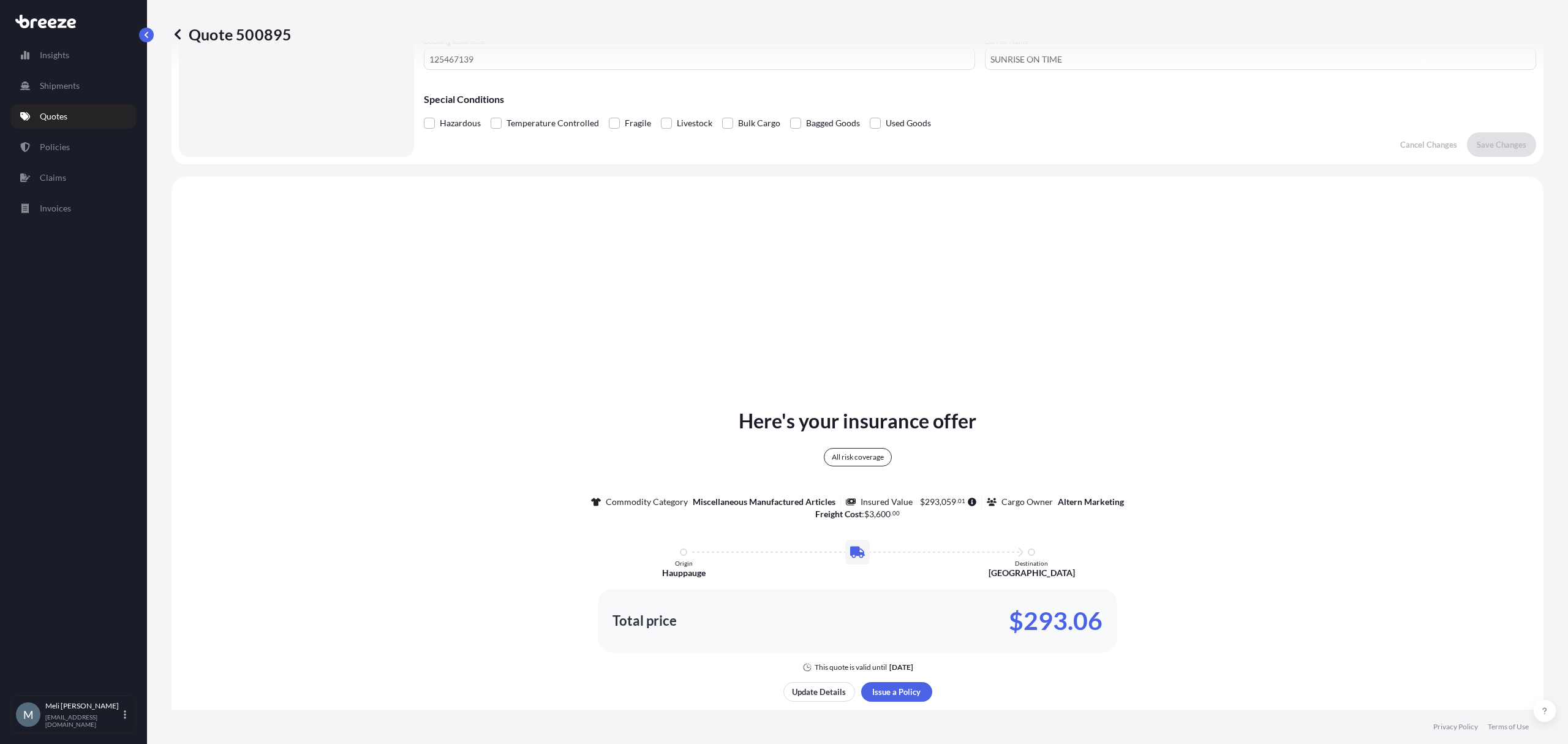
scroll to position [445, 0]
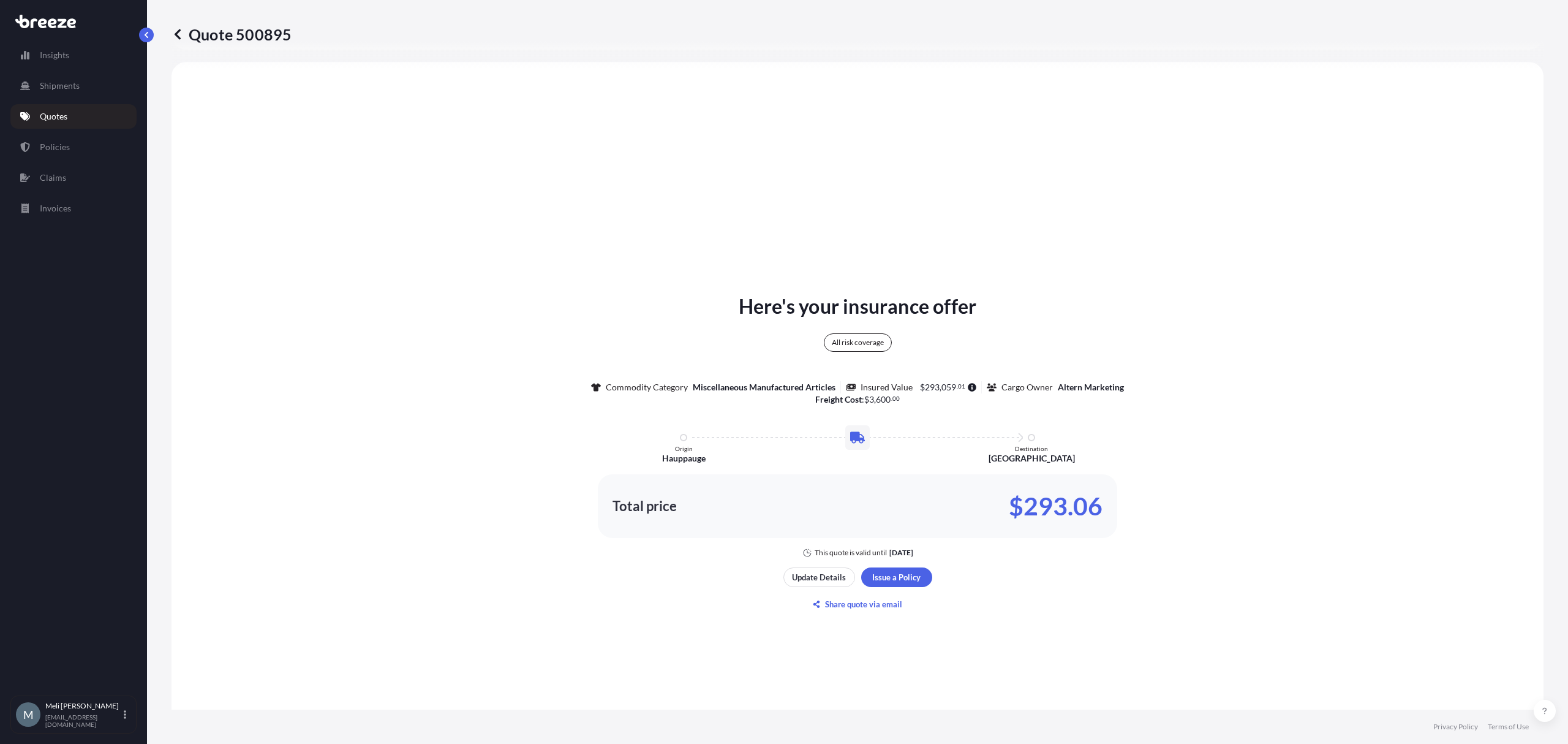
click at [573, 325] on div "Here's your insurance offer All risk coverage Commodity Category Miscellaneous …" at bounding box center [857, 425] width 1338 height 266
drag, startPoint x: 1100, startPoint y: 506, endPoint x: 1027, endPoint y: 498, distance: 73.4
click at [1027, 498] on div "Total price $293.06" at bounding box center [857, 506] width 520 height 64
click at [1059, 524] on div "Total price $293.06" at bounding box center [857, 506] width 520 height 64
drag, startPoint x: 1093, startPoint y: 508, endPoint x: 1020, endPoint y: 506, distance: 73.0
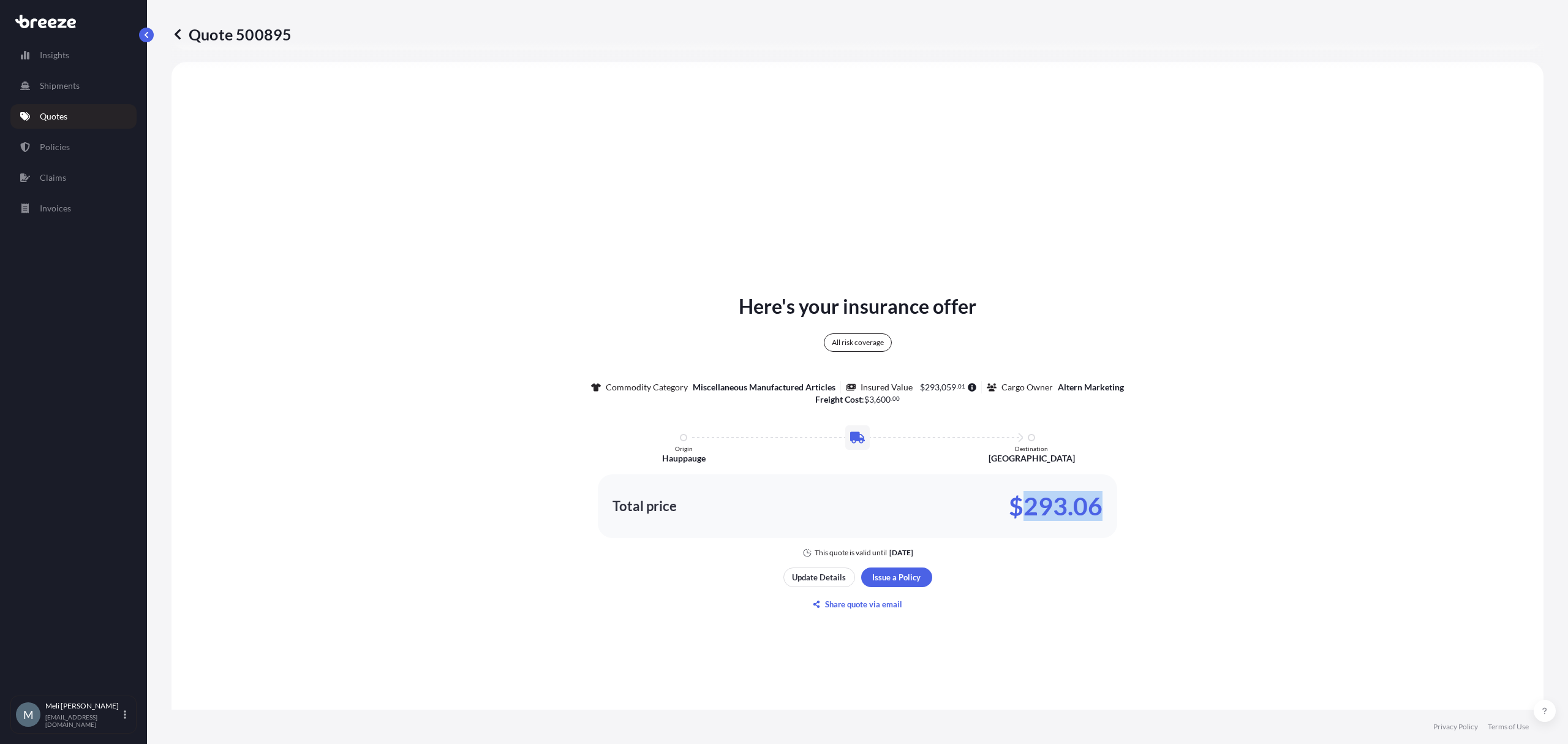
click at [1020, 506] on p "$293.06" at bounding box center [1055, 506] width 94 height 20
copy p "293.06"
click at [279, 34] on p "Quote 500895" at bounding box center [232, 34] width 120 height 20
copy p "500895"
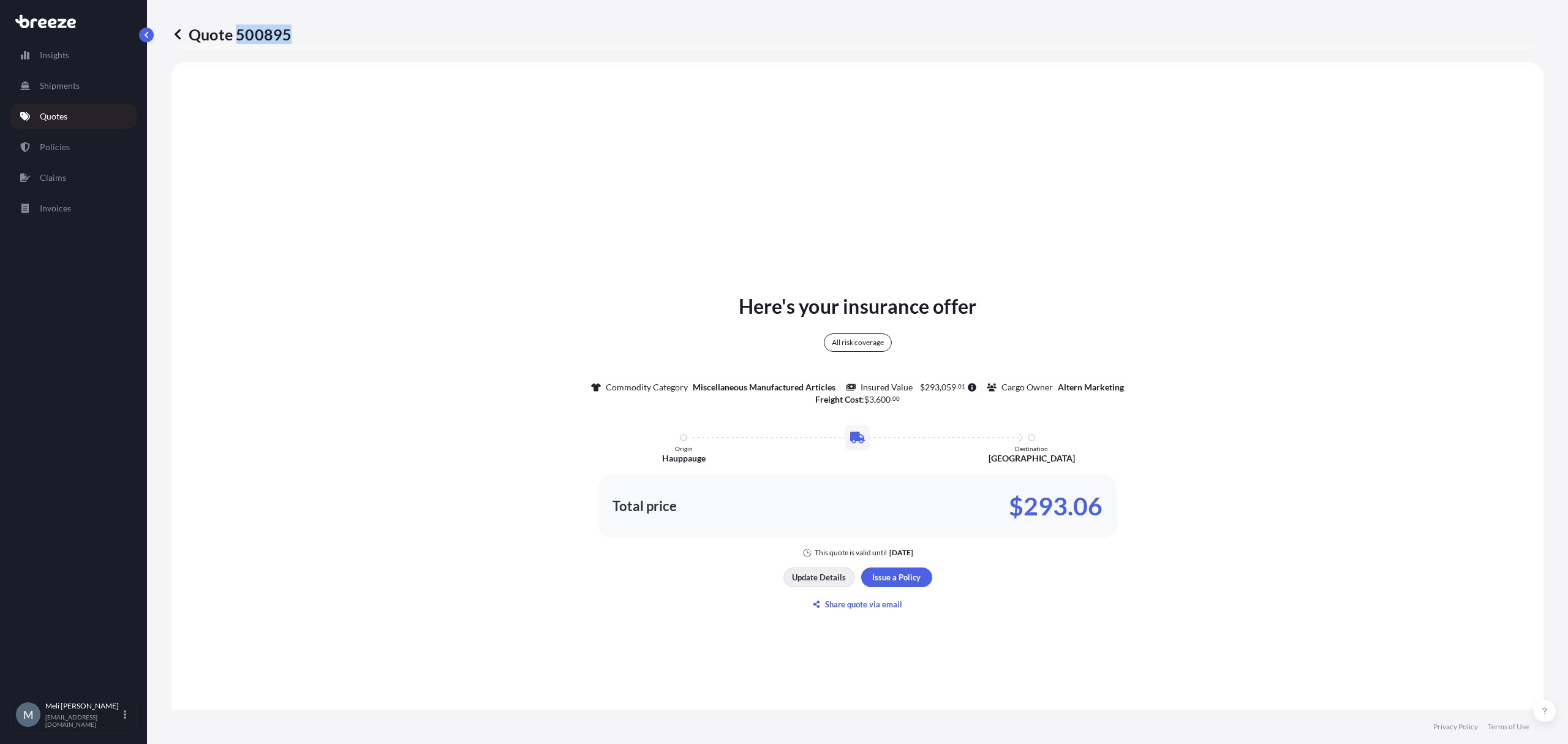
click at [797, 575] on p "Update Details" at bounding box center [819, 577] width 54 height 12
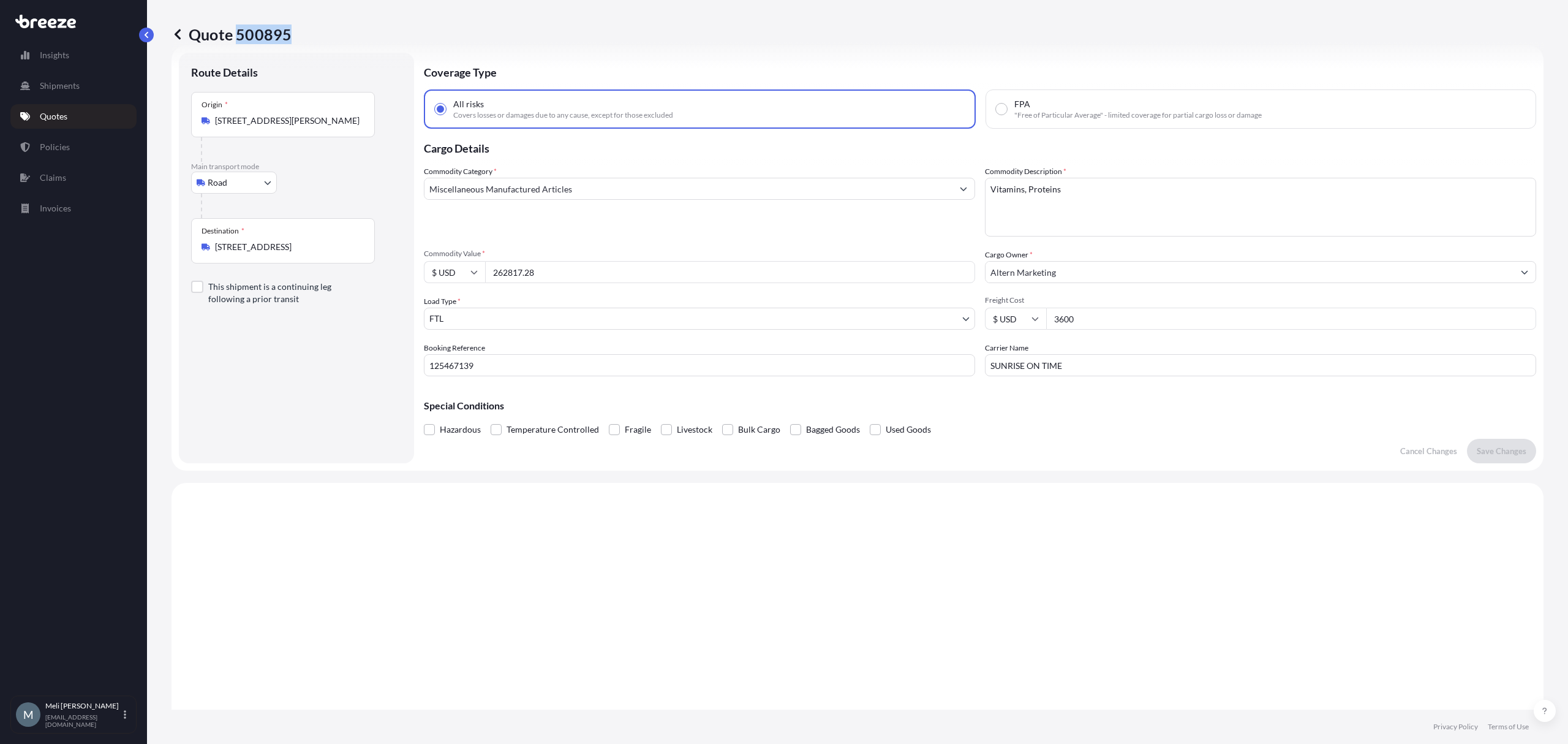
scroll to position [20, 0]
click at [287, 256] on input "[STREET_ADDRESS]" at bounding box center [287, 250] width 144 height 12
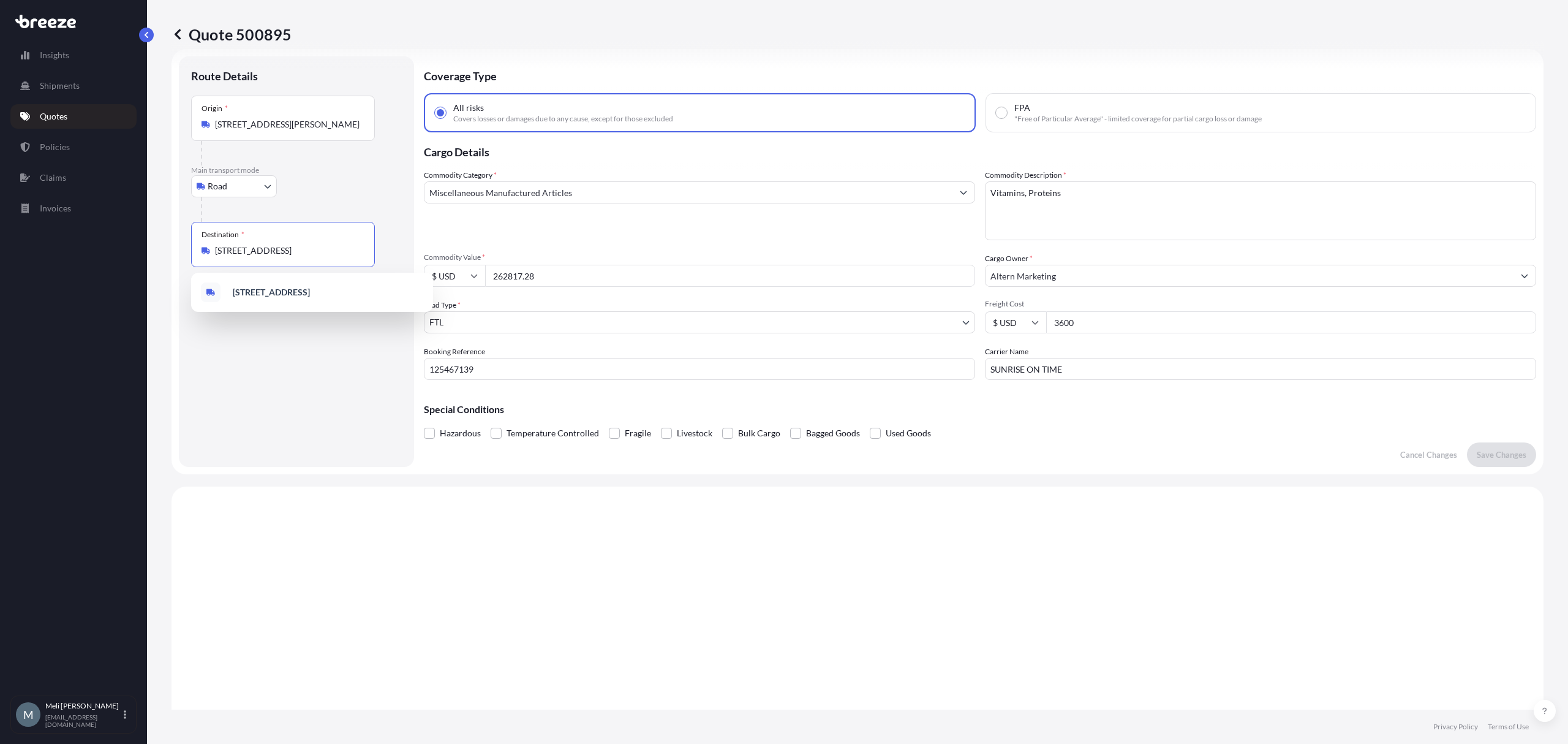
click at [287, 256] on input "[STREET_ADDRESS]" at bounding box center [287, 250] width 144 height 12
click at [305, 251] on input "[STREET_ADDRESS]" at bounding box center [287, 250] width 144 height 12
paste input "[STREET_ADDRESS]"
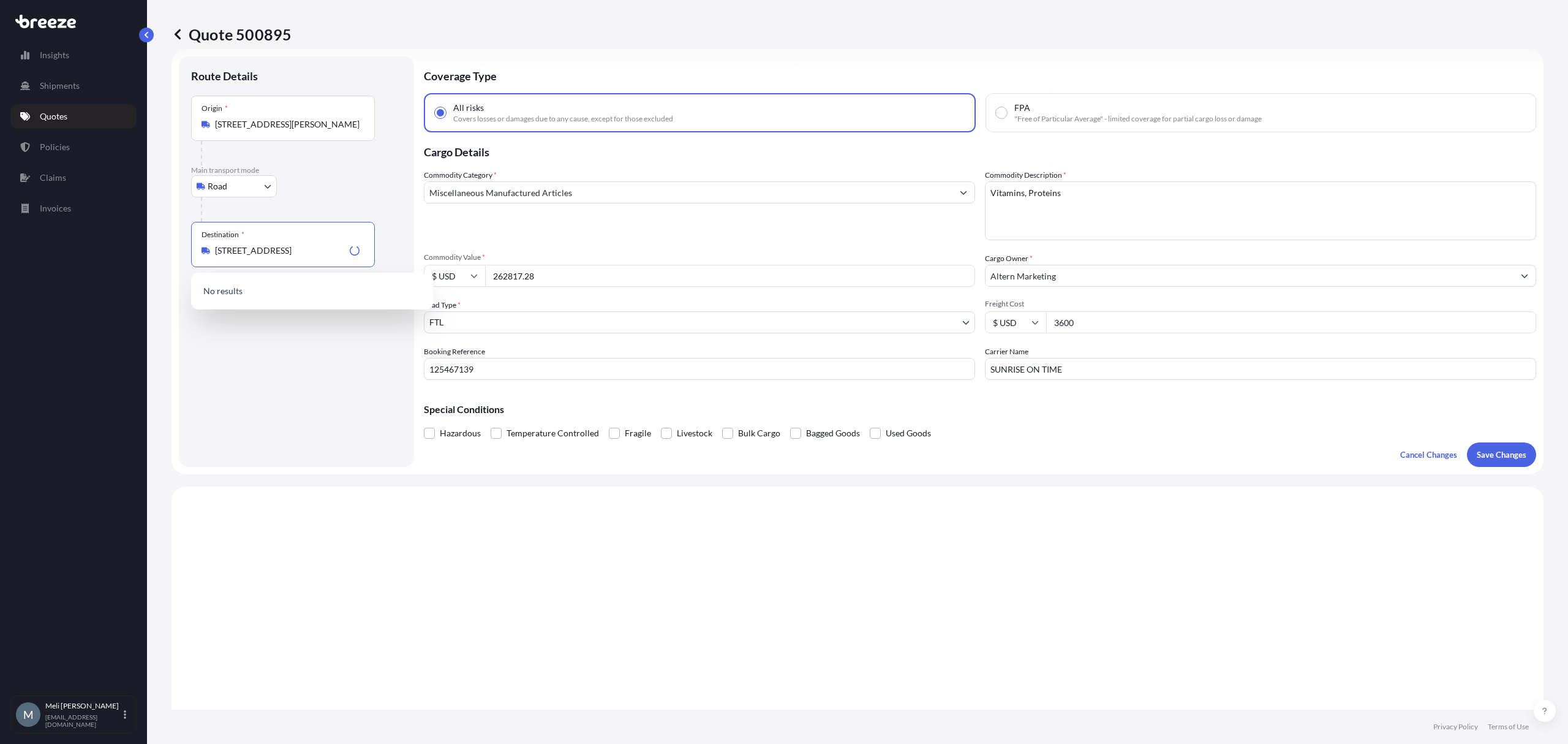
scroll to position [0, 0]
click at [285, 248] on input "[STREET_ADDRESS]" at bounding box center [287, 250] width 144 height 12
paste input "[STREET_ADDRESS]"
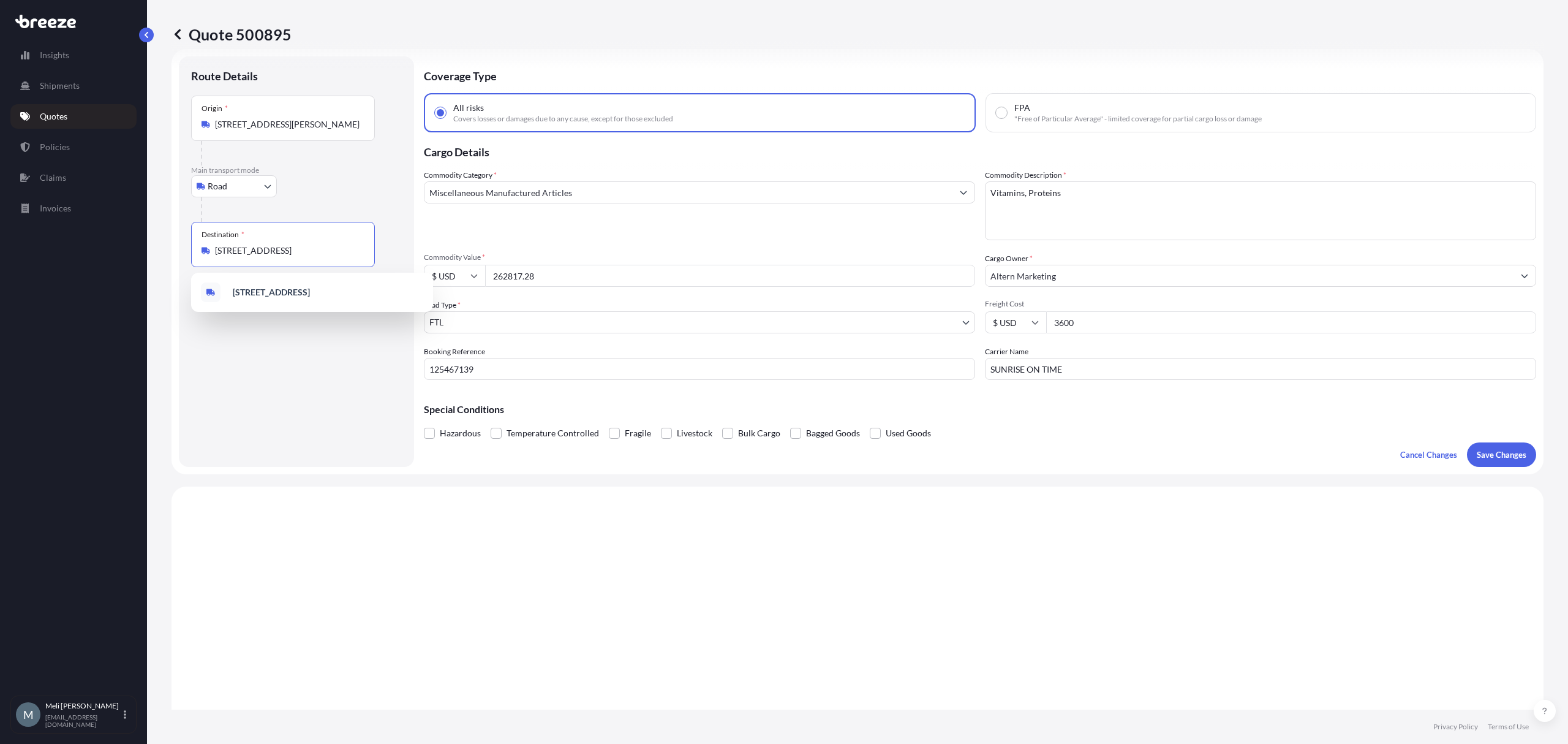
scroll to position [0, 9]
click at [304, 296] on span "[STREET_ADDRESS]" at bounding box center [271, 292] width 77 height 12
type input "[STREET_ADDRESS]"
click at [312, 351] on div "Route Details Reset Route Details Place of loading Road Road Rail Origin * [STR…" at bounding box center [296, 262] width 211 height 386
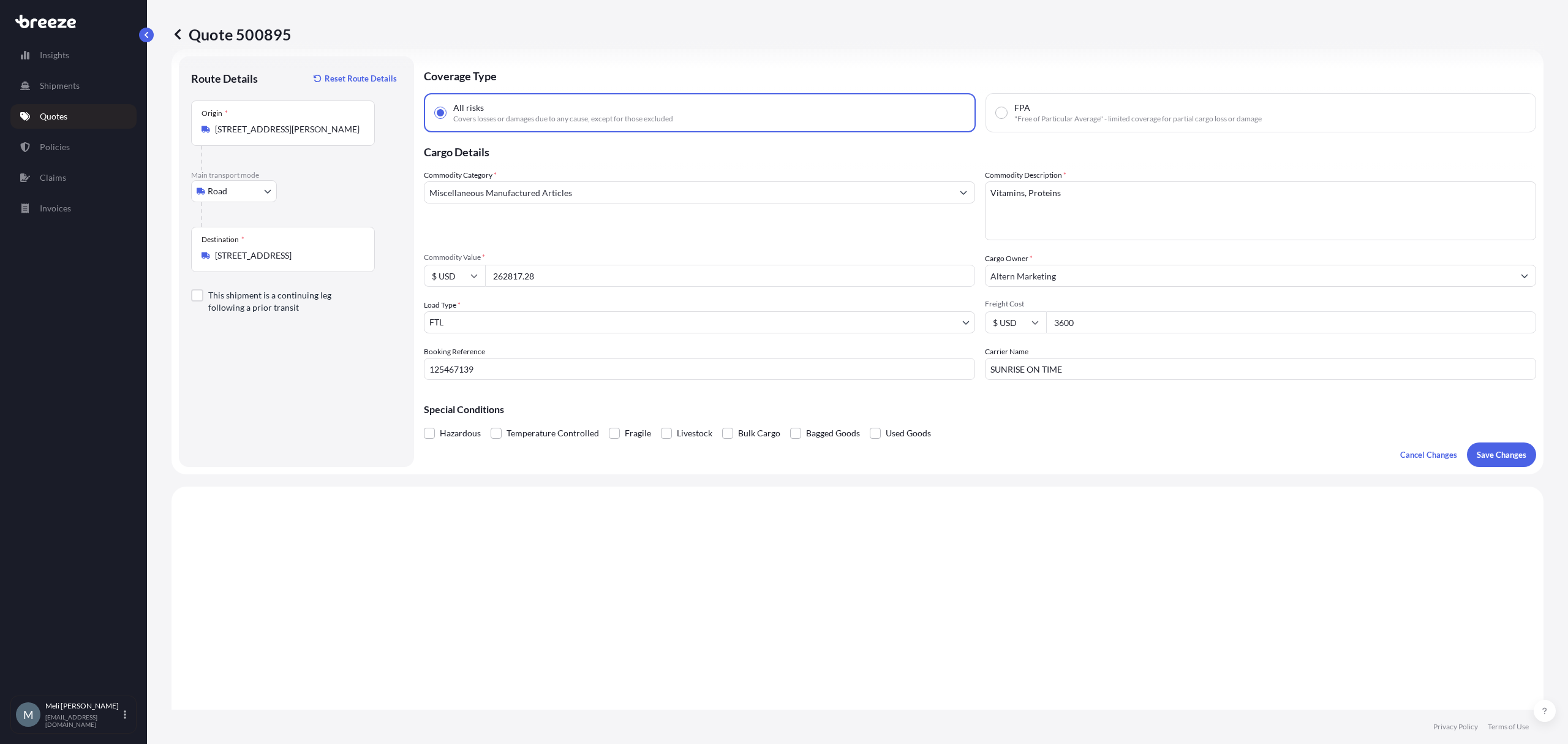
click at [1094, 322] on input "3600" at bounding box center [1291, 322] width 490 height 22
drag, startPoint x: 1094, startPoint y: 322, endPoint x: 1042, endPoint y: 318, distance: 52.2
click at [1046, 318] on input "3600" at bounding box center [1291, 322] width 490 height 22
drag, startPoint x: 976, startPoint y: 363, endPoint x: 931, endPoint y: 362, distance: 45.0
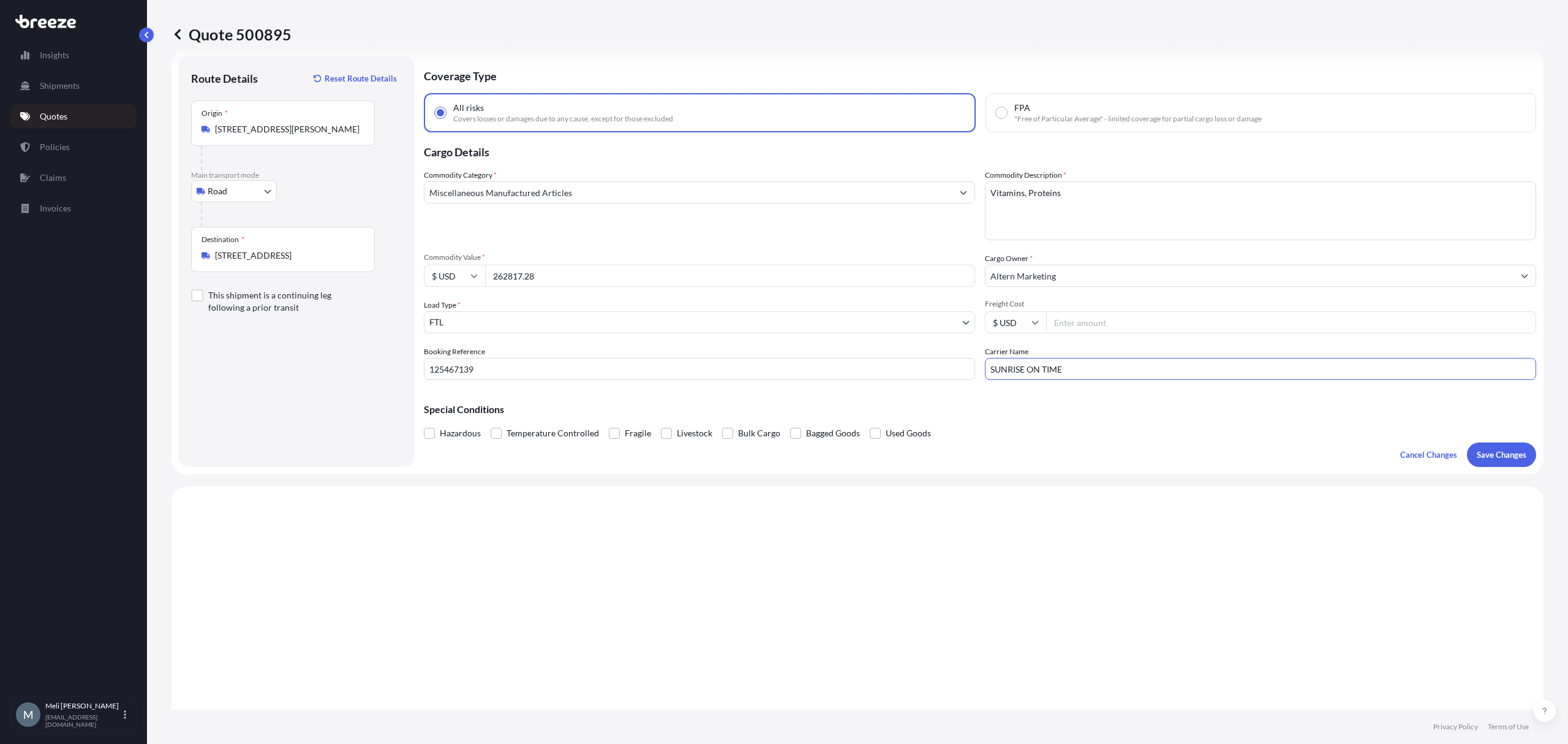
click at [931, 362] on div "Commodity Category * Miscellaneous Manufactured Articles Commodity Description …" at bounding box center [980, 274] width 1112 height 211
paste input "WHITE HAWKS TRUCKING INC"
type input "WHITE HAWKS TRUCKING INC"
click at [1098, 327] on input "Freight Cost" at bounding box center [1291, 322] width 490 height 22
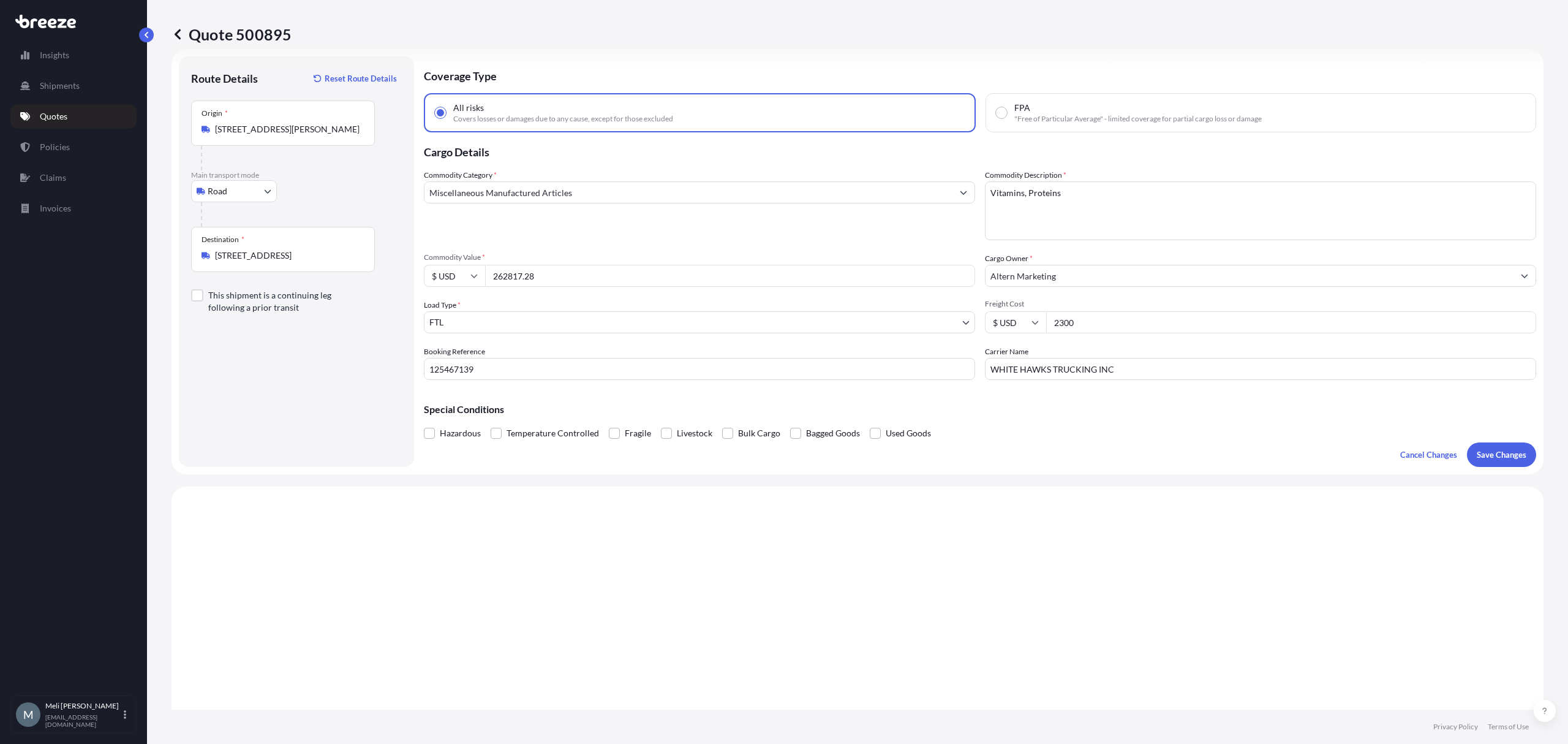
type input "2300"
click at [1061, 427] on div "Hazardous Temperature Controlled Fragile Livestock Bulk Cargo Bagged Goods Used…" at bounding box center [980, 433] width 1112 height 18
click at [1481, 447] on button "Save Changes" at bounding box center [1501, 455] width 69 height 25
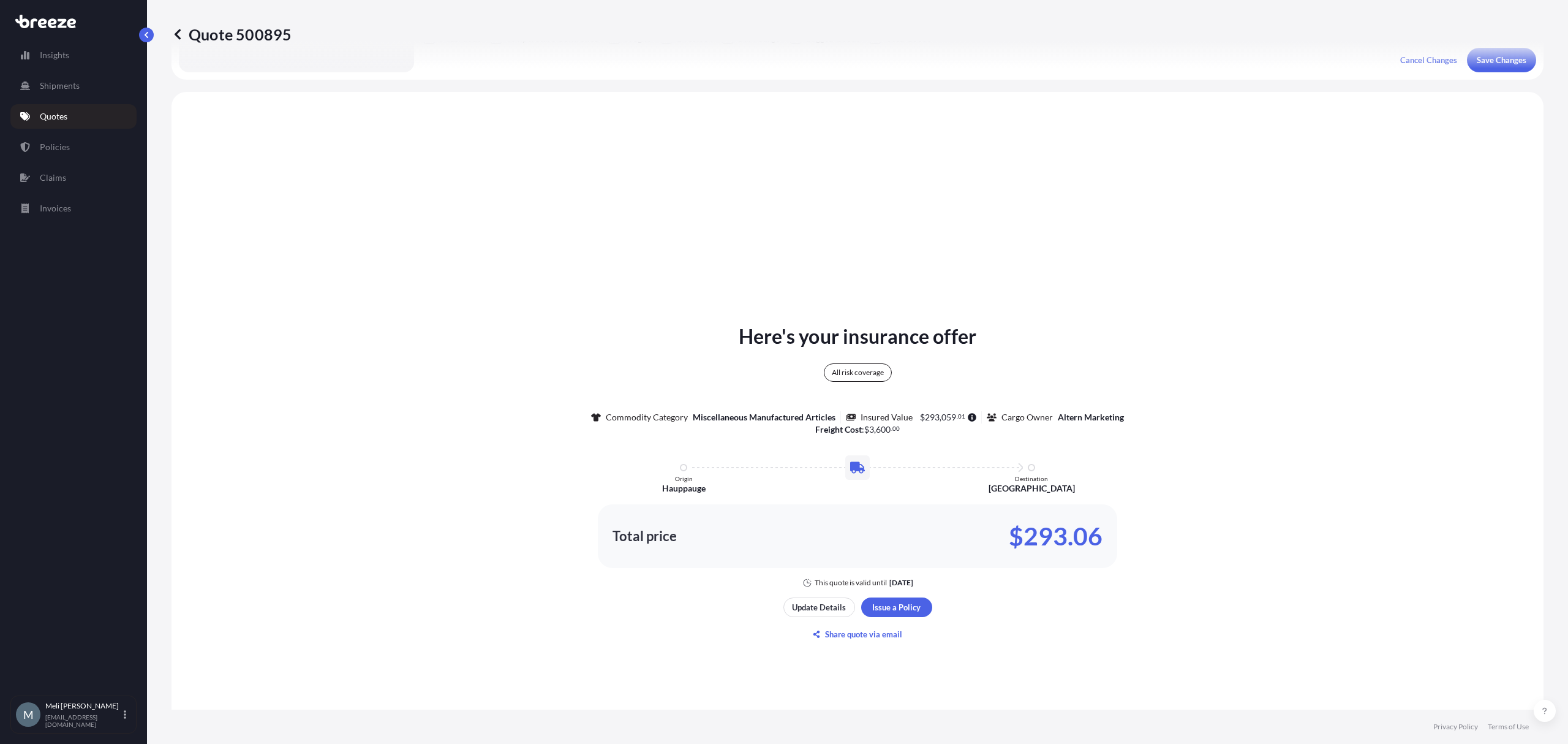
scroll to position [445, 0]
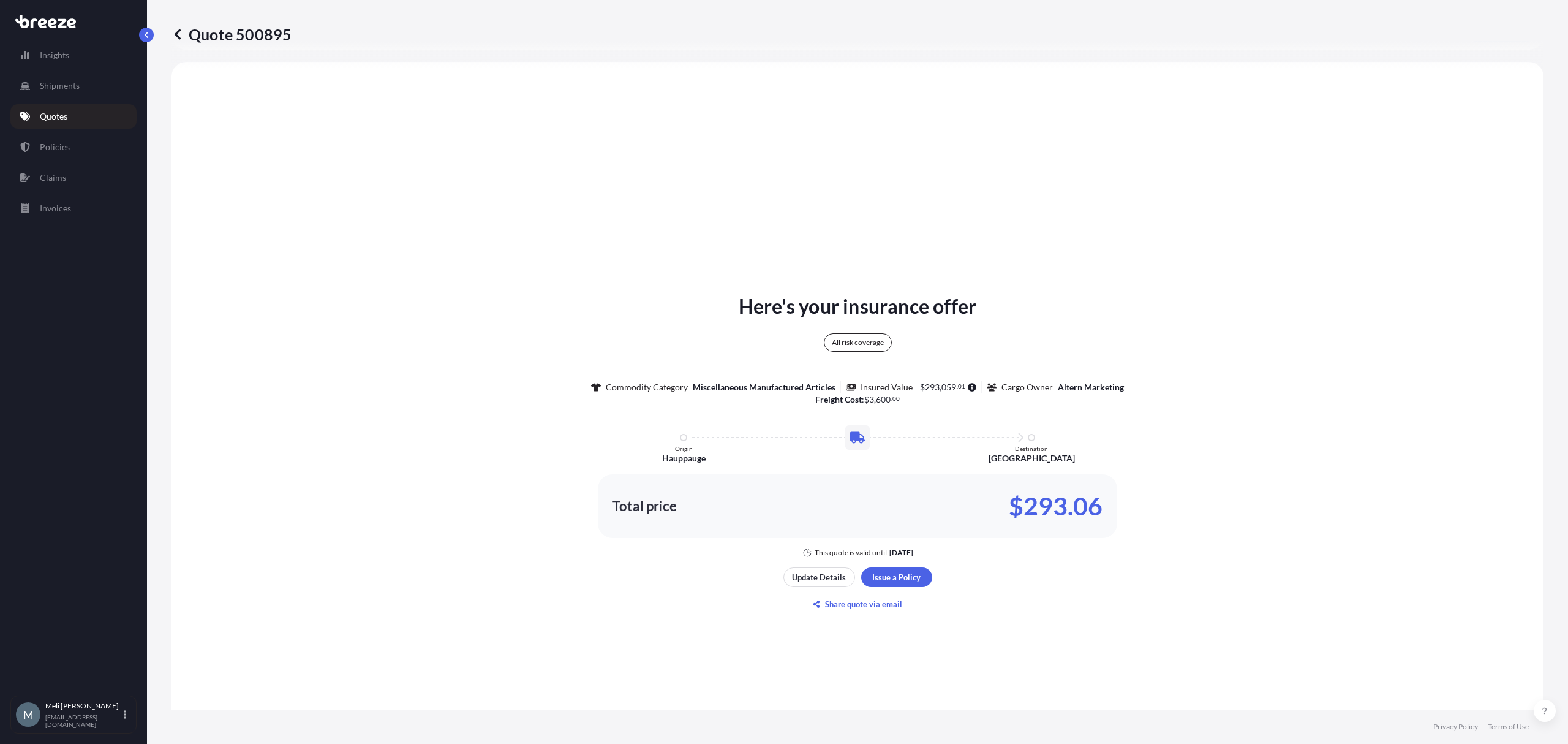
select select "Road"
select select "2"
click at [1397, 358] on div "Here's your insurance offer All risk coverage Commodity Category Miscellaneous …" at bounding box center [857, 425] width 1338 height 266
click at [1345, 408] on div "Here's your insurance offer All risk coverage Commodity Category Miscellaneous …" at bounding box center [857, 425] width 1338 height 266
click at [1451, 229] on div "Here's your insurance offer All risk coverage Commodity Category Miscellaneous …" at bounding box center [857, 453] width 1338 height 748
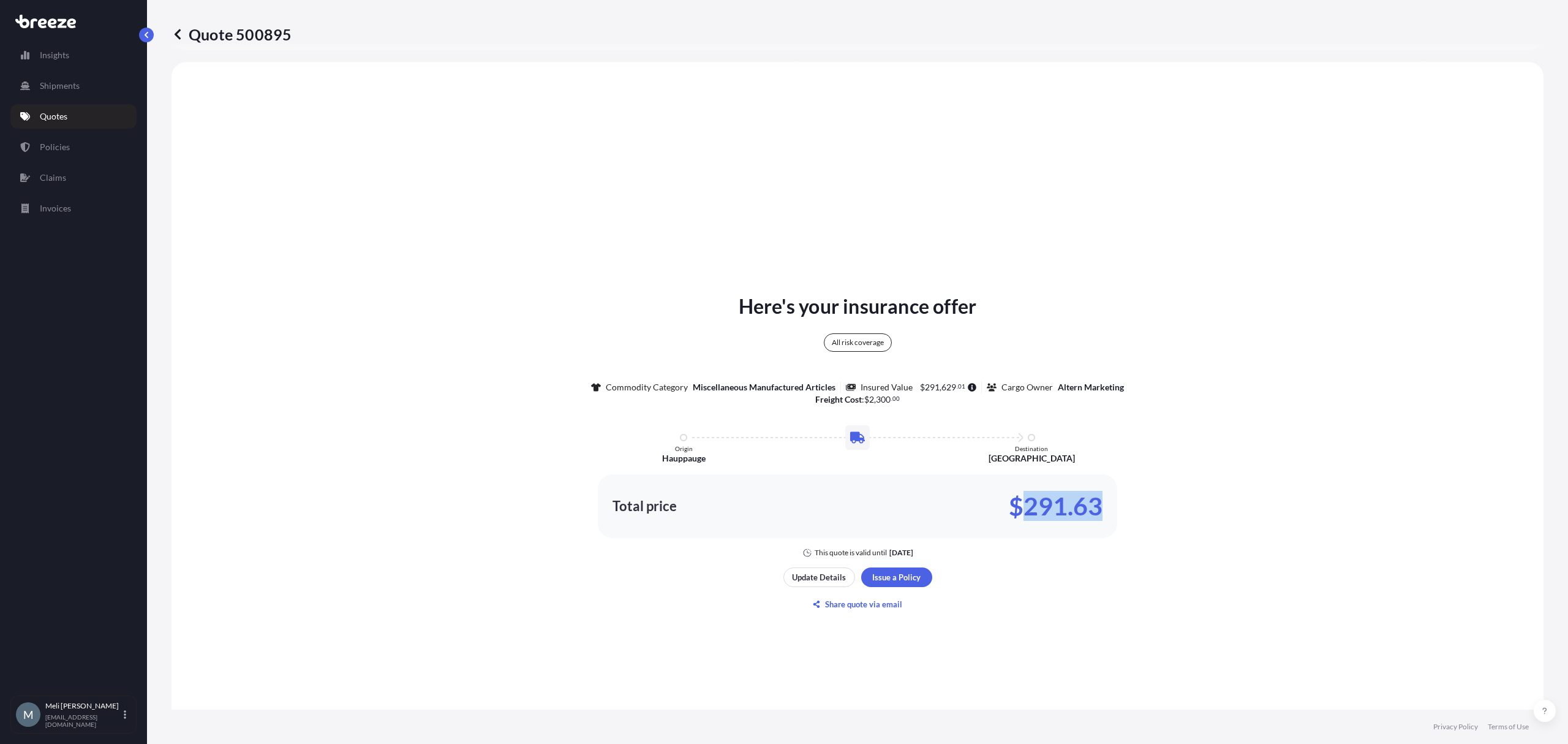
drag, startPoint x: 1097, startPoint y: 508, endPoint x: 1024, endPoint y: 503, distance: 73.2
click at [1024, 503] on div "Total price $291.63" at bounding box center [857, 506] width 520 height 64
copy p "291.63"
click at [262, 30] on p "Quote 500895" at bounding box center [232, 34] width 120 height 20
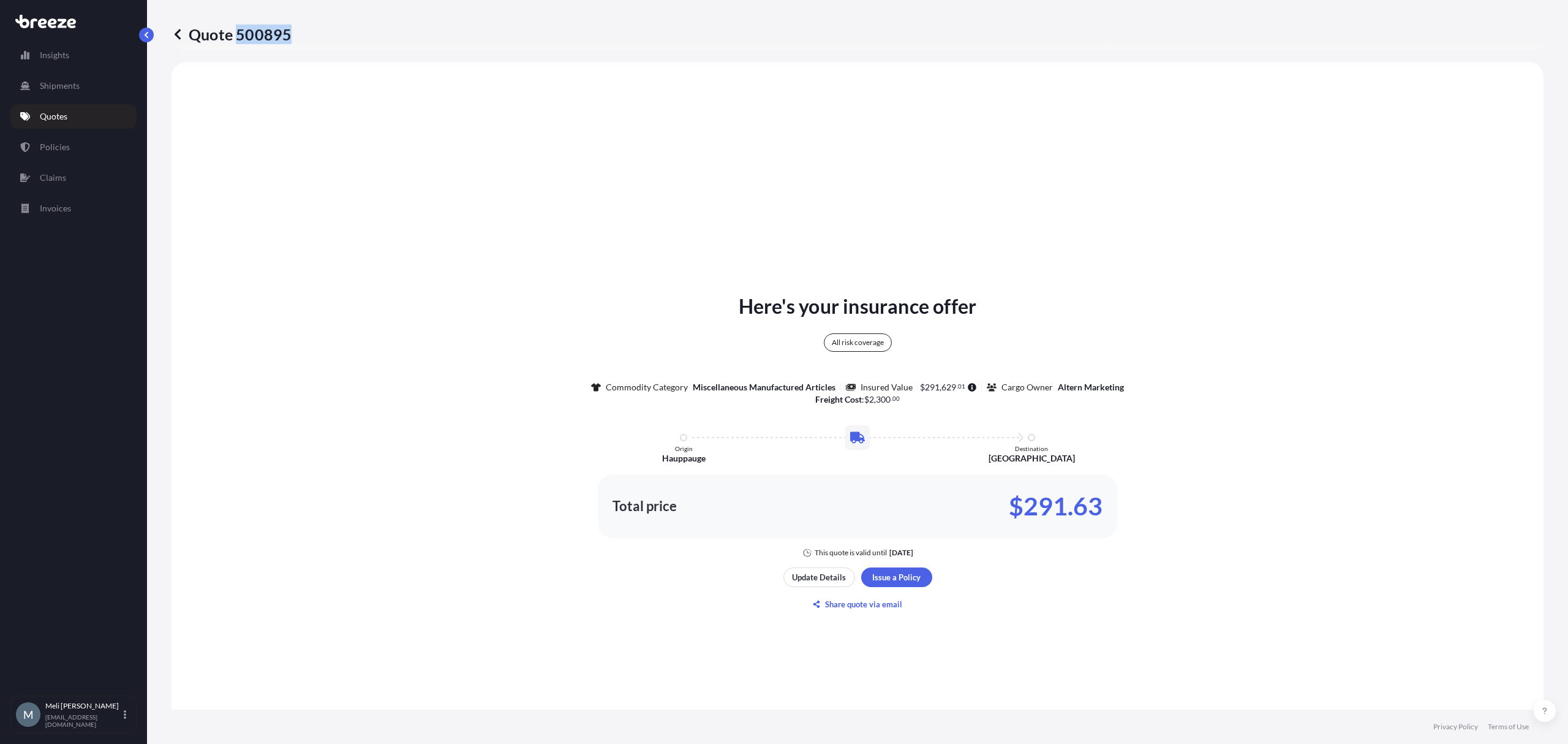
copy p "500895"
